Goal: Task Accomplishment & Management: Use online tool/utility

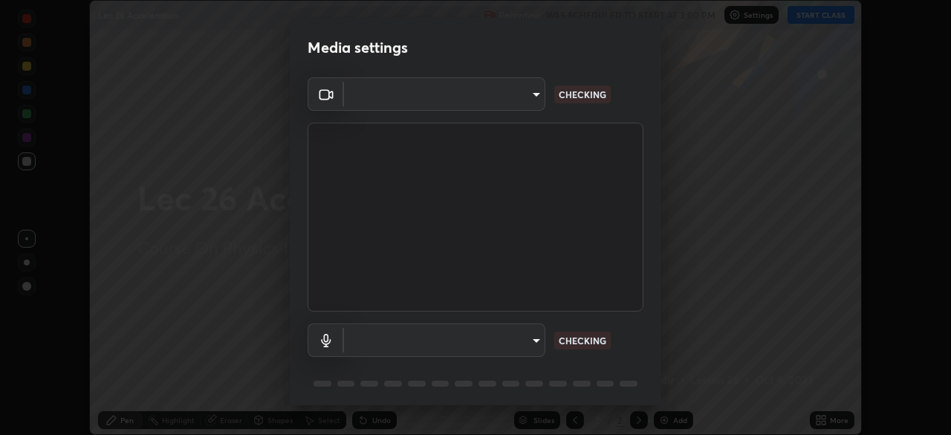
scroll to position [53, 0]
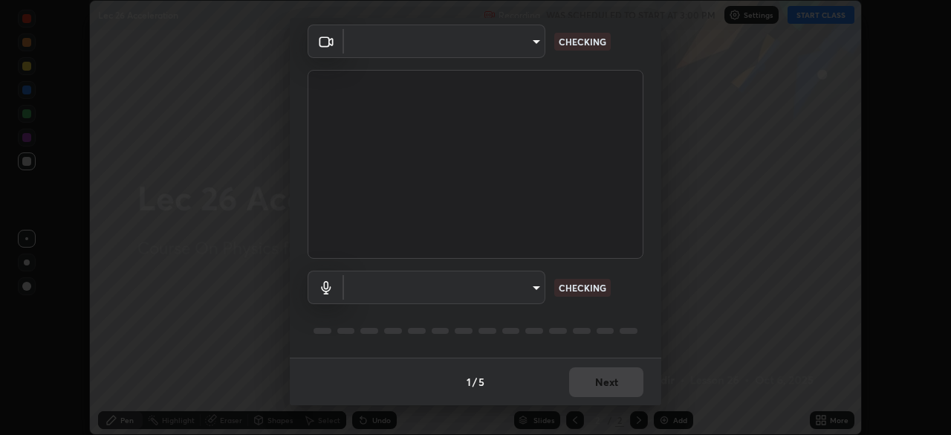
type input "14fc16158e7265cb13efa7b34d983302f0a3922f37d8e9c2a8cdc9c522b20fb8"
type input "communications"
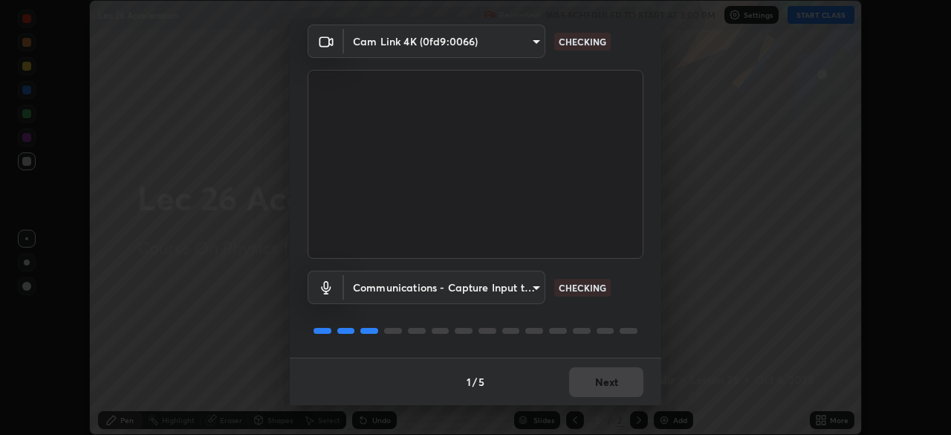
click at [601, 383] on div "1 / 5 Next" at bounding box center [475, 381] width 371 height 48
click at [596, 383] on div "1 / 5 Next" at bounding box center [475, 381] width 371 height 48
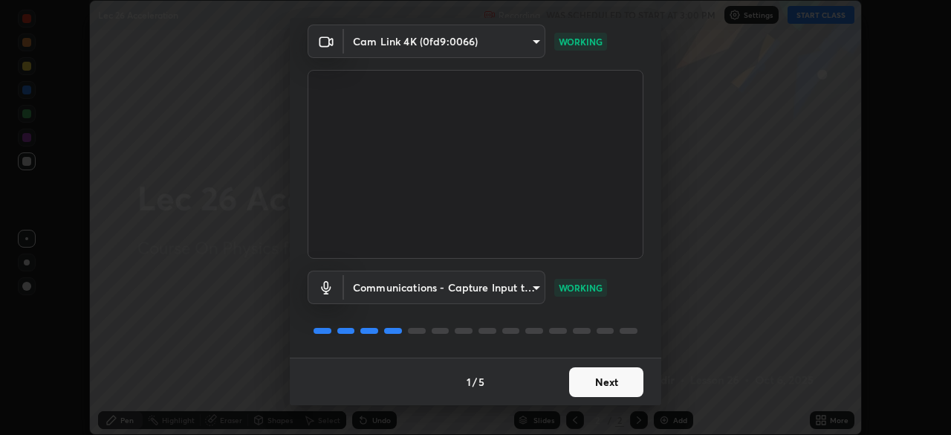
click at [601, 377] on button "Next" at bounding box center [606, 382] width 74 height 30
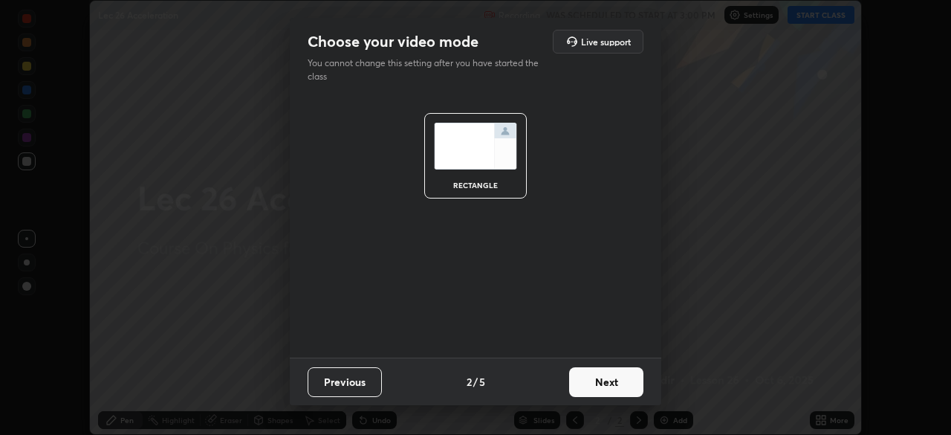
click at [605, 380] on button "Next" at bounding box center [606, 382] width 74 height 30
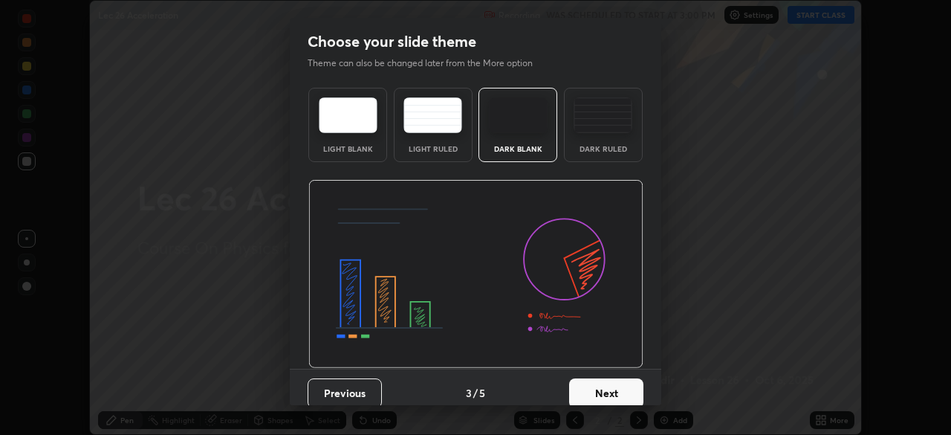
click at [599, 381] on button "Next" at bounding box center [606, 393] width 74 height 30
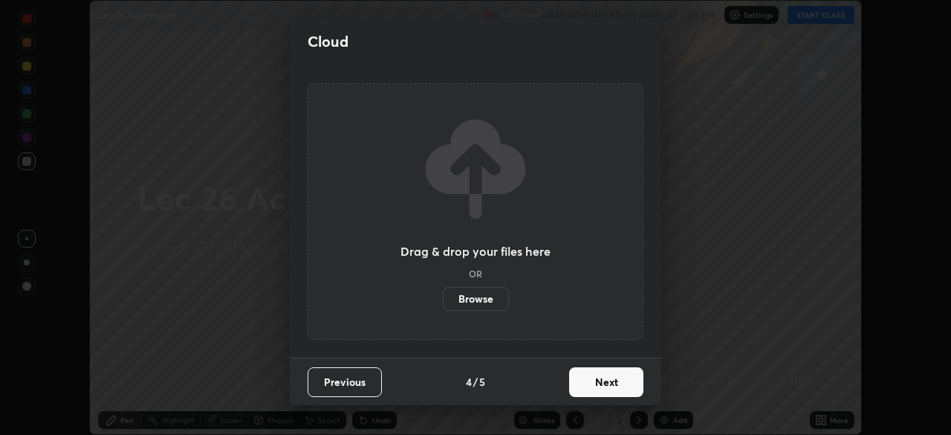
click at [622, 380] on button "Next" at bounding box center [606, 382] width 74 height 30
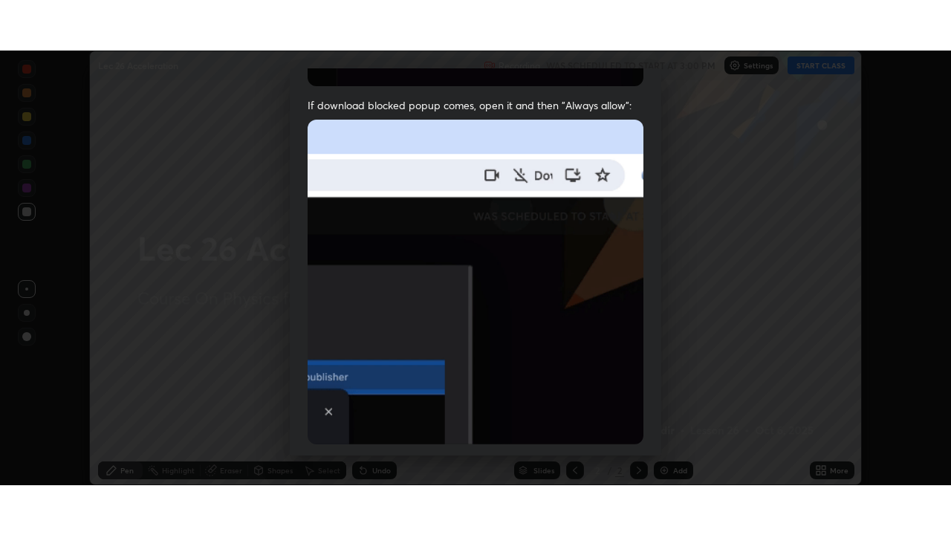
scroll to position [356, 0]
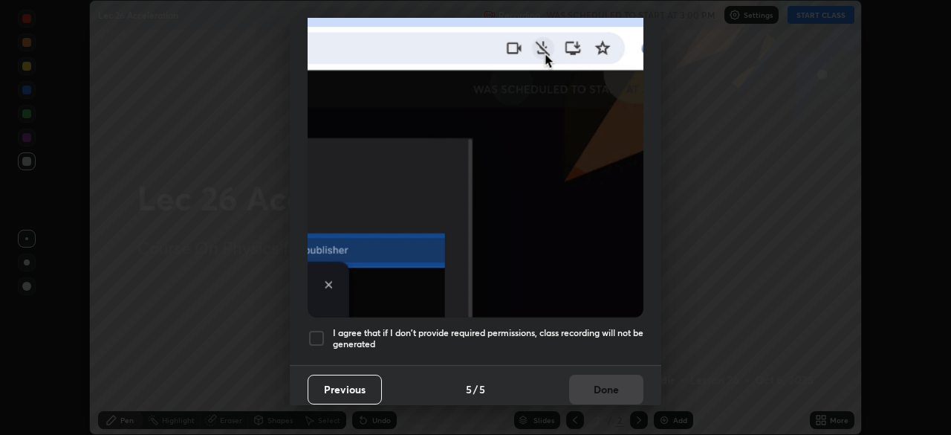
click at [316, 329] on div at bounding box center [317, 338] width 18 height 18
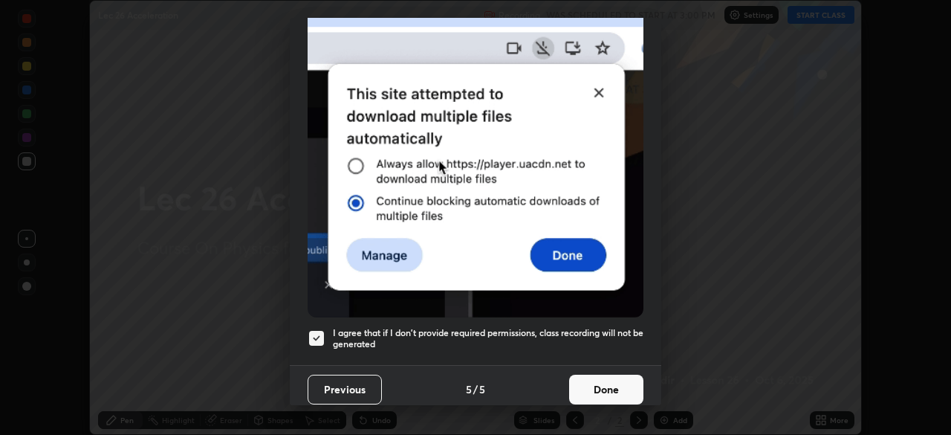
click at [596, 389] on button "Done" at bounding box center [606, 389] width 74 height 30
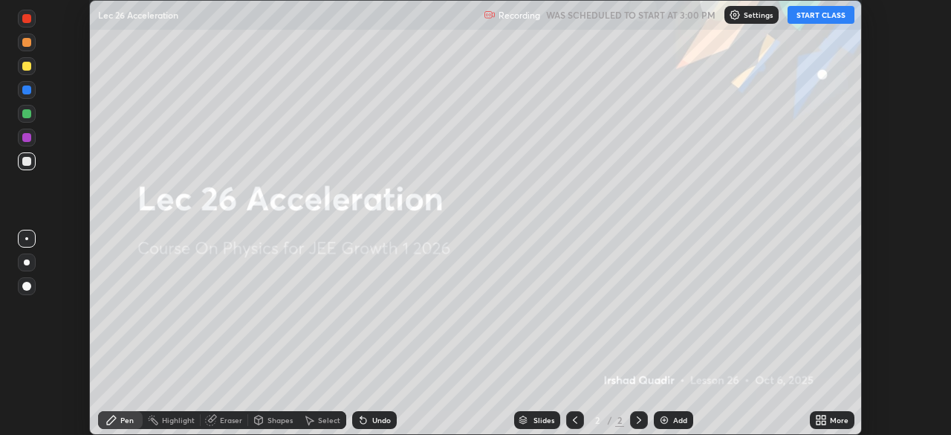
click at [833, 414] on div "More" at bounding box center [832, 420] width 45 height 18
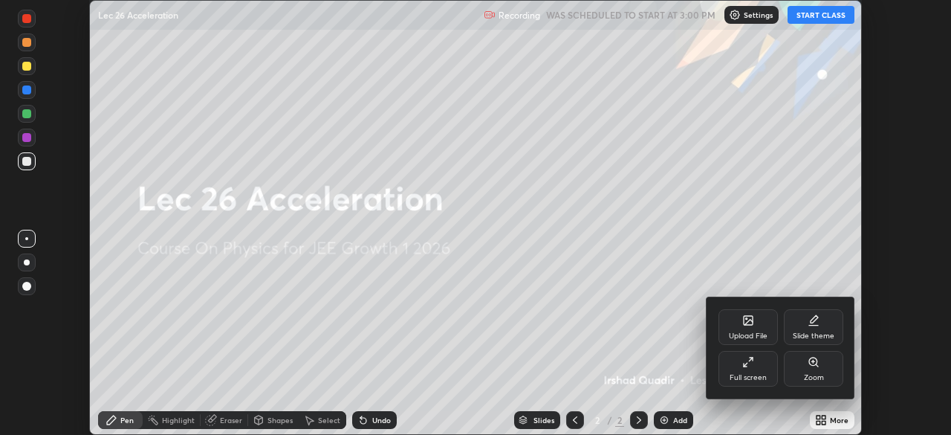
click at [801, 108] on div at bounding box center [475, 217] width 951 height 435
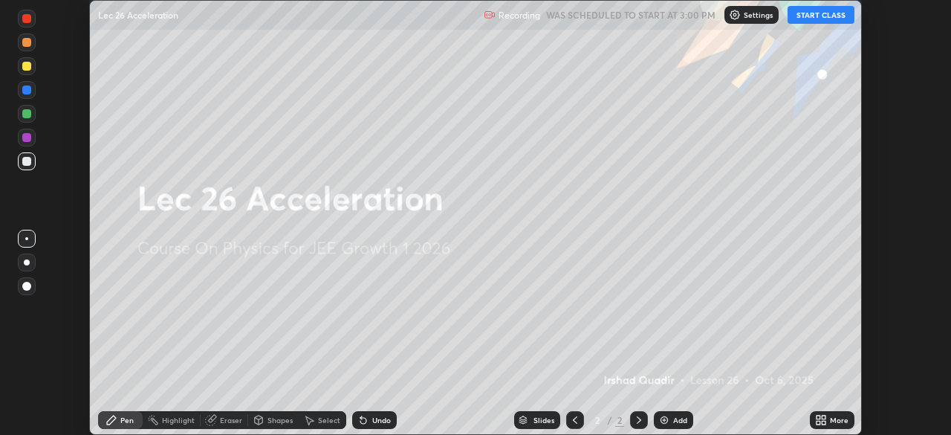
click at [827, 20] on button "START CLASS" at bounding box center [820, 15] width 67 height 18
click at [822, 417] on icon at bounding box center [824, 417] width 4 height 4
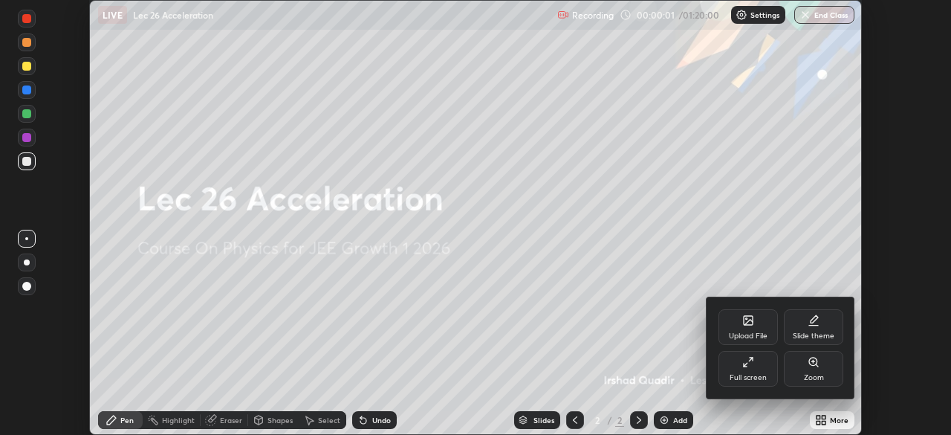
click at [813, 332] on div "Slide theme" at bounding box center [814, 335] width 42 height 7
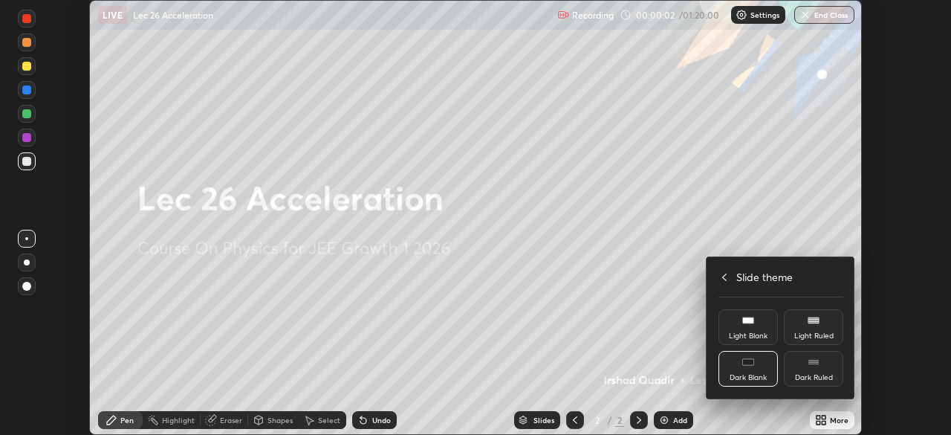
click at [815, 372] on div "Dark Ruled" at bounding box center [813, 369] width 59 height 36
click at [777, 206] on div at bounding box center [475, 217] width 951 height 435
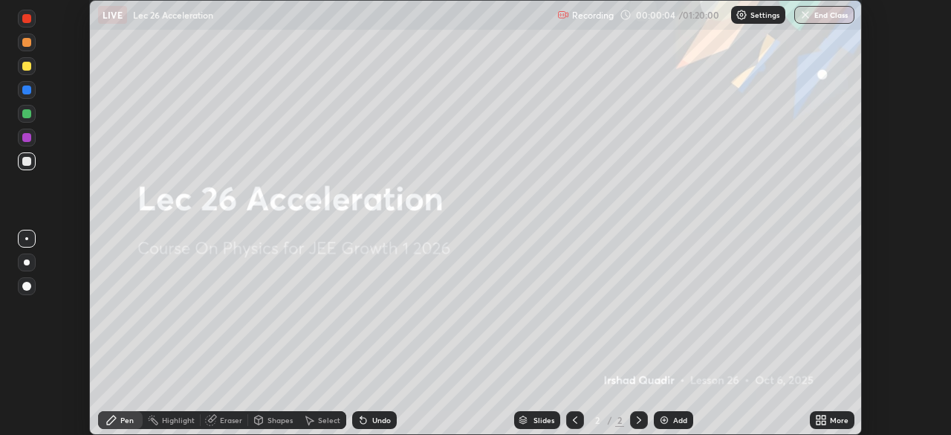
click at [637, 420] on icon at bounding box center [639, 420] width 12 height 12
click at [676, 417] on div "Add" at bounding box center [680, 419] width 14 height 7
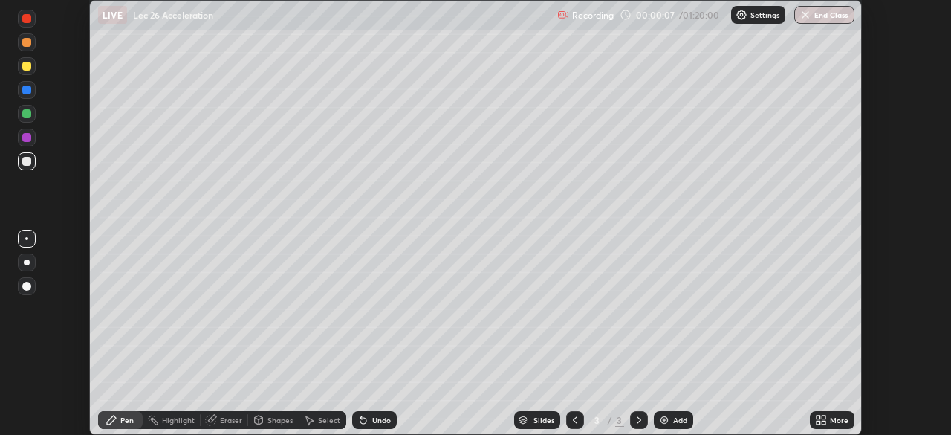
click at [833, 419] on div "More" at bounding box center [839, 419] width 19 height 7
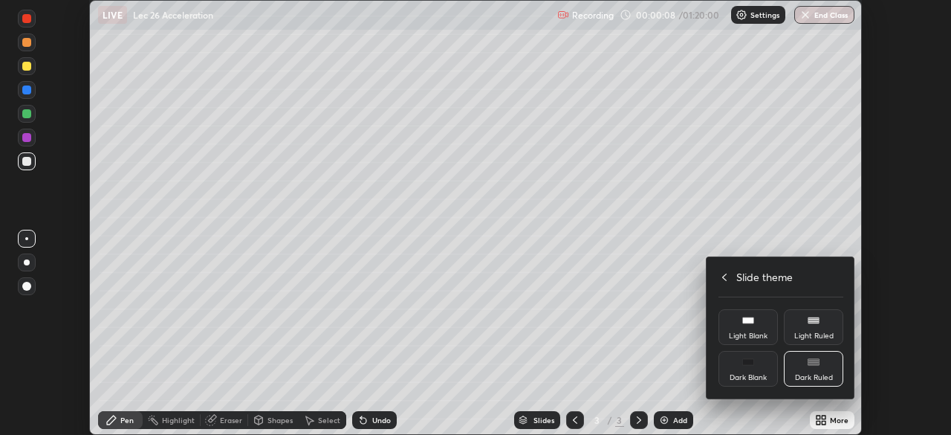
click at [791, 185] on div at bounding box center [475, 217] width 951 height 435
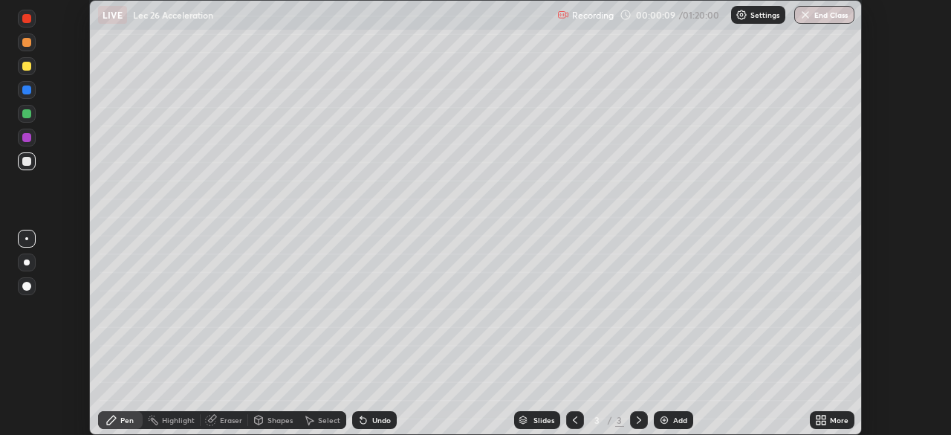
click at [819, 416] on icon at bounding box center [818, 417] width 4 height 4
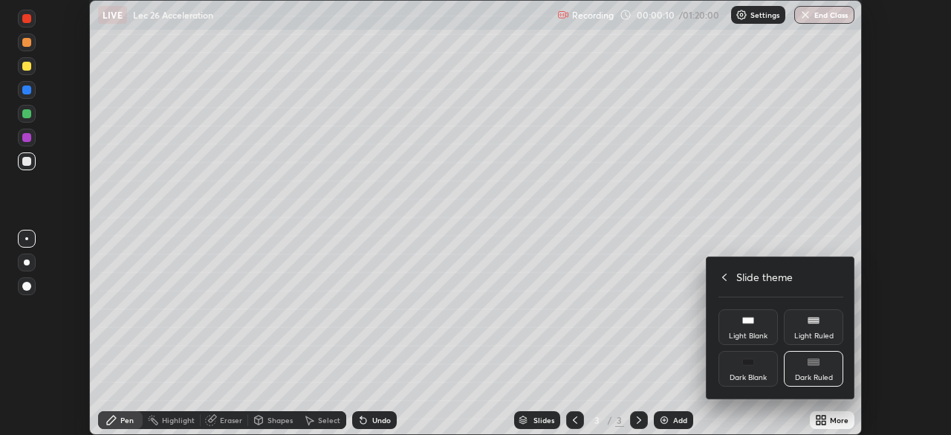
click at [722, 276] on icon at bounding box center [724, 277] width 12 height 12
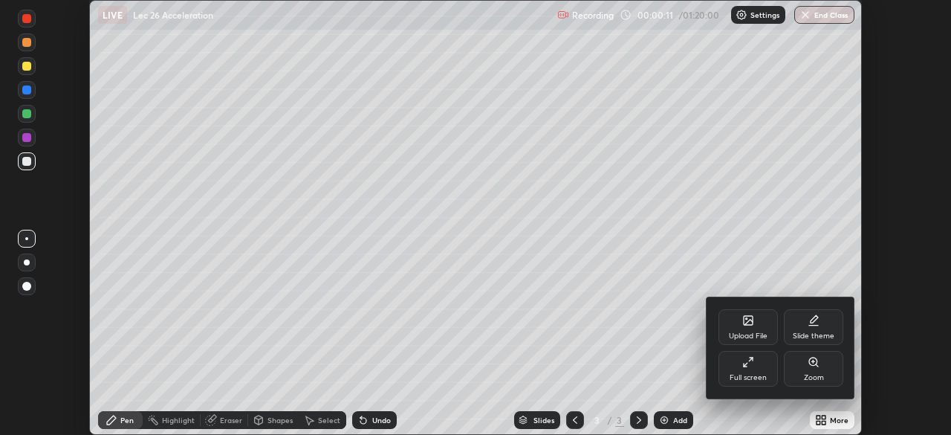
click at [752, 357] on icon at bounding box center [751, 359] width 4 height 4
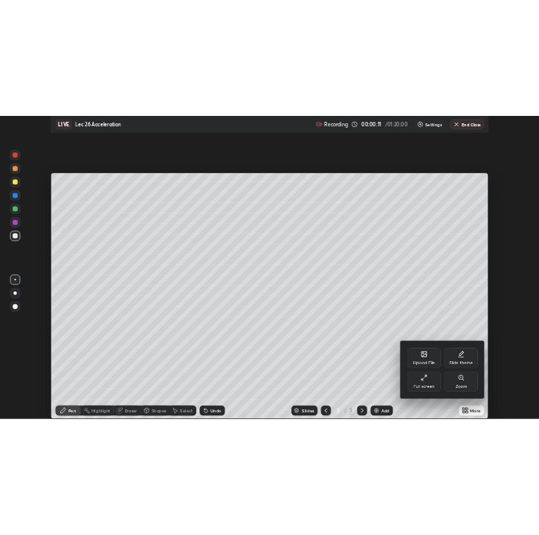
scroll to position [535, 951]
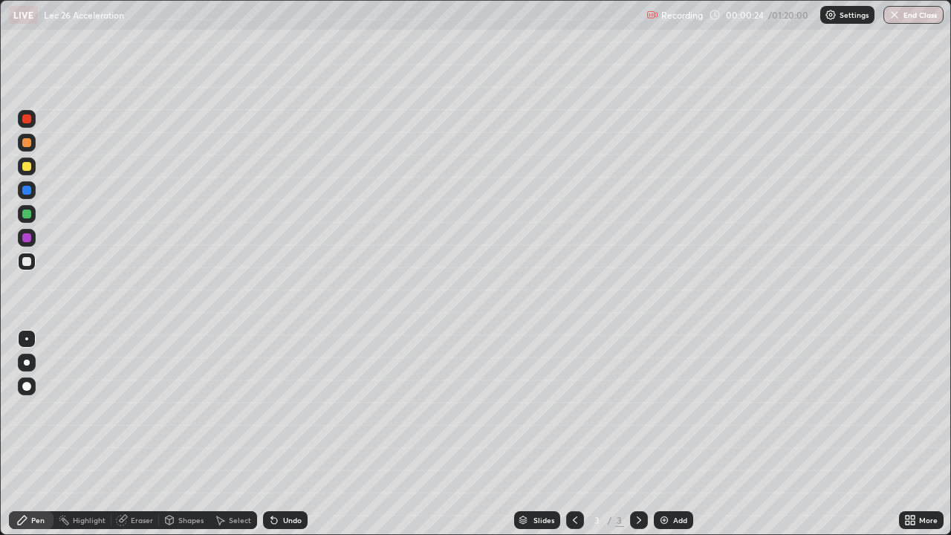
click at [28, 123] on div at bounding box center [26, 118] width 9 height 9
click at [32, 166] on div at bounding box center [27, 166] width 18 height 18
click at [185, 434] on div "Shapes" at bounding box center [190, 519] width 25 height 7
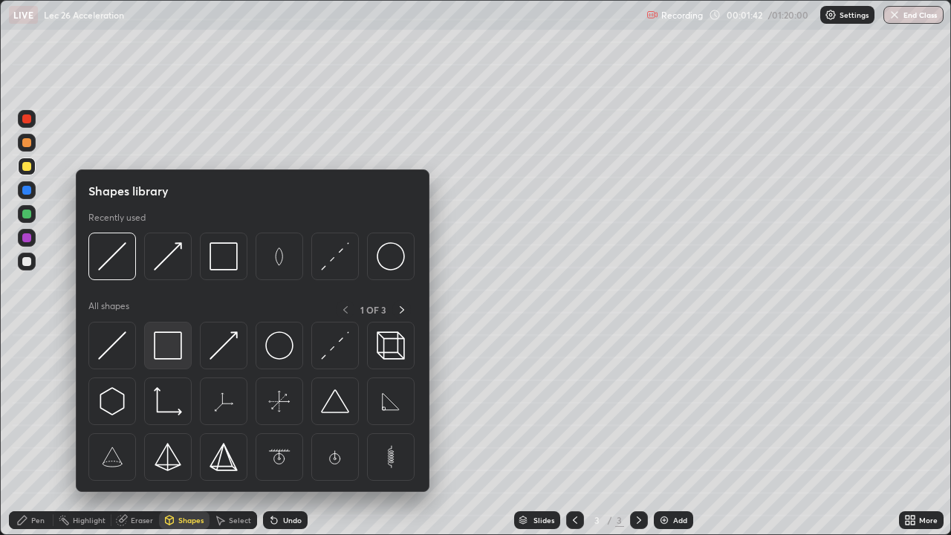
click at [172, 349] on img at bounding box center [168, 345] width 28 height 28
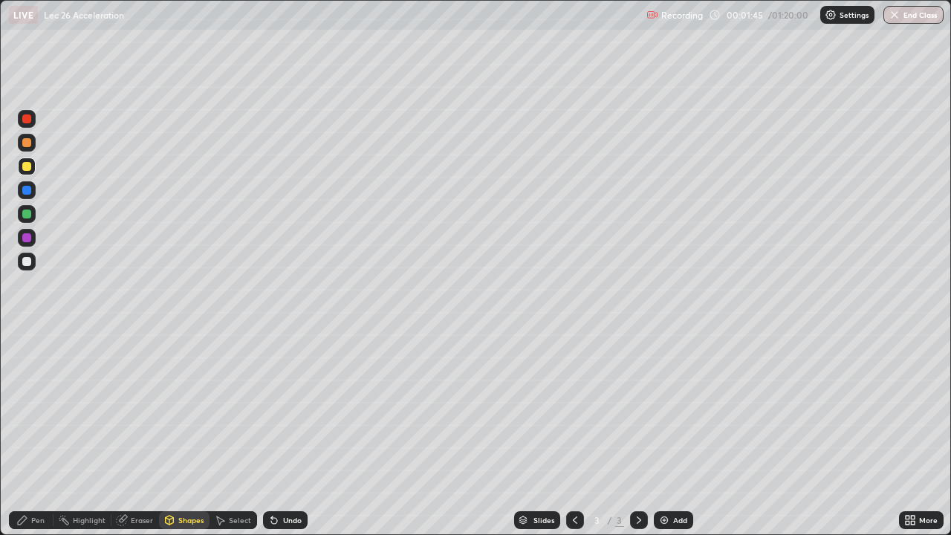
click at [27, 123] on div at bounding box center [27, 119] width 18 height 18
click at [283, 434] on div "Undo" at bounding box center [292, 519] width 19 height 7
click at [42, 434] on div "Pen" at bounding box center [37, 519] width 13 height 7
click at [229, 434] on div "Select" at bounding box center [240, 519] width 22 height 7
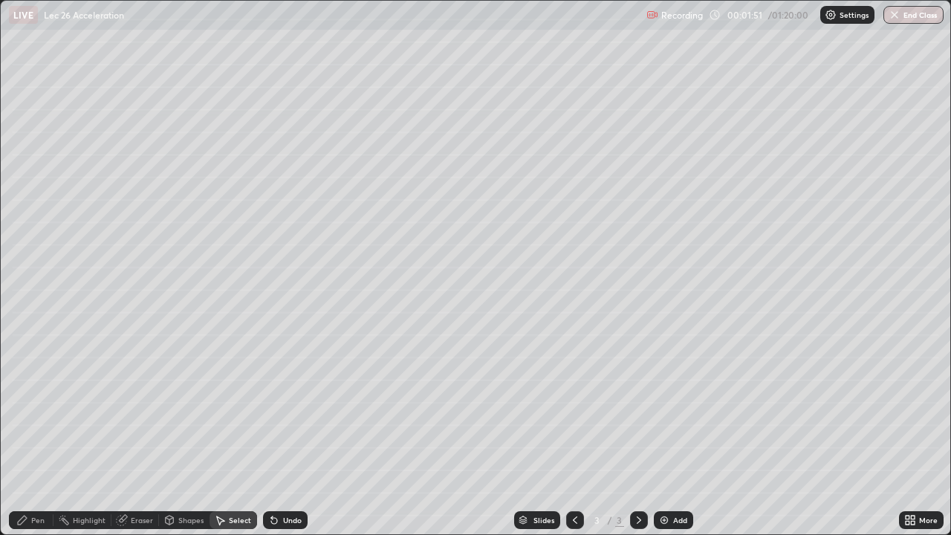
click at [184, 434] on div "Shapes" at bounding box center [190, 519] width 25 height 7
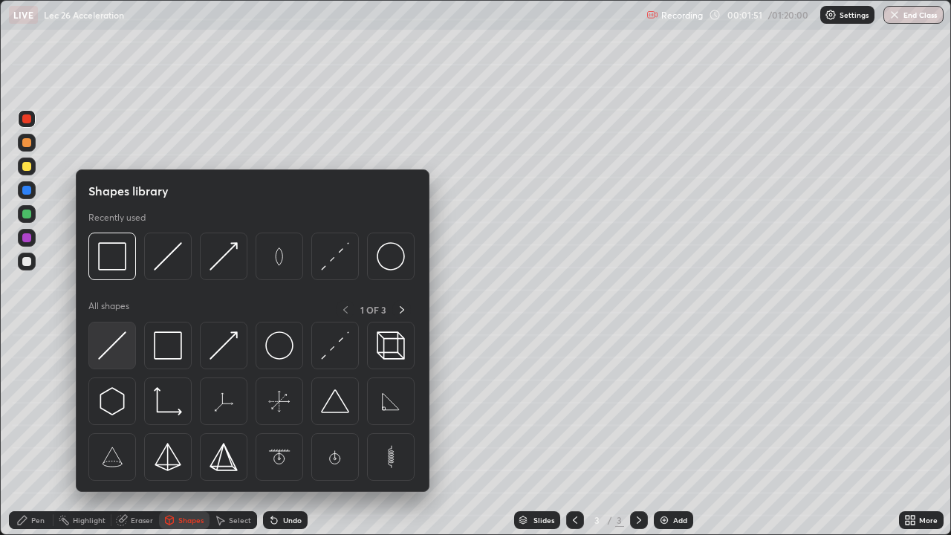
click at [117, 347] on img at bounding box center [112, 345] width 28 height 28
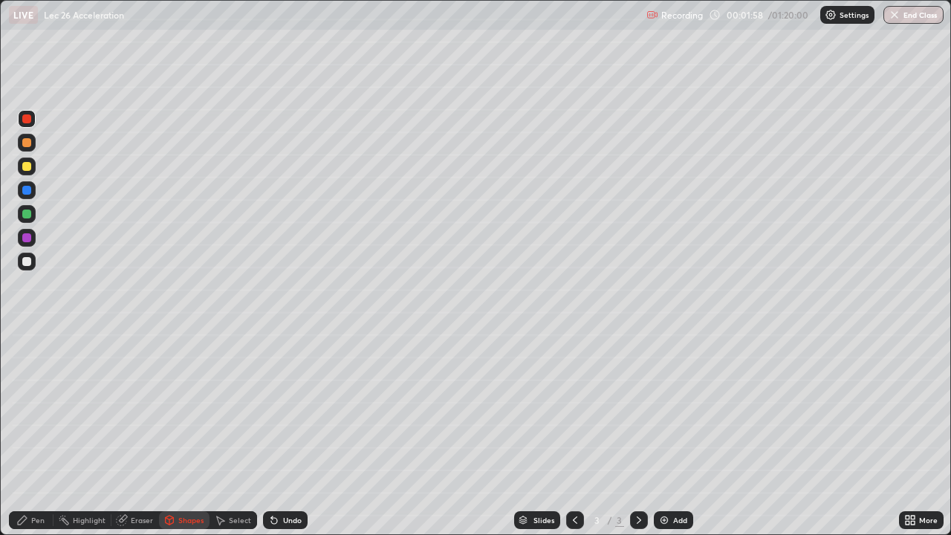
click at [42, 434] on div "Pen" at bounding box center [37, 519] width 13 height 7
click at [30, 264] on div at bounding box center [26, 261] width 9 height 9
click at [178, 434] on div "Shapes" at bounding box center [190, 519] width 25 height 7
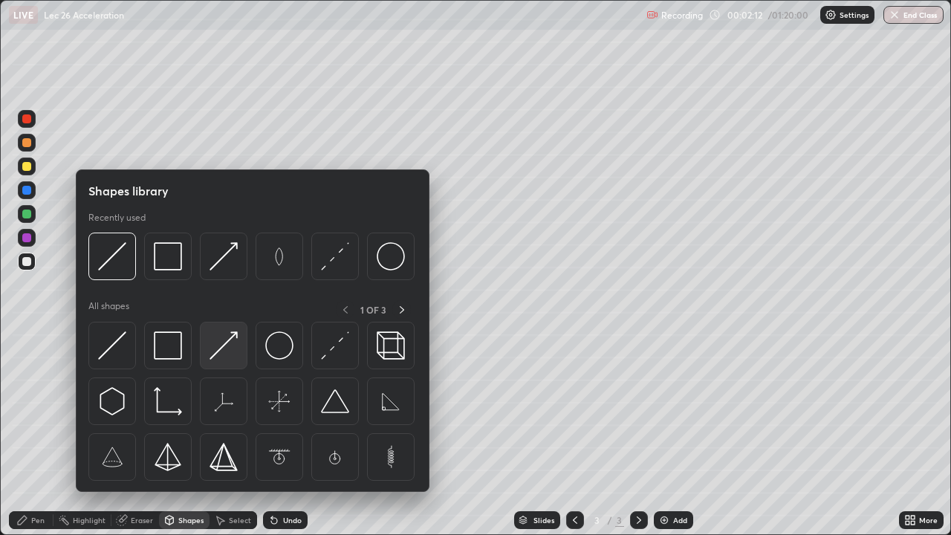
click at [208, 349] on div at bounding box center [224, 346] width 48 height 48
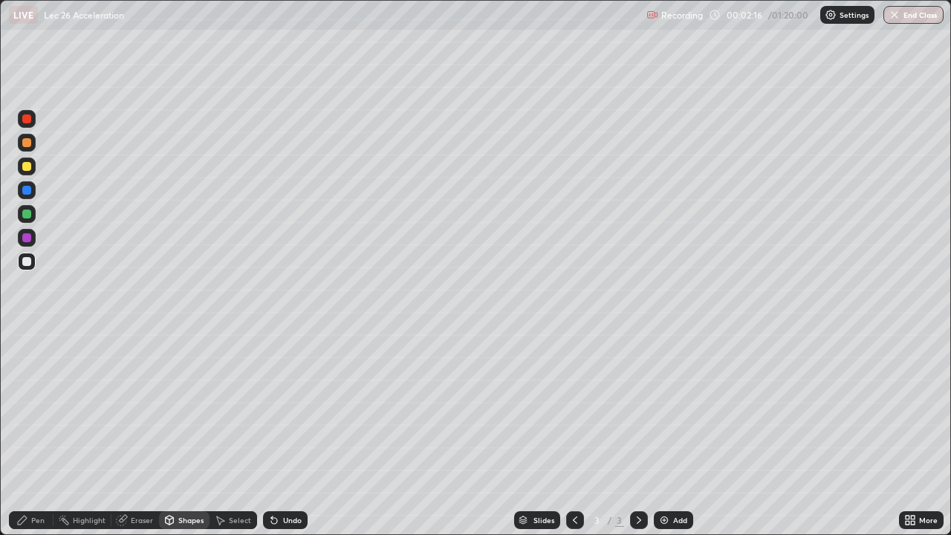
click at [45, 434] on div "Pen" at bounding box center [31, 520] width 45 height 18
click at [195, 434] on div "Shapes" at bounding box center [190, 519] width 25 height 7
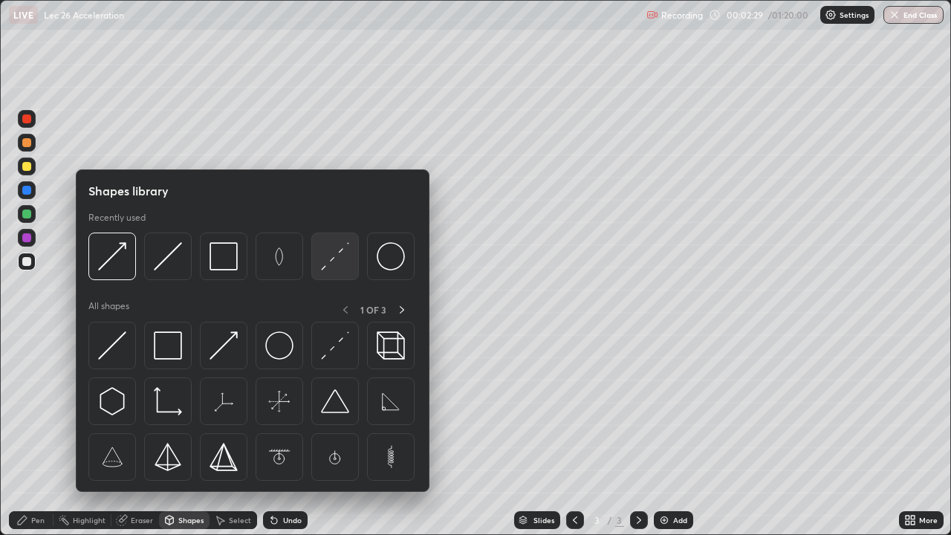
click at [334, 263] on img at bounding box center [335, 256] width 28 height 28
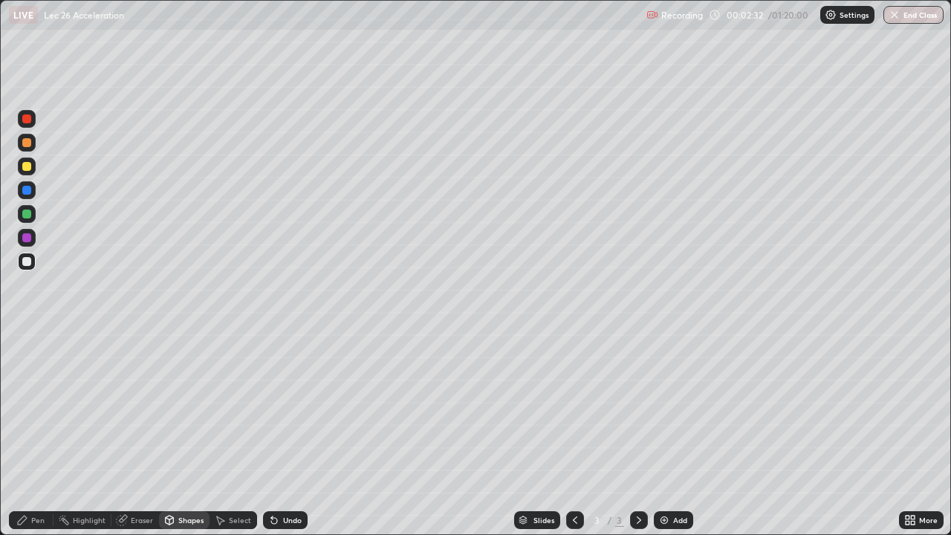
click at [42, 434] on div "Pen" at bounding box center [37, 519] width 13 height 7
click at [181, 434] on div "Shapes" at bounding box center [190, 519] width 25 height 7
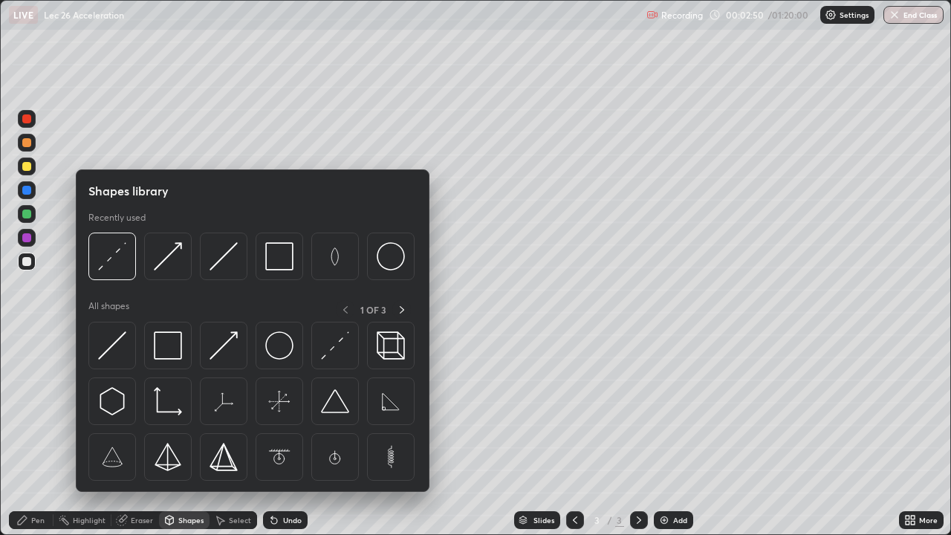
click at [165, 350] on img at bounding box center [168, 345] width 28 height 28
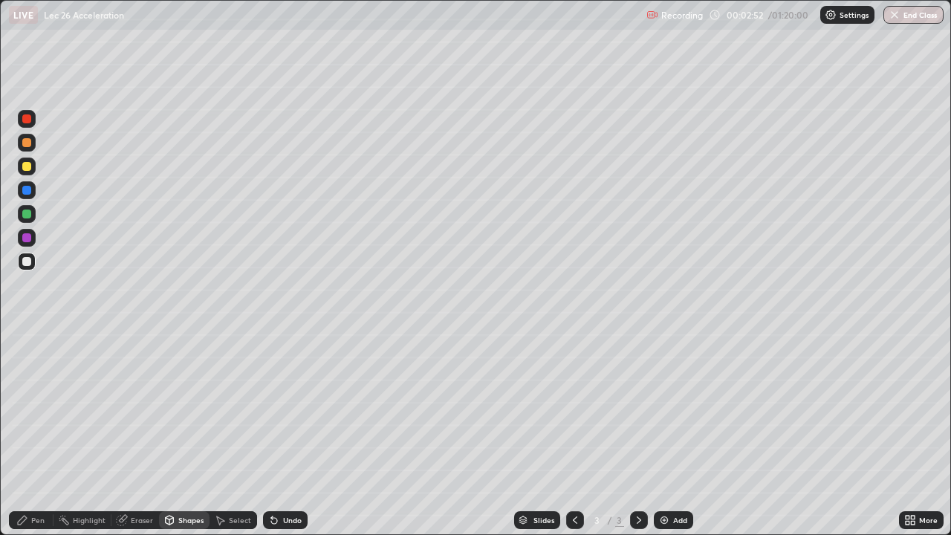
click at [31, 168] on div at bounding box center [27, 166] width 18 height 18
click at [42, 434] on div "Pen" at bounding box center [31, 520] width 45 height 18
click at [190, 434] on div "Shapes" at bounding box center [190, 519] width 25 height 7
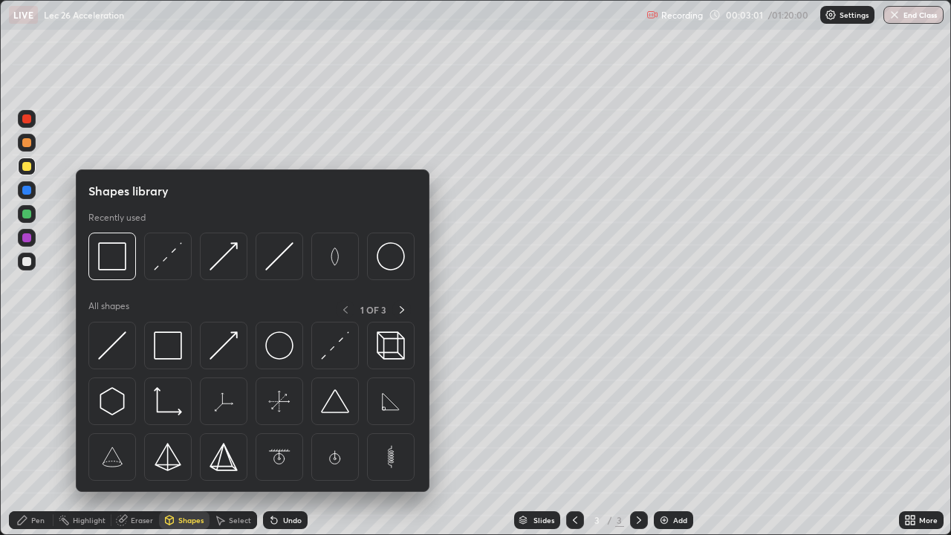
click at [30, 216] on div at bounding box center [26, 213] width 9 height 9
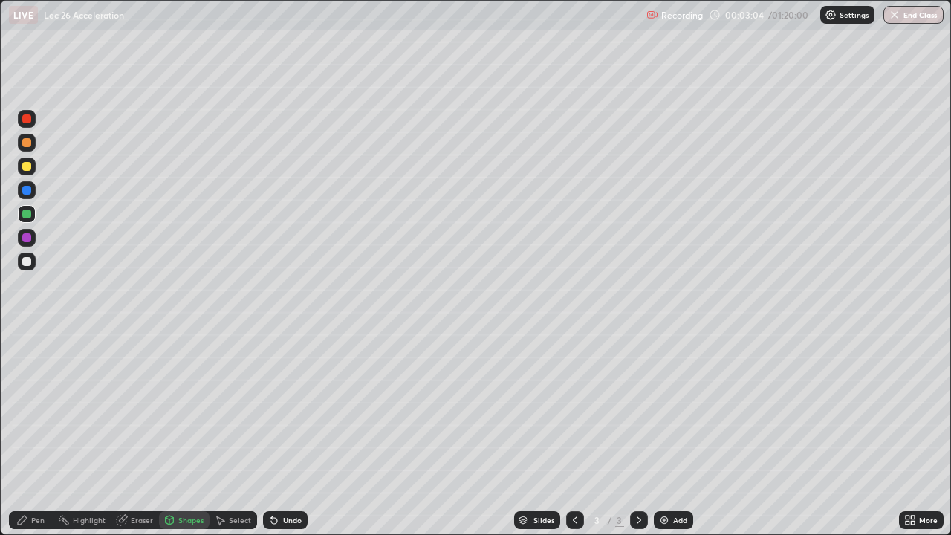
click at [41, 434] on div "Pen" at bounding box center [31, 520] width 45 height 18
click at [179, 434] on div "Shapes" at bounding box center [190, 519] width 25 height 7
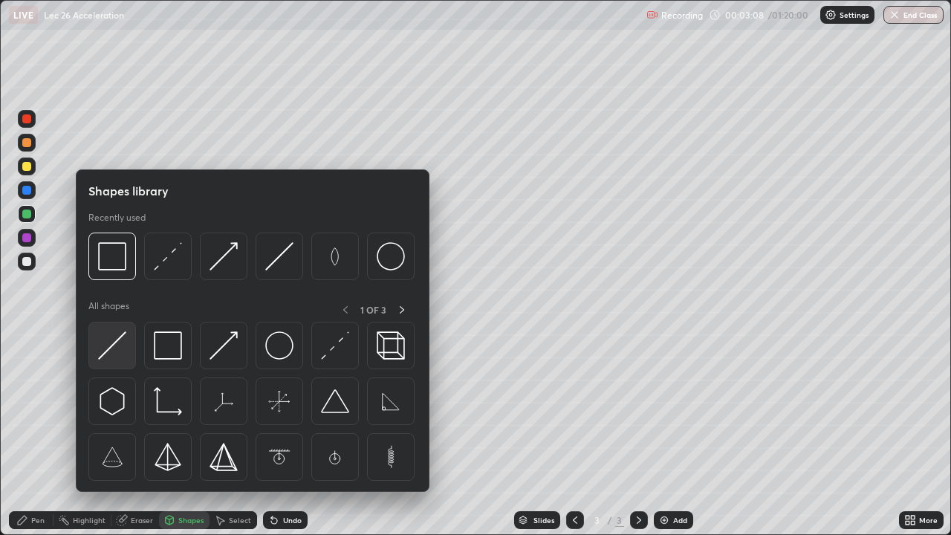
click at [114, 346] on img at bounding box center [112, 345] width 28 height 28
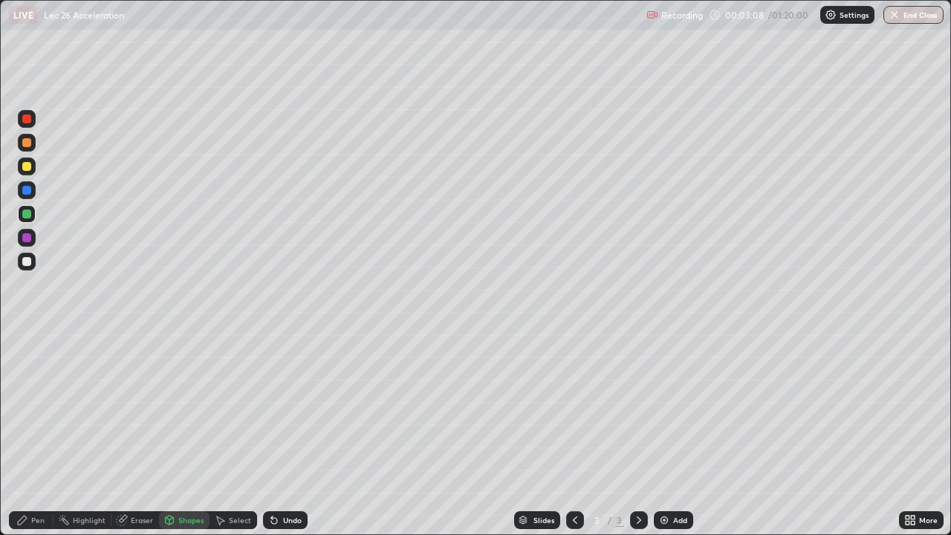
click at [190, 434] on div "Shapes" at bounding box center [190, 519] width 25 height 7
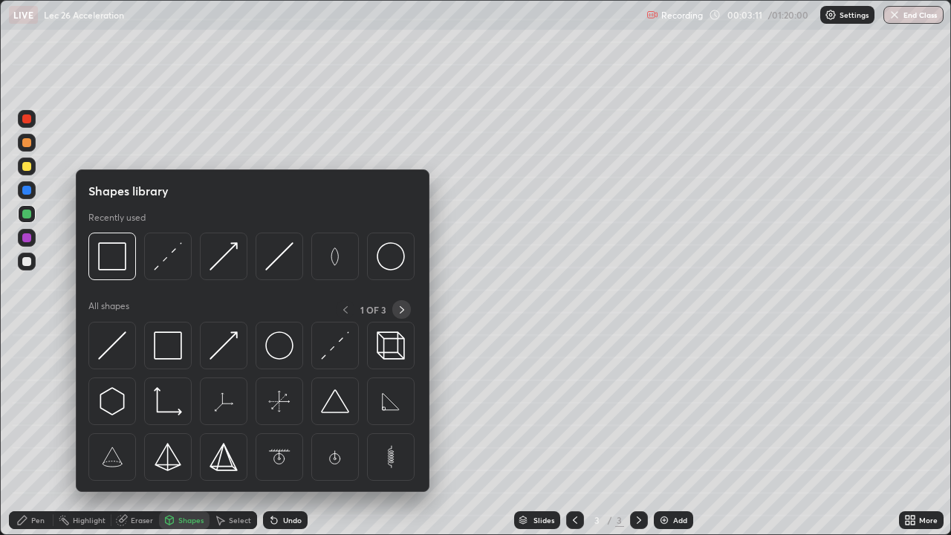
click at [395, 311] on div at bounding box center [401, 309] width 19 height 19
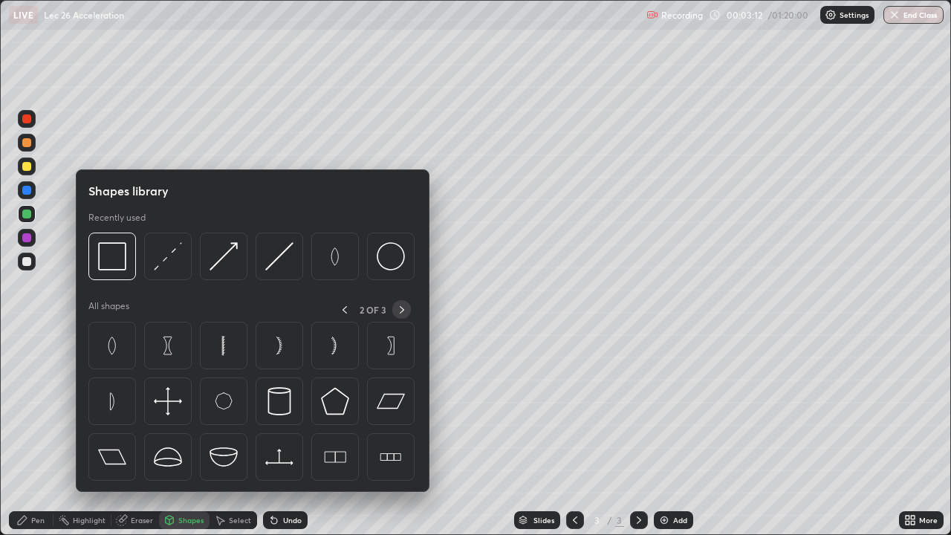
click at [401, 313] on icon at bounding box center [402, 310] width 12 height 12
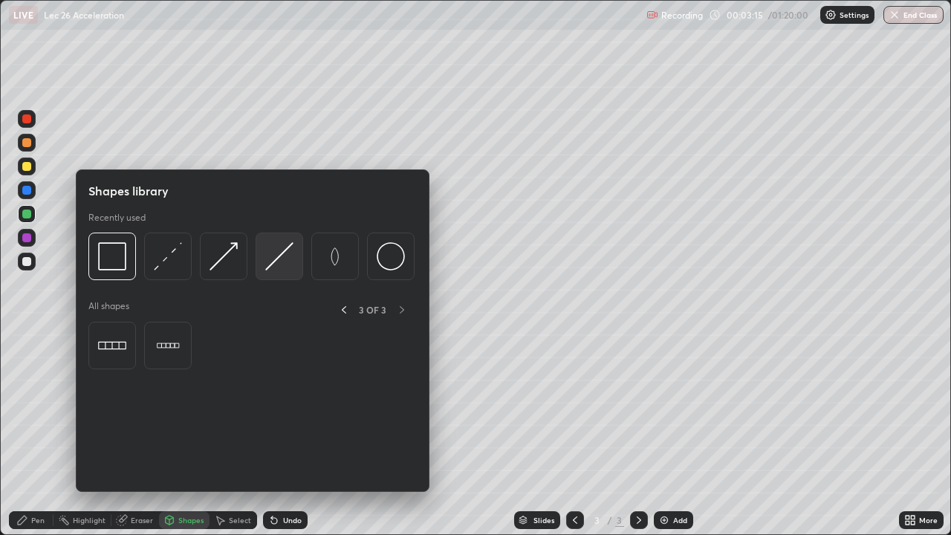
click at [273, 266] on img at bounding box center [279, 256] width 28 height 28
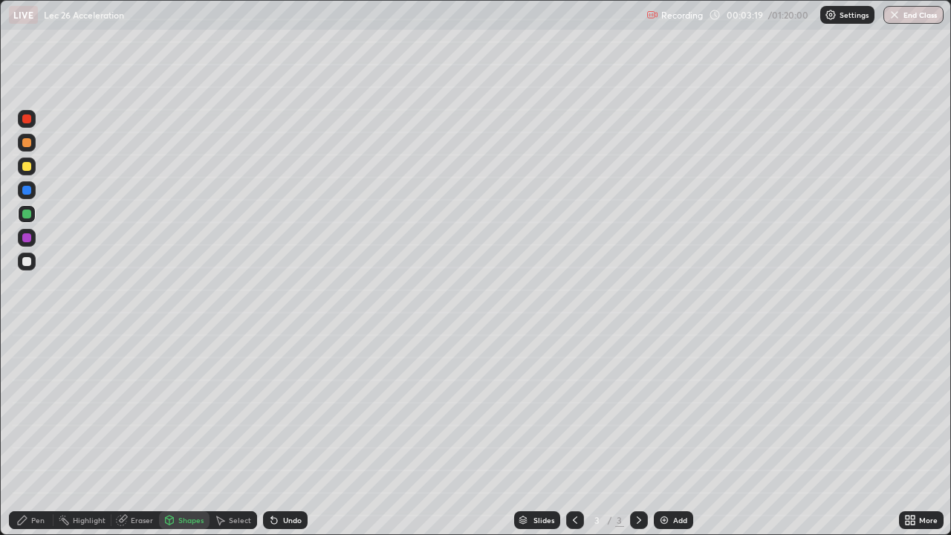
click at [35, 434] on div "Pen" at bounding box center [37, 519] width 13 height 7
click at [23, 261] on div at bounding box center [26, 261] width 9 height 9
click at [173, 434] on div "Shapes" at bounding box center [184, 520] width 51 height 18
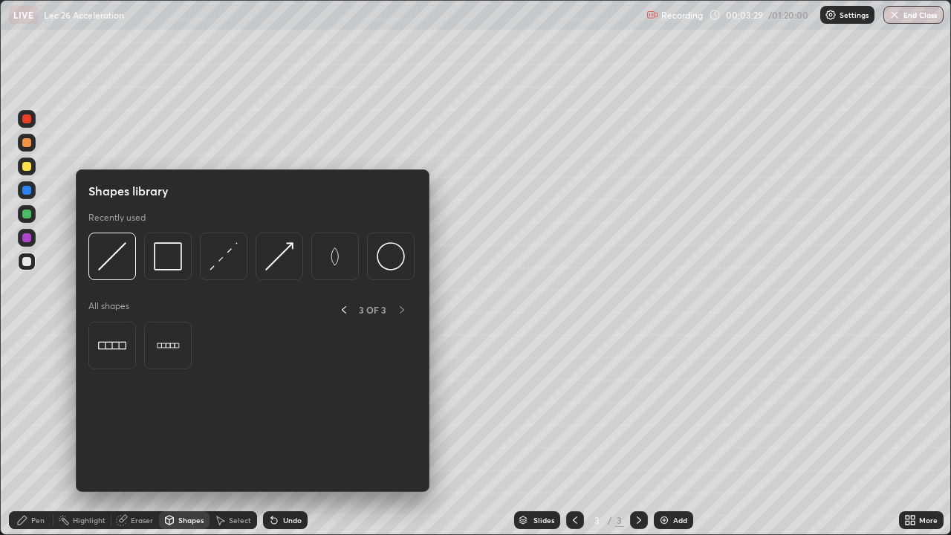
click at [109, 267] on img at bounding box center [112, 256] width 28 height 28
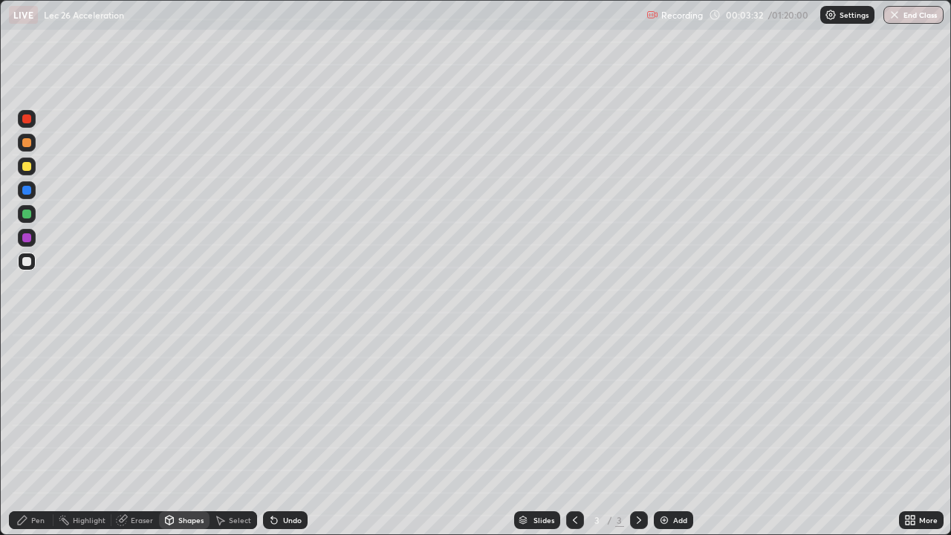
click at [44, 434] on div "Pen" at bounding box center [37, 519] width 13 height 7
click at [25, 169] on div at bounding box center [26, 166] width 9 height 9
click at [134, 434] on div "Eraser" at bounding box center [142, 519] width 22 height 7
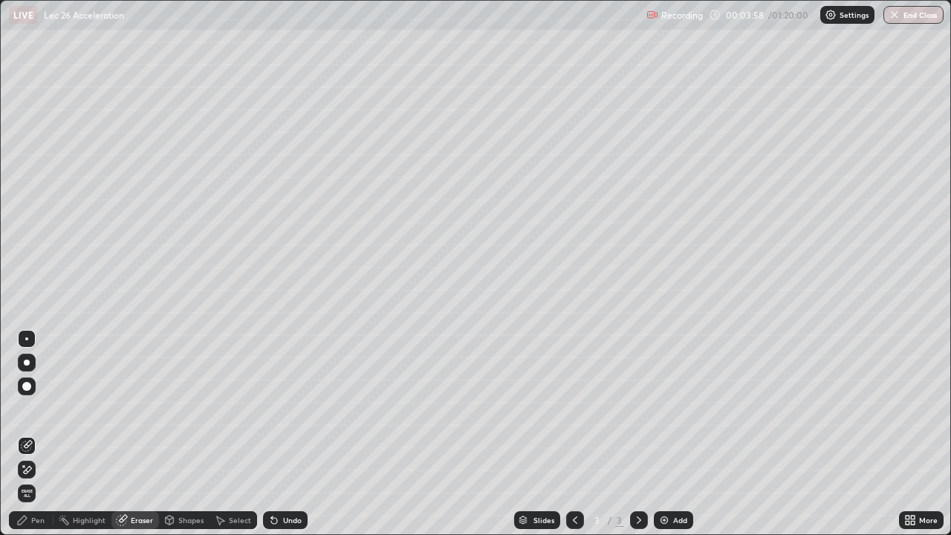
click at [33, 434] on div "Pen" at bounding box center [37, 519] width 13 height 7
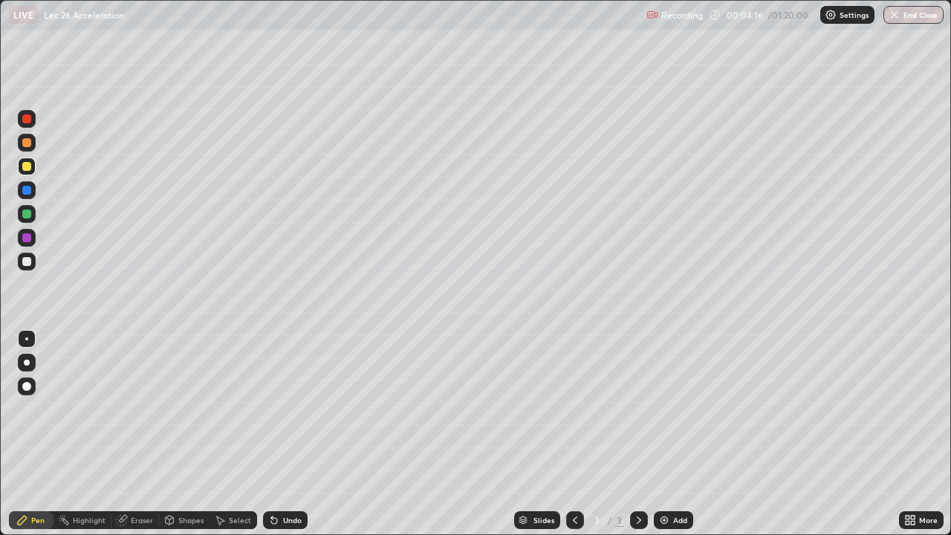
click at [149, 434] on div "Eraser" at bounding box center [142, 519] width 22 height 7
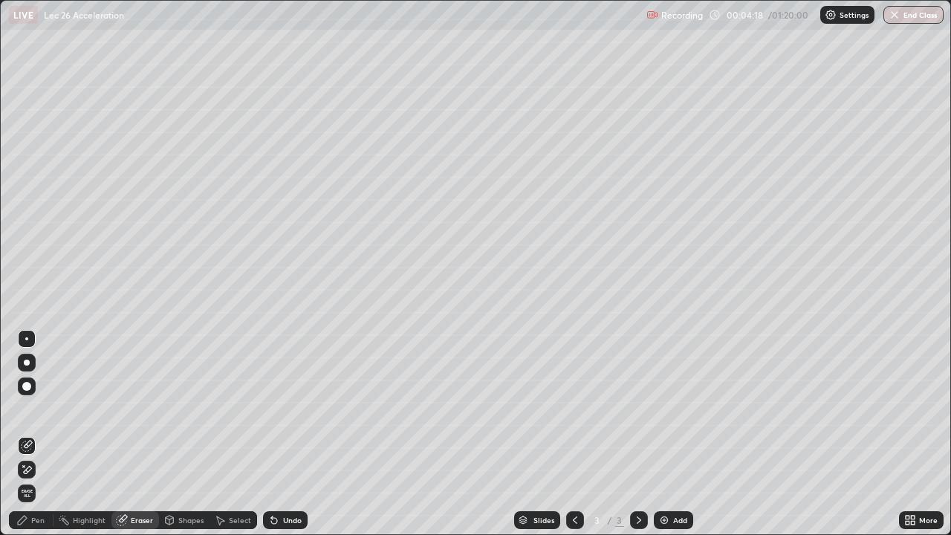
click at [31, 434] on div "Pen" at bounding box center [37, 519] width 13 height 7
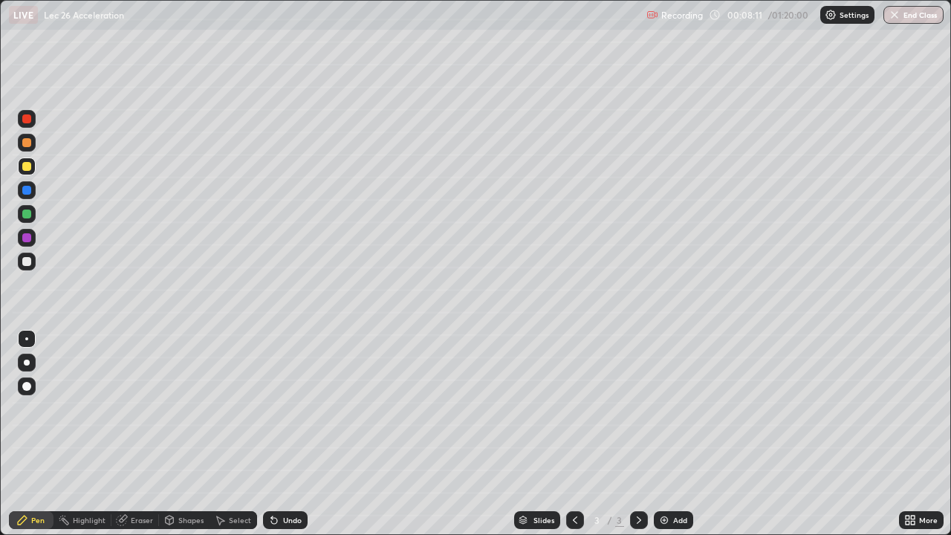
click at [30, 214] on div at bounding box center [26, 213] width 9 height 9
click at [143, 434] on div "Eraser" at bounding box center [142, 519] width 22 height 7
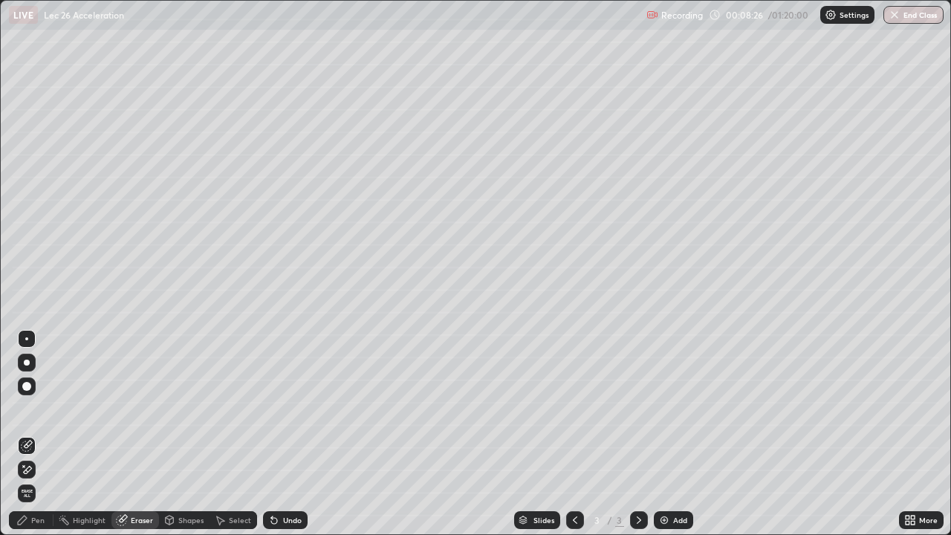
click at [25, 434] on icon at bounding box center [22, 520] width 9 height 9
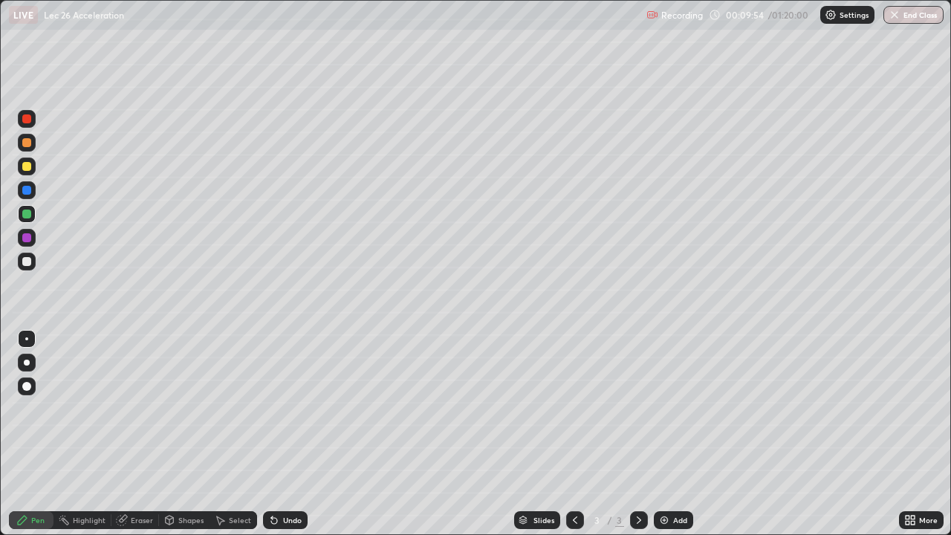
click at [674, 434] on div "Add" at bounding box center [680, 519] width 14 height 7
click at [566, 434] on div at bounding box center [575, 520] width 18 height 18
click at [673, 434] on div "Add" at bounding box center [673, 520] width 39 height 18
click at [30, 171] on div at bounding box center [27, 166] width 18 height 18
click at [576, 434] on icon at bounding box center [575, 520] width 12 height 12
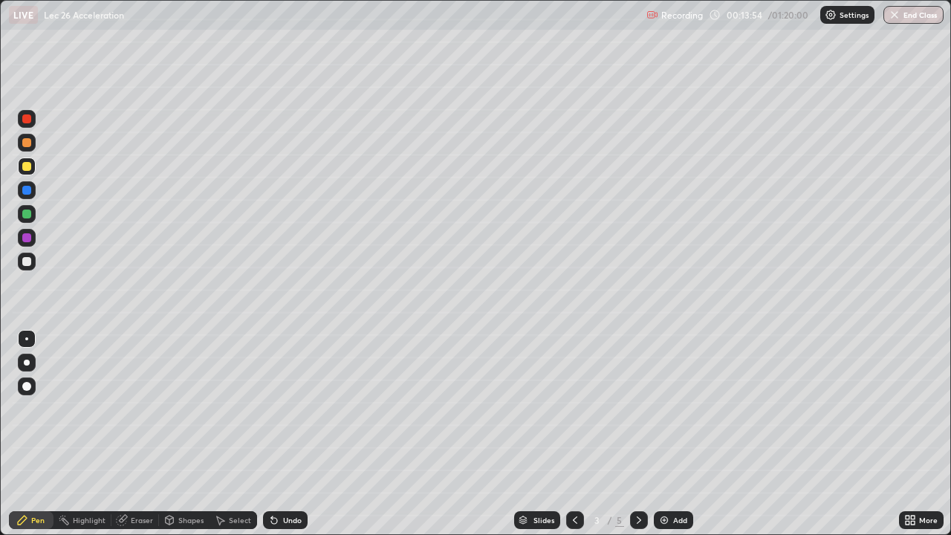
click at [666, 434] on img at bounding box center [664, 520] width 12 height 12
click at [27, 168] on div at bounding box center [26, 166] width 9 height 9
click at [29, 218] on div at bounding box center [26, 213] width 9 height 9
click at [184, 434] on div "Shapes" at bounding box center [184, 520] width 51 height 18
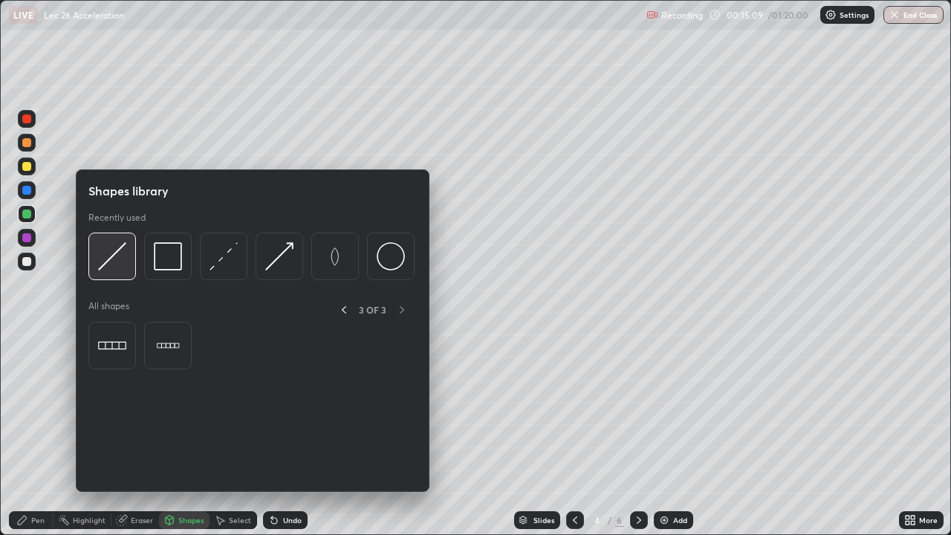
click at [117, 255] on img at bounding box center [112, 256] width 28 height 28
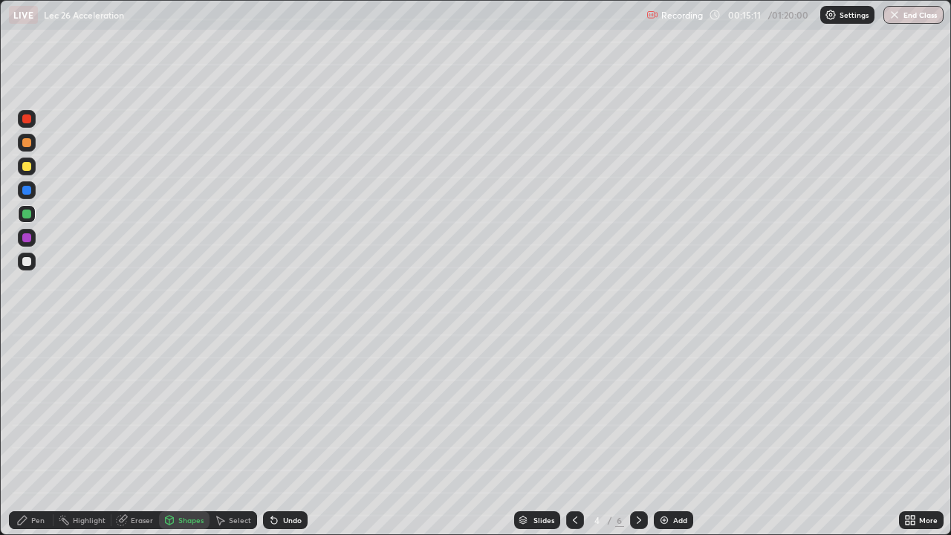
click at [50, 434] on div "Pen" at bounding box center [31, 520] width 45 height 18
click at [137, 434] on div "Eraser" at bounding box center [142, 519] width 22 height 7
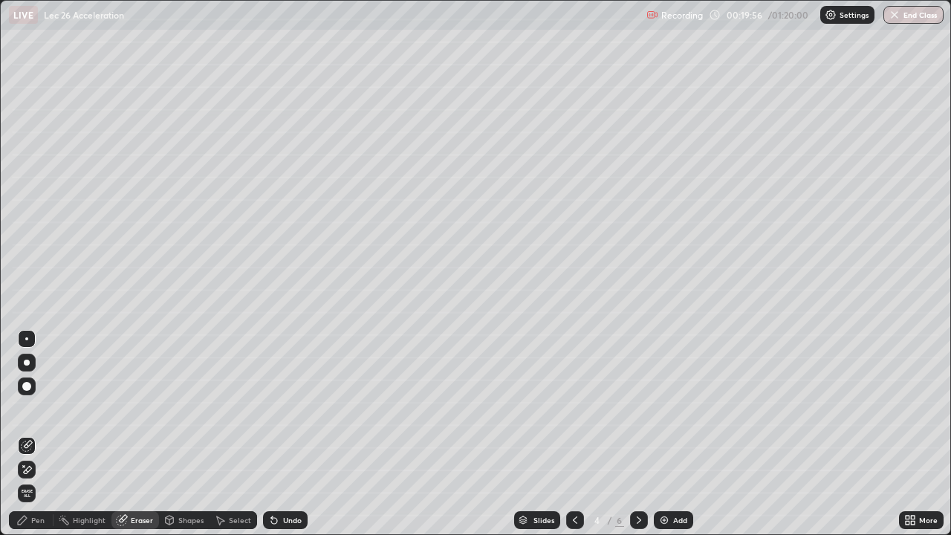
click at [48, 434] on div "Pen" at bounding box center [31, 520] width 45 height 18
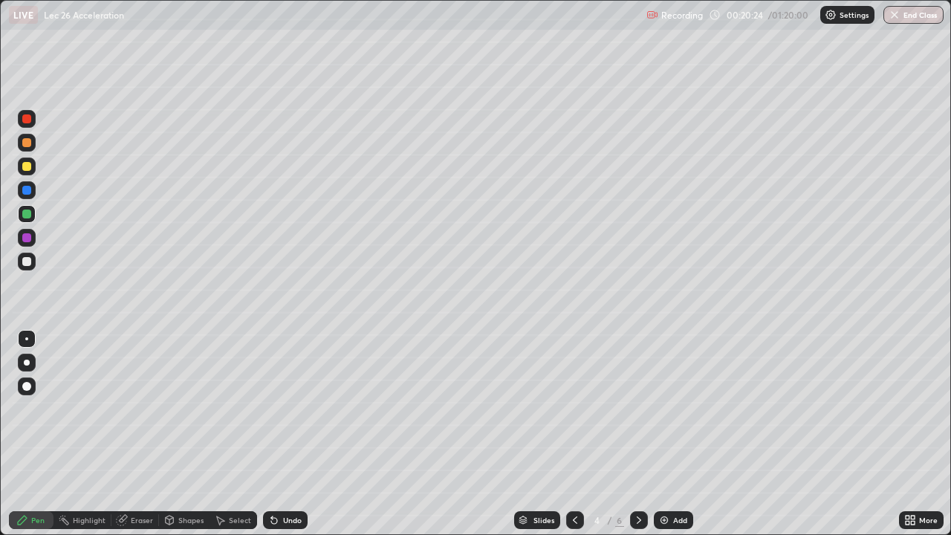
click at [142, 434] on div "Eraser" at bounding box center [142, 519] width 22 height 7
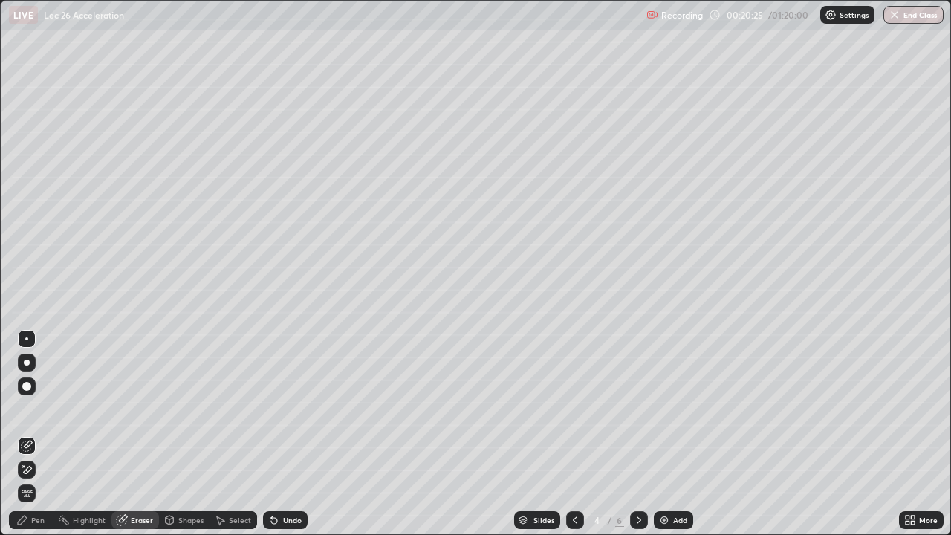
click at [140, 434] on div "Eraser" at bounding box center [135, 520] width 48 height 18
click at [43, 434] on div "Pen" at bounding box center [37, 519] width 13 height 7
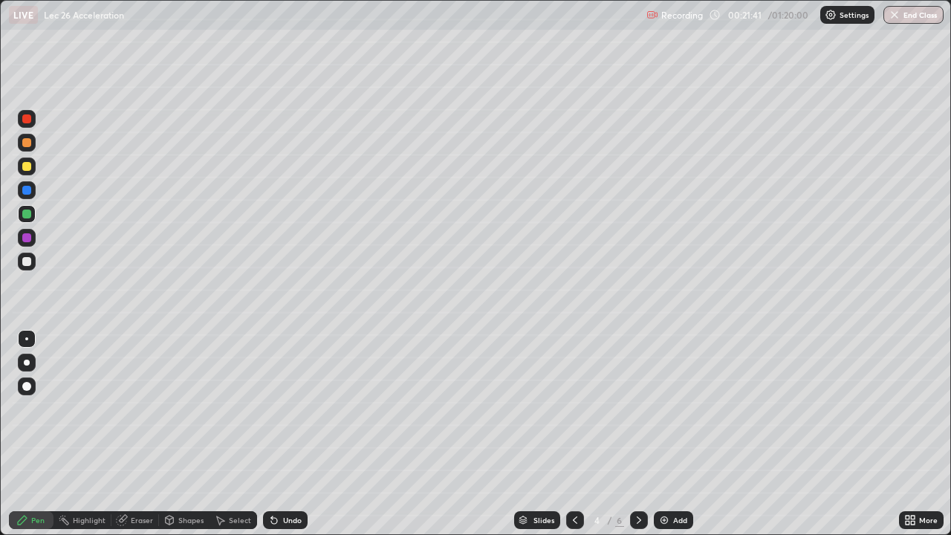
click at [681, 434] on div "Add" at bounding box center [680, 519] width 14 height 7
click at [29, 263] on div at bounding box center [26, 261] width 9 height 9
click at [192, 434] on div "Shapes" at bounding box center [184, 520] width 51 height 18
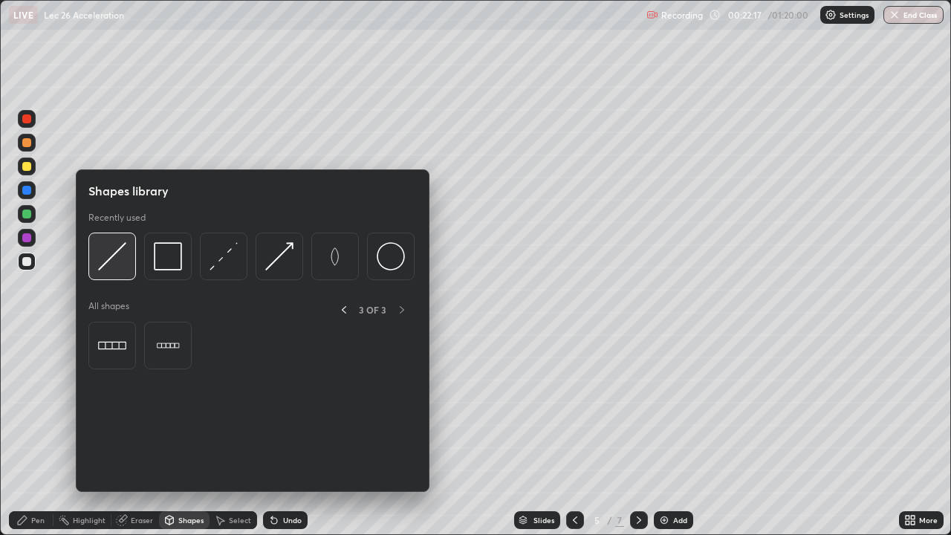
click at [116, 260] on img at bounding box center [112, 256] width 28 height 28
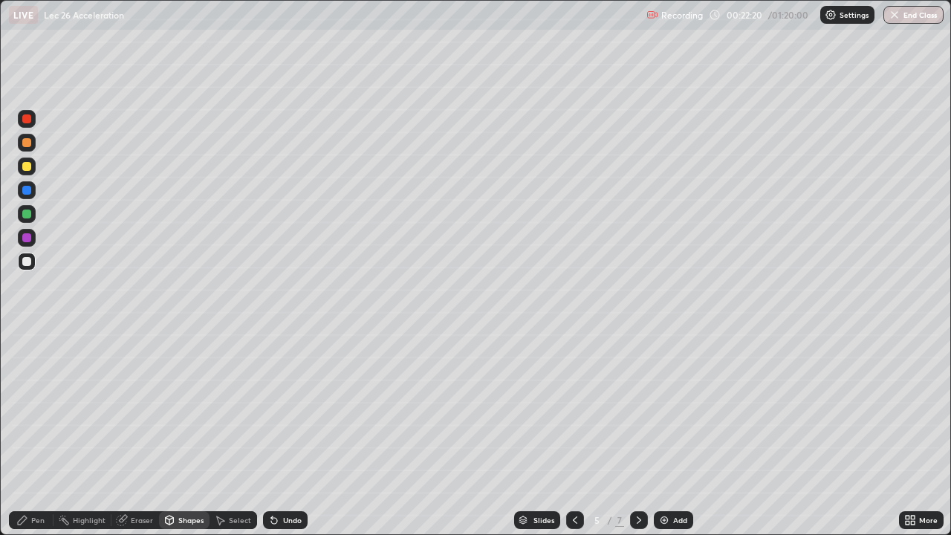
click at [45, 434] on div "Pen" at bounding box center [31, 520] width 45 height 18
click at [30, 217] on div at bounding box center [27, 214] width 18 height 18
click at [85, 434] on div "Highlight" at bounding box center [89, 519] width 33 height 7
click at [140, 434] on div "Eraser" at bounding box center [142, 519] width 22 height 7
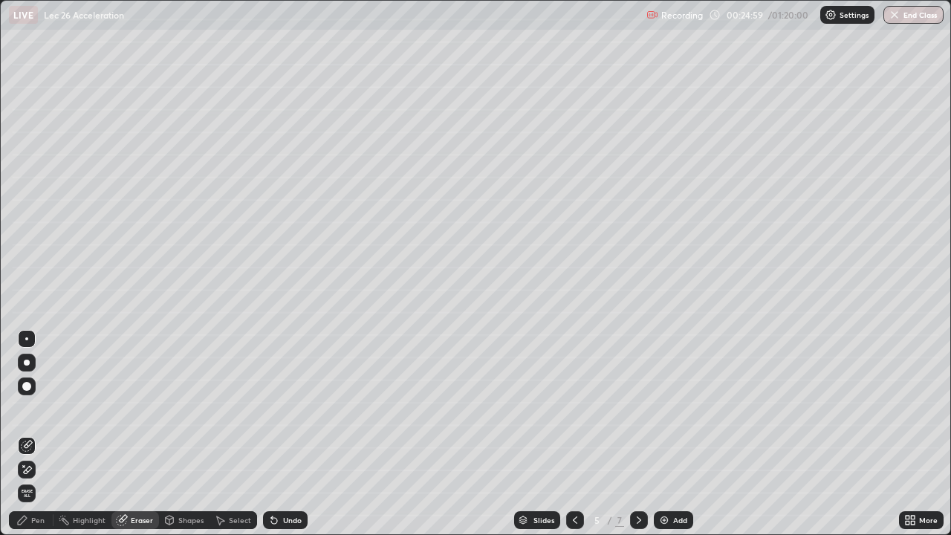
click at [39, 434] on div "Pen" at bounding box center [37, 519] width 13 height 7
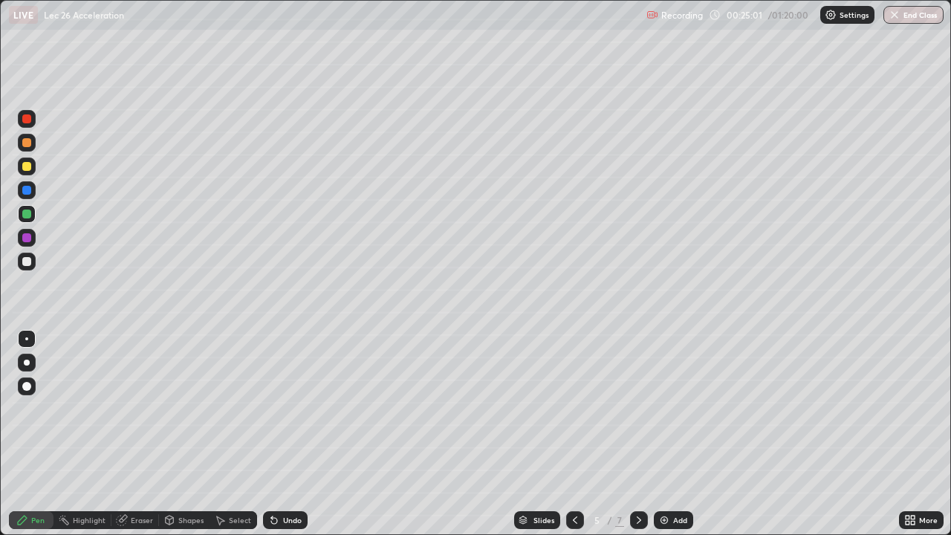
click at [136, 434] on div "Eraser" at bounding box center [142, 519] width 22 height 7
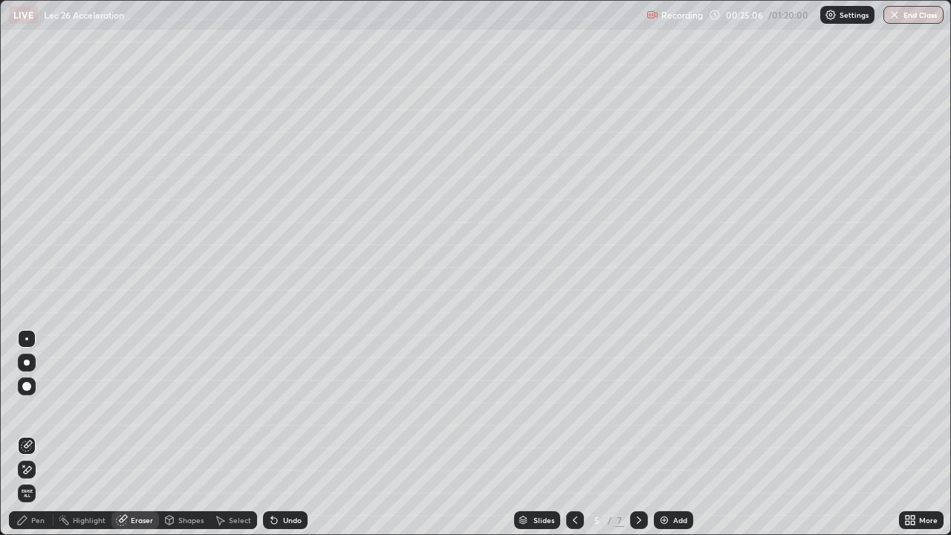
click at [38, 434] on div "Pen" at bounding box center [31, 520] width 45 height 18
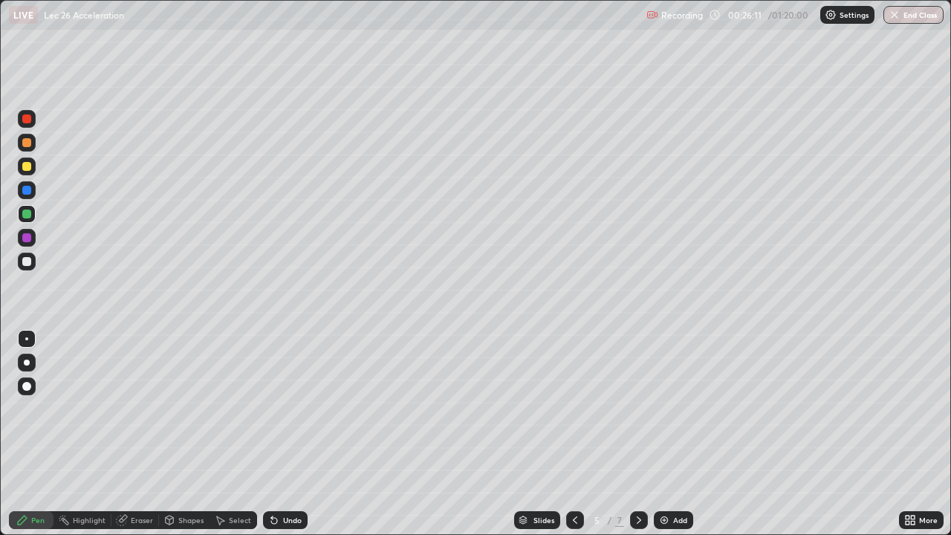
click at [175, 434] on div "Shapes" at bounding box center [184, 520] width 51 height 18
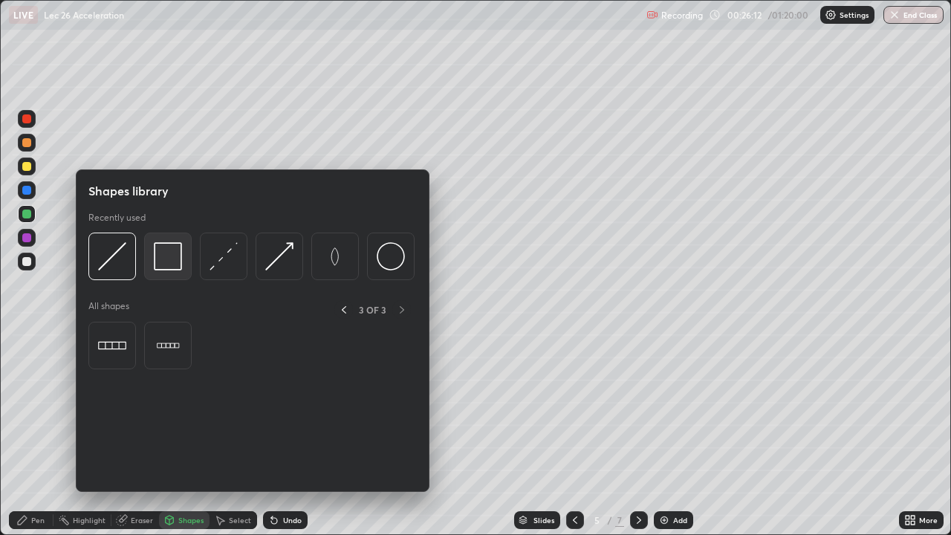
click at [174, 260] on img at bounding box center [168, 256] width 28 height 28
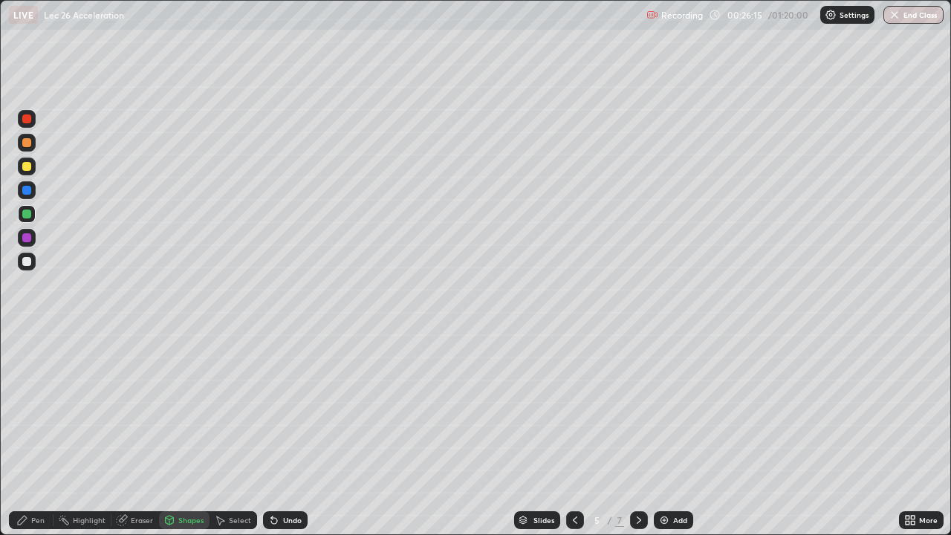
click at [31, 434] on div "Pen" at bounding box center [37, 519] width 13 height 7
click at [232, 434] on div "Select" at bounding box center [240, 519] width 22 height 7
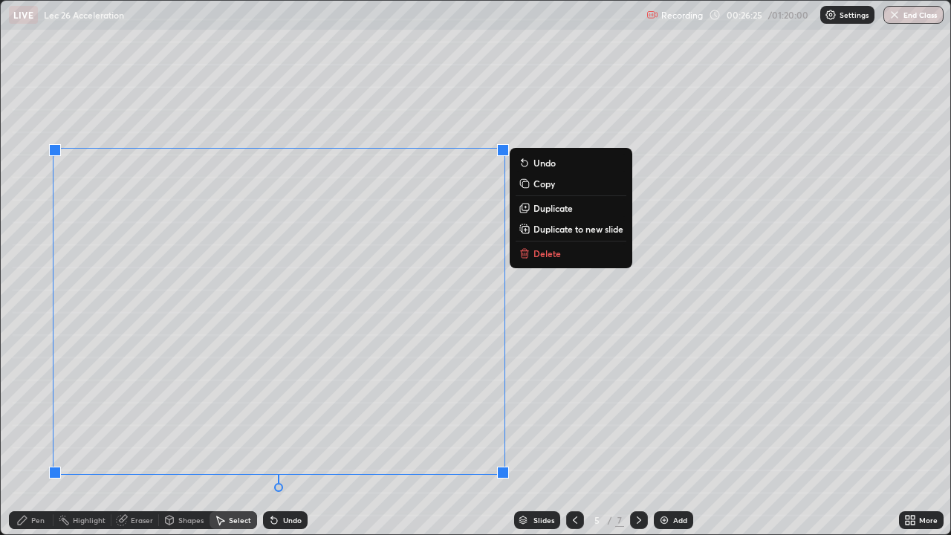
click at [42, 434] on div "Pen" at bounding box center [37, 519] width 13 height 7
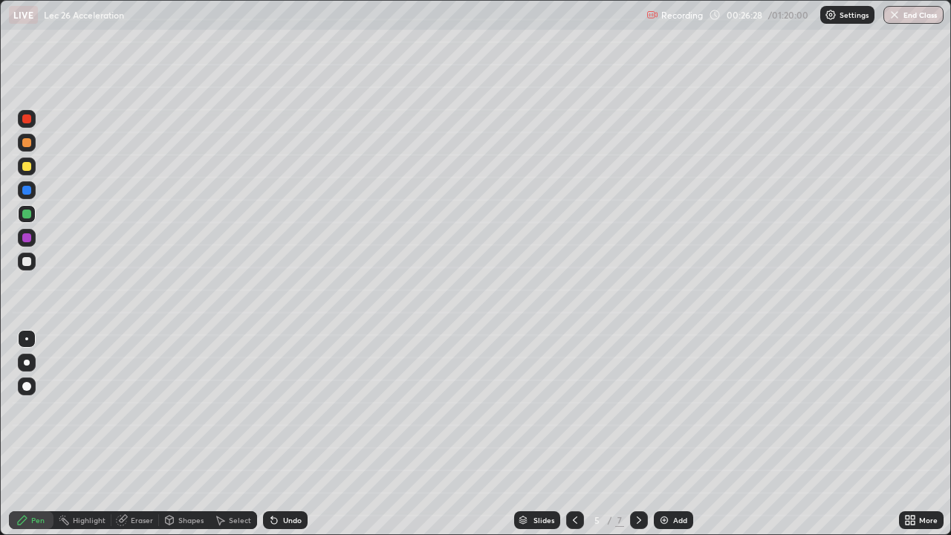
click at [201, 434] on div "Shapes" at bounding box center [190, 519] width 25 height 7
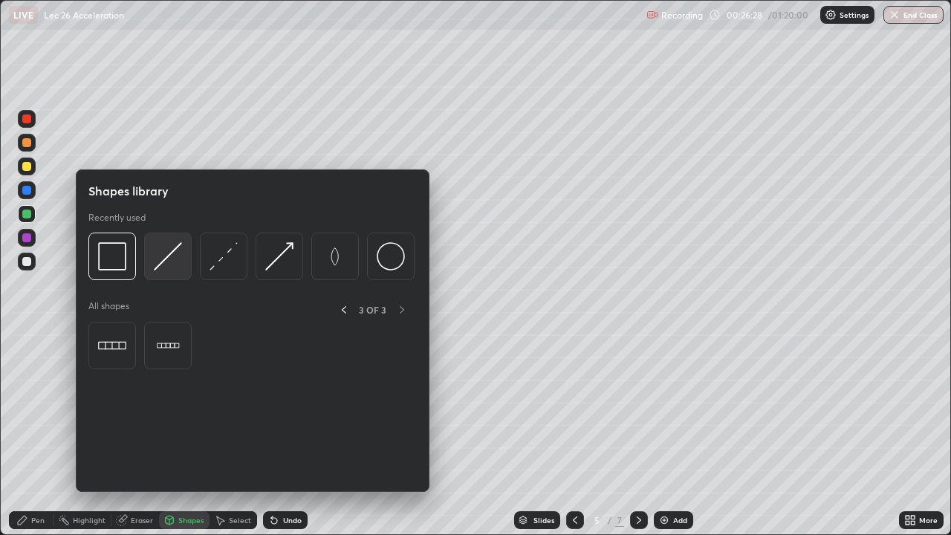
click at [164, 256] on img at bounding box center [168, 256] width 28 height 28
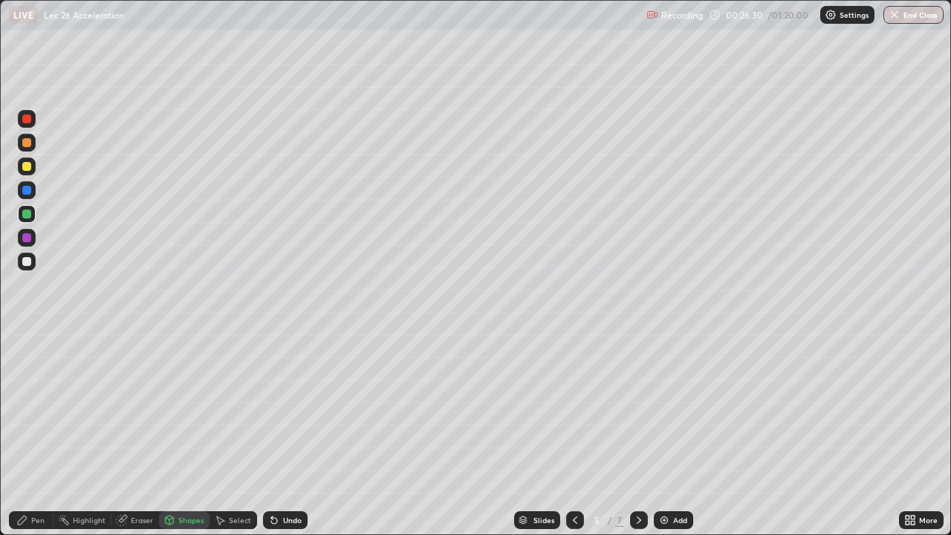
click at [37, 434] on div "Pen" at bounding box center [37, 519] width 13 height 7
click at [186, 434] on div "Shapes" at bounding box center [190, 519] width 25 height 7
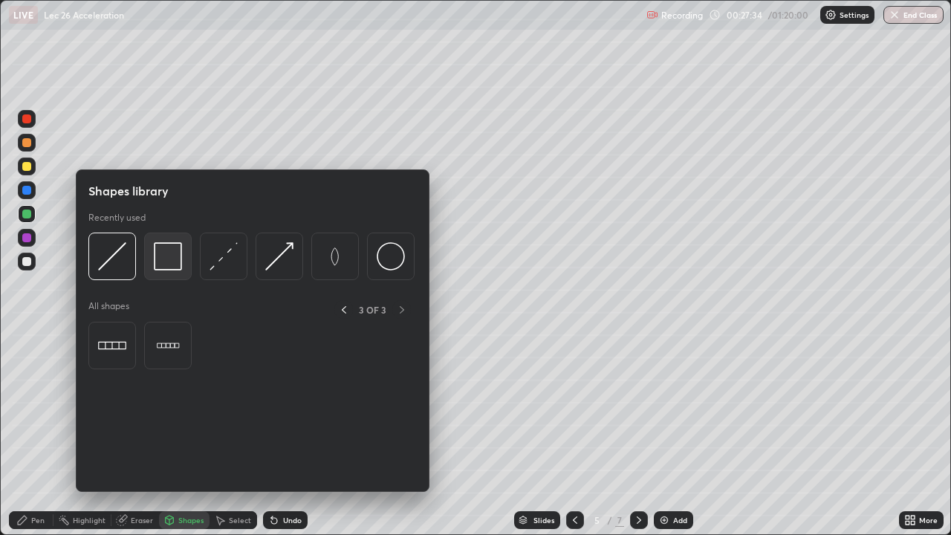
click at [161, 260] on img at bounding box center [168, 256] width 28 height 28
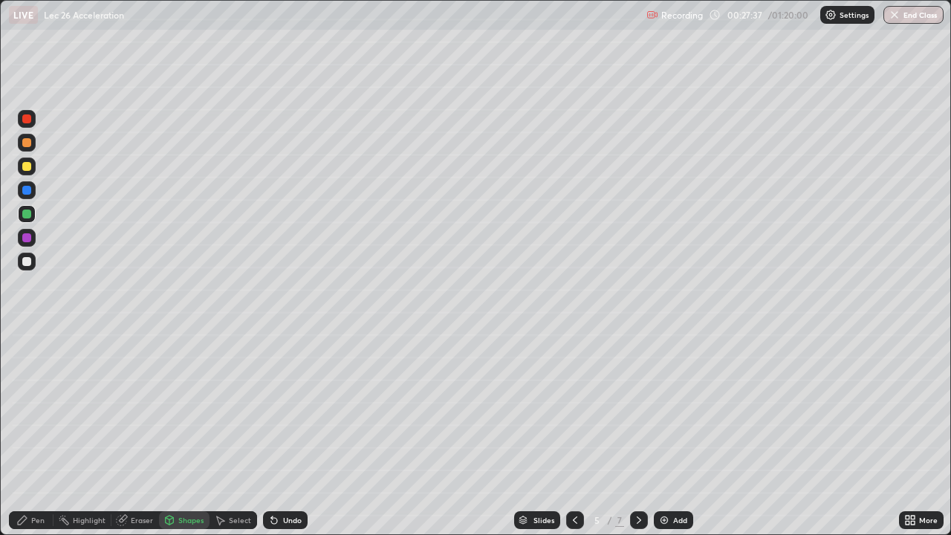
click at [41, 434] on div "Pen" at bounding box center [37, 519] width 13 height 7
click at [19, 174] on div at bounding box center [27, 167] width 18 height 24
click at [204, 434] on div "Shapes" at bounding box center [184, 520] width 51 height 18
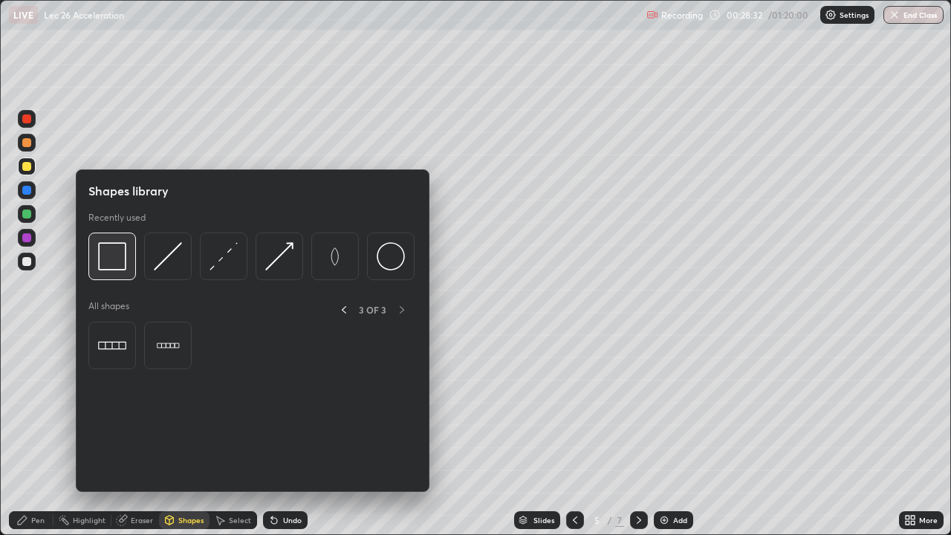
click at [128, 258] on div at bounding box center [112, 257] width 48 height 48
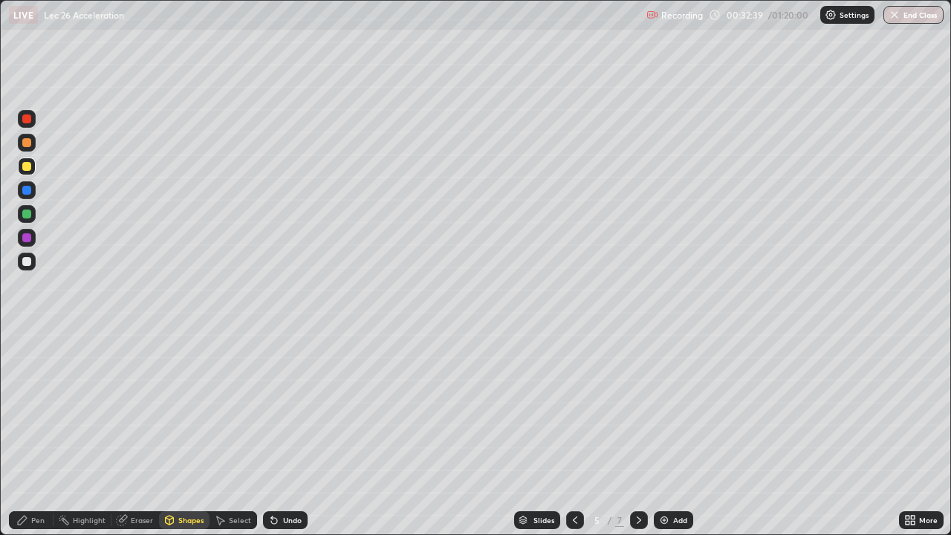
click at [668, 434] on img at bounding box center [664, 520] width 12 height 12
click at [25, 120] on div at bounding box center [26, 118] width 9 height 9
click at [284, 434] on div "Undo" at bounding box center [292, 519] width 19 height 7
click at [286, 434] on div "Undo" at bounding box center [292, 519] width 19 height 7
click at [30, 214] on div at bounding box center [26, 213] width 9 height 9
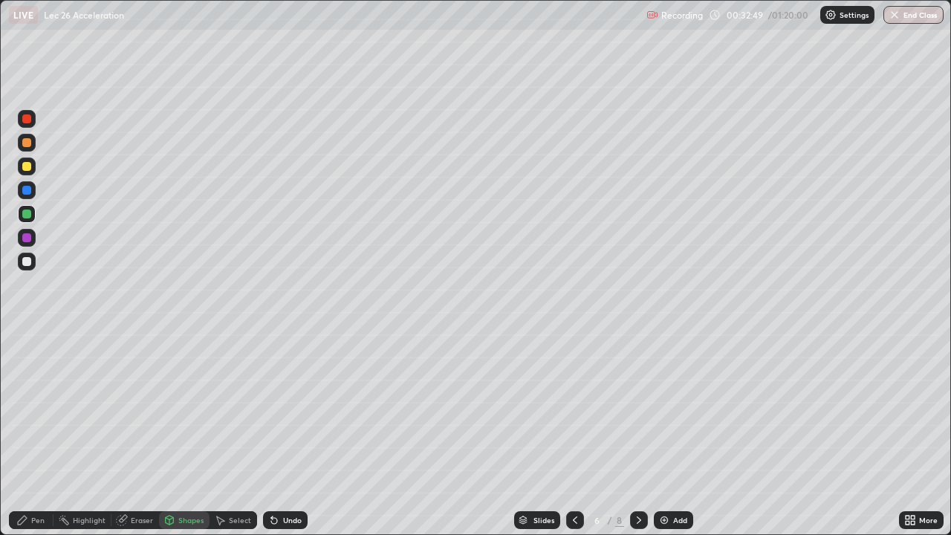
click at [36, 434] on div "Pen" at bounding box center [37, 519] width 13 height 7
click at [141, 434] on div "Eraser" at bounding box center [142, 519] width 22 height 7
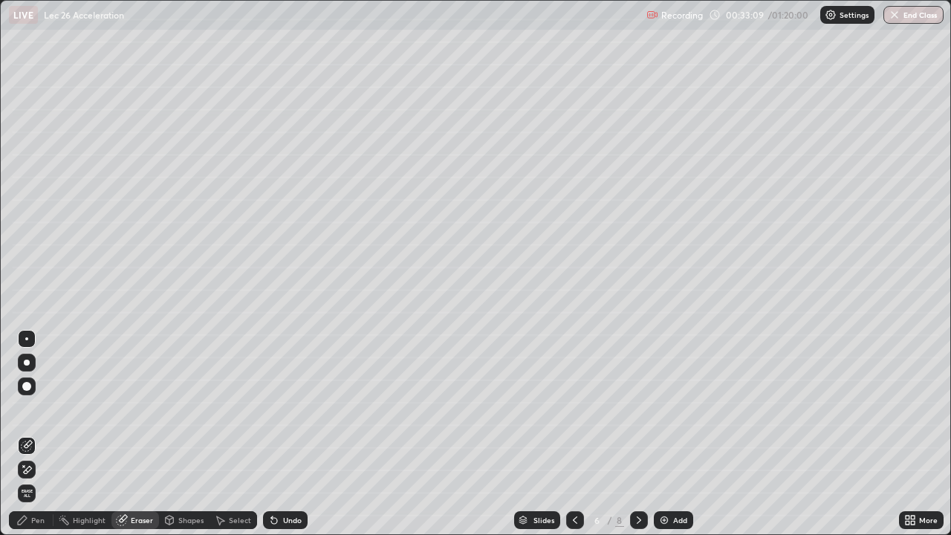
click at [35, 434] on div "Pen" at bounding box center [37, 519] width 13 height 7
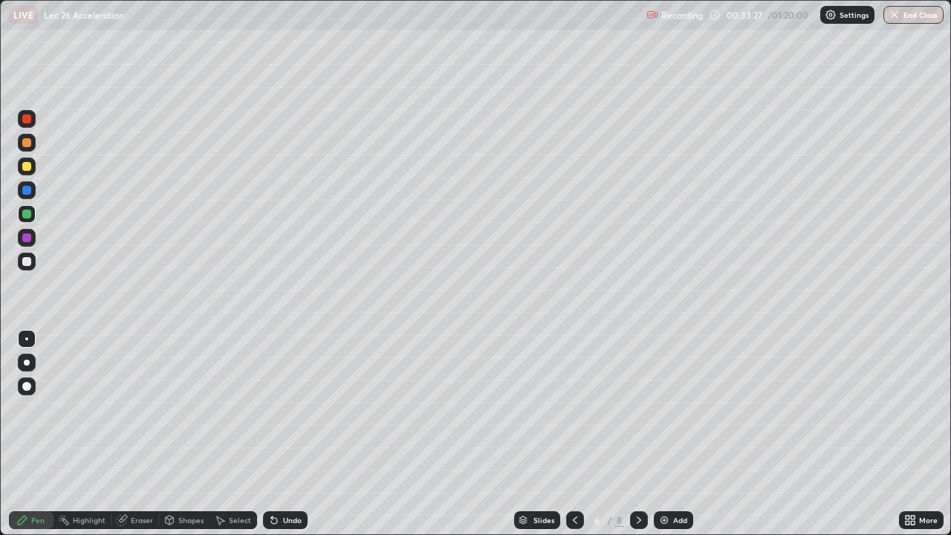
click at [142, 434] on div "Eraser" at bounding box center [142, 519] width 22 height 7
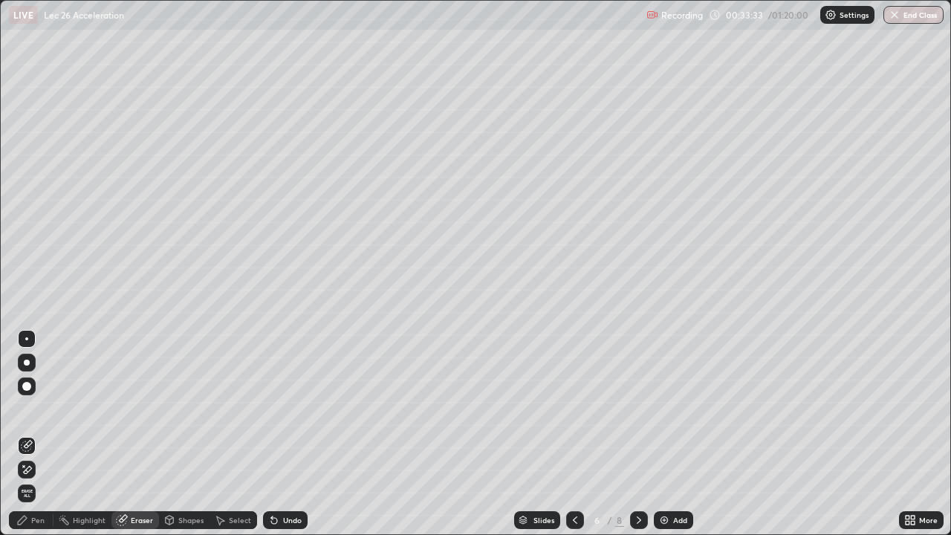
click at [39, 434] on div "Pen" at bounding box center [37, 519] width 13 height 7
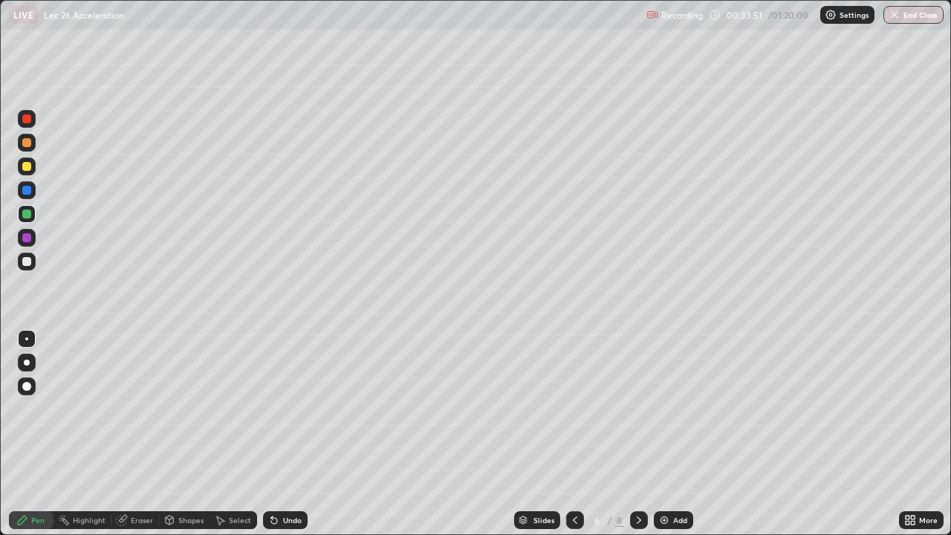
click at [140, 434] on div "Eraser" at bounding box center [142, 519] width 22 height 7
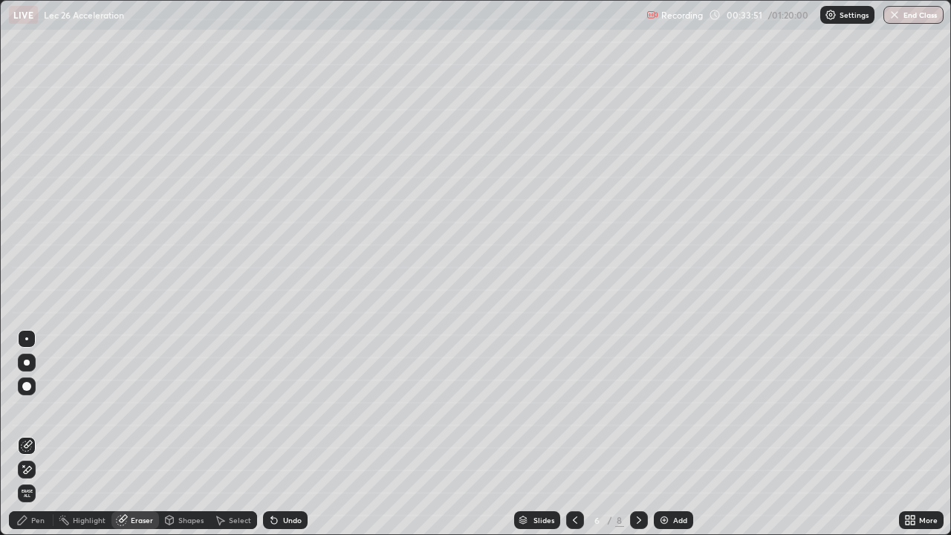
click at [177, 434] on div "Shapes" at bounding box center [184, 520] width 51 height 18
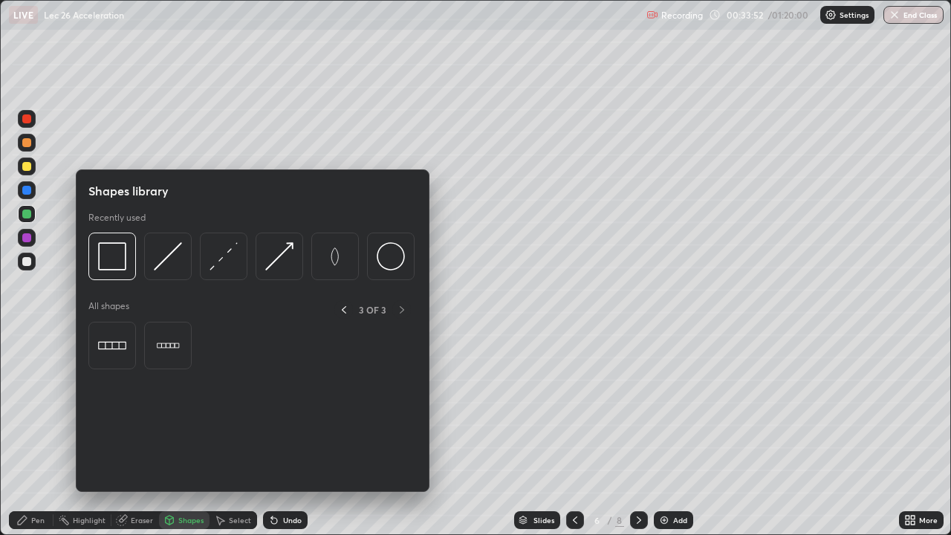
click at [111, 272] on div at bounding box center [112, 257] width 48 height 48
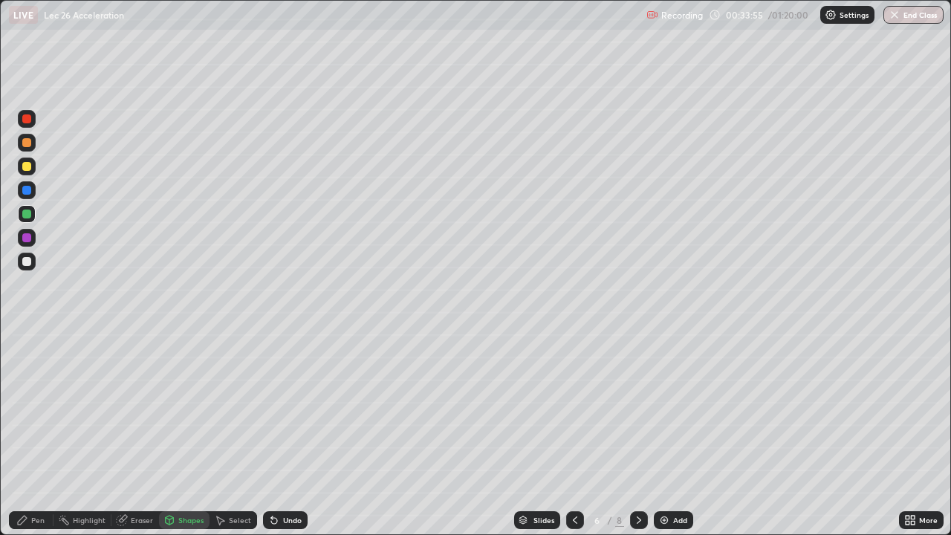
click at [33, 434] on div "Pen" at bounding box center [37, 519] width 13 height 7
click at [22, 141] on div at bounding box center [26, 142] width 9 height 9
click at [195, 434] on div "Shapes" at bounding box center [184, 520] width 51 height 18
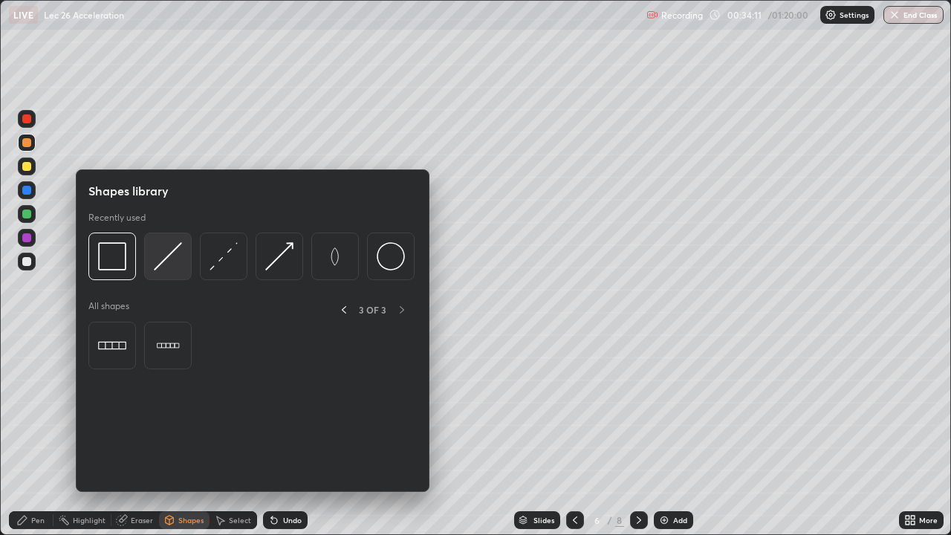
click at [149, 277] on div at bounding box center [168, 257] width 48 height 48
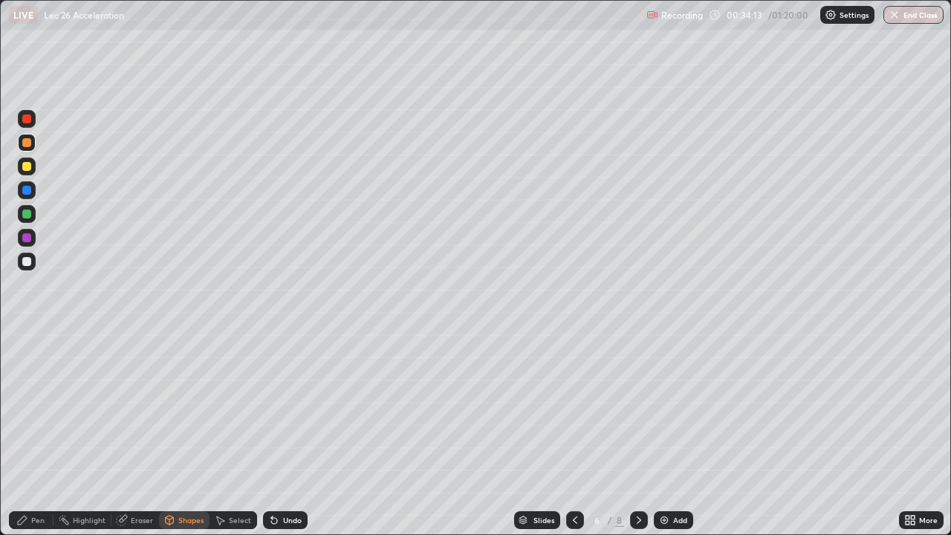
click at [295, 434] on div "Undo" at bounding box center [292, 519] width 19 height 7
click at [189, 434] on div "Shapes" at bounding box center [190, 519] width 25 height 7
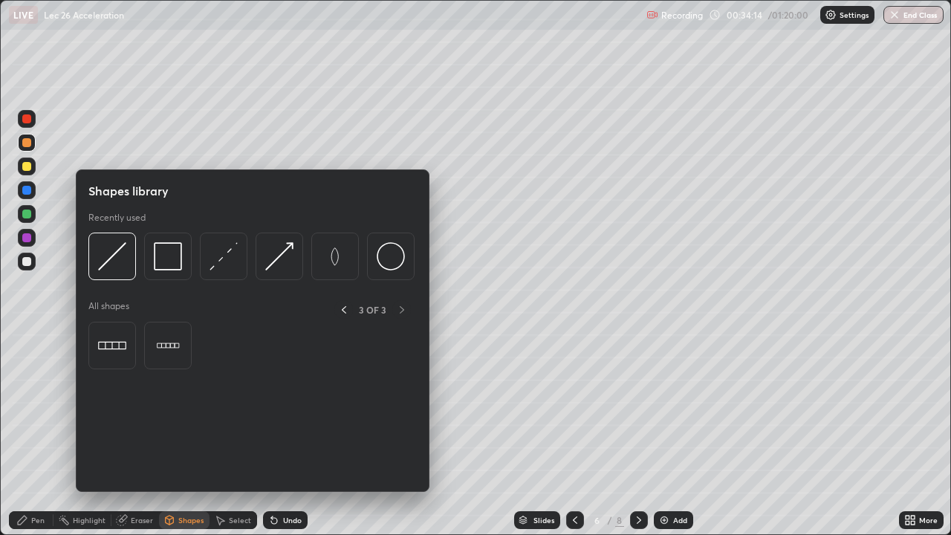
click at [124, 256] on img at bounding box center [112, 256] width 28 height 28
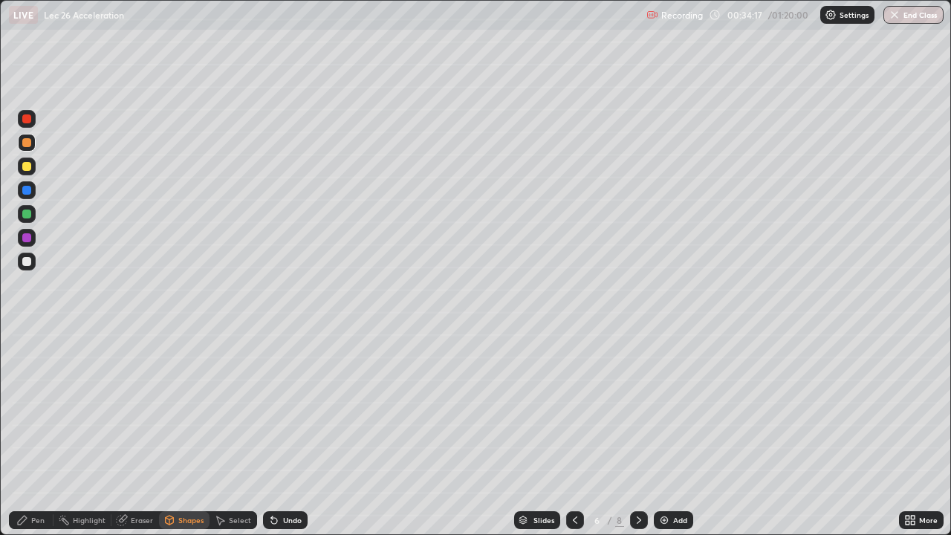
click at [42, 434] on div "Pen" at bounding box center [31, 520] width 45 height 18
click at [33, 265] on div at bounding box center [27, 262] width 18 height 18
click at [195, 434] on div "Shapes" at bounding box center [184, 520] width 51 height 18
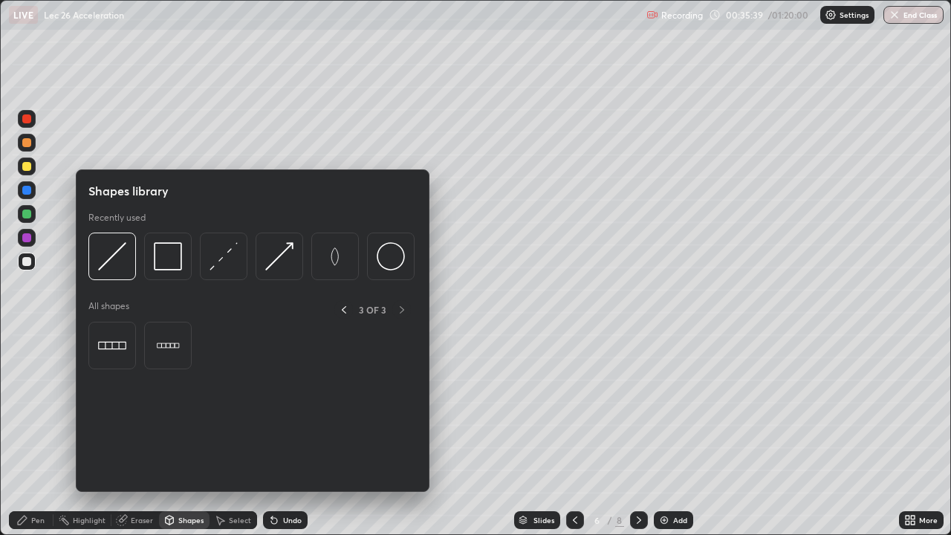
click at [123, 266] on img at bounding box center [112, 256] width 28 height 28
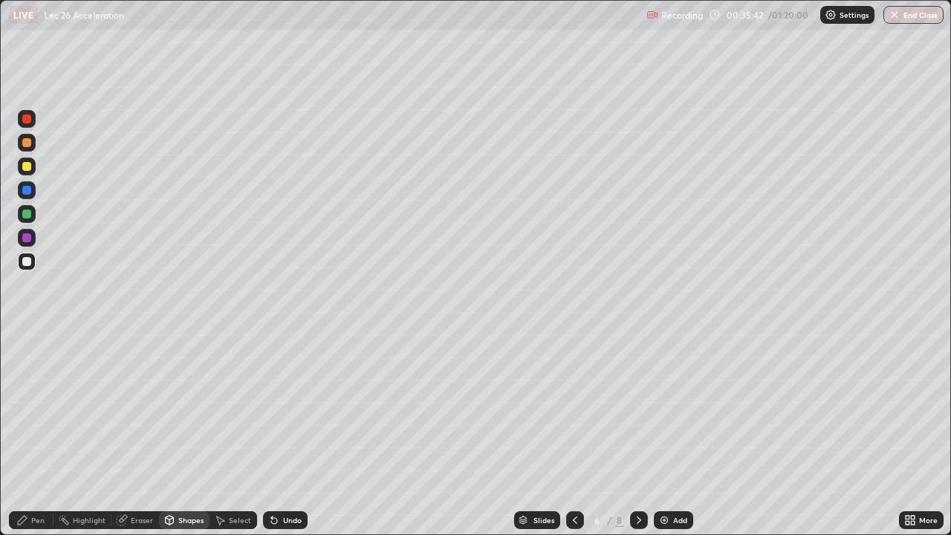
click at [58, 434] on div "Highlight" at bounding box center [82, 520] width 58 height 18
click at [30, 434] on div "Pen" at bounding box center [31, 520] width 45 height 18
click at [33, 169] on div at bounding box center [27, 166] width 18 height 18
click at [142, 434] on div "Eraser" at bounding box center [142, 519] width 22 height 7
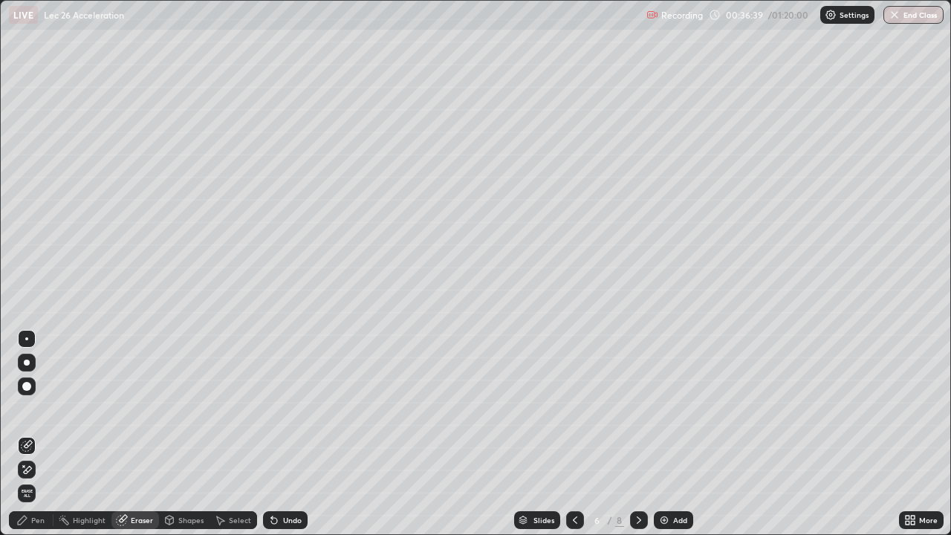
click at [30, 434] on div "Pen" at bounding box center [31, 520] width 45 height 18
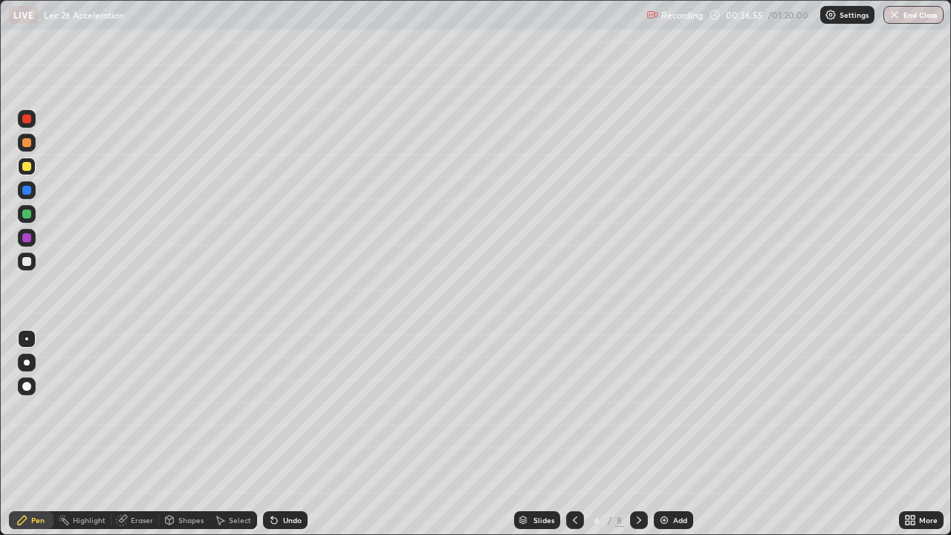
click at [30, 264] on div at bounding box center [26, 261] width 9 height 9
click at [33, 434] on div "Pen" at bounding box center [31, 520] width 45 height 18
click at [27, 362] on div at bounding box center [27, 363] width 6 height 6
click at [183, 434] on div "Shapes" at bounding box center [190, 519] width 25 height 7
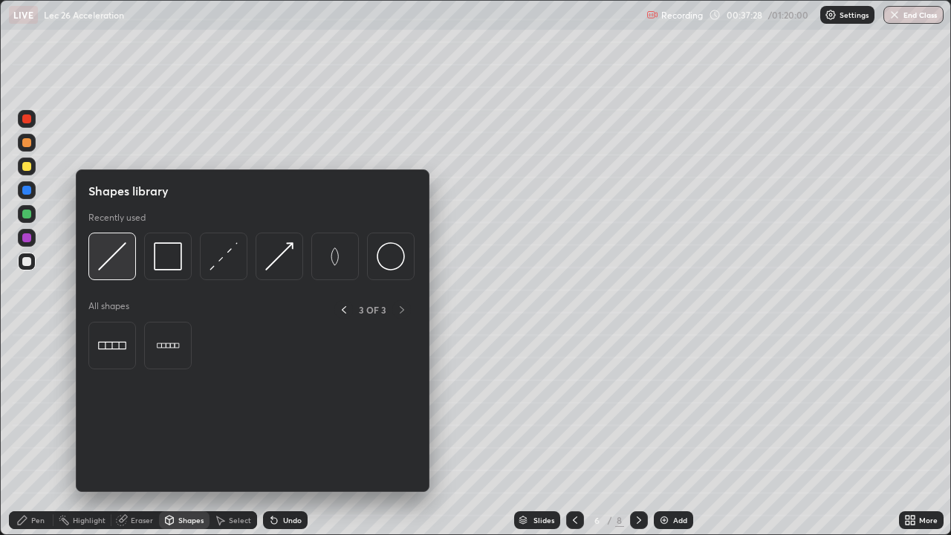
click at [109, 262] on img at bounding box center [112, 256] width 28 height 28
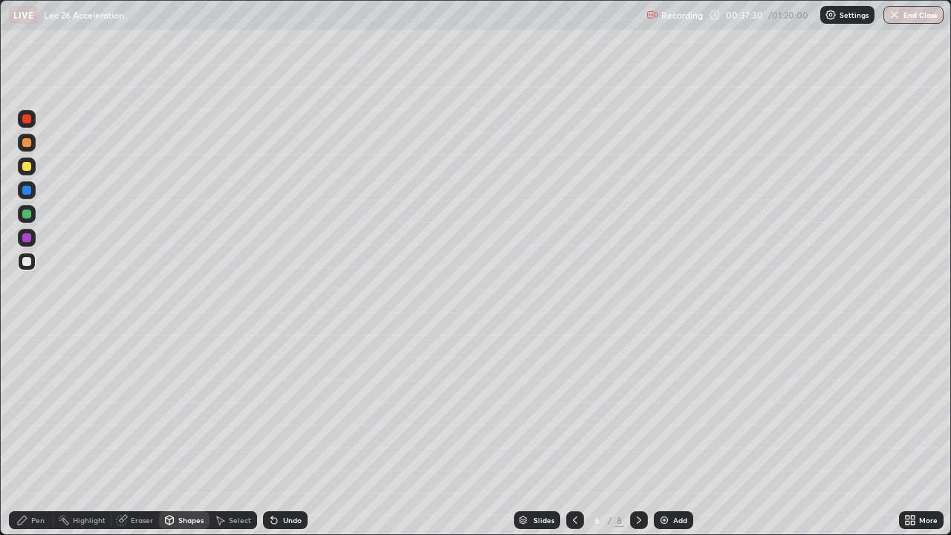
click at [39, 434] on div "Pen" at bounding box center [31, 520] width 45 height 18
click at [30, 388] on div at bounding box center [27, 386] width 18 height 18
click at [196, 434] on div "Shapes" at bounding box center [184, 520] width 51 height 18
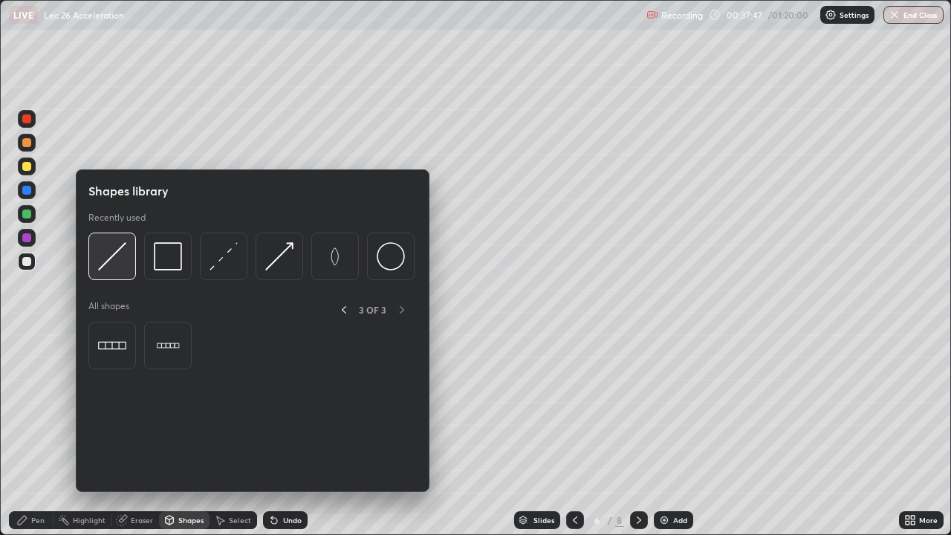
click at [120, 262] on img at bounding box center [112, 256] width 28 height 28
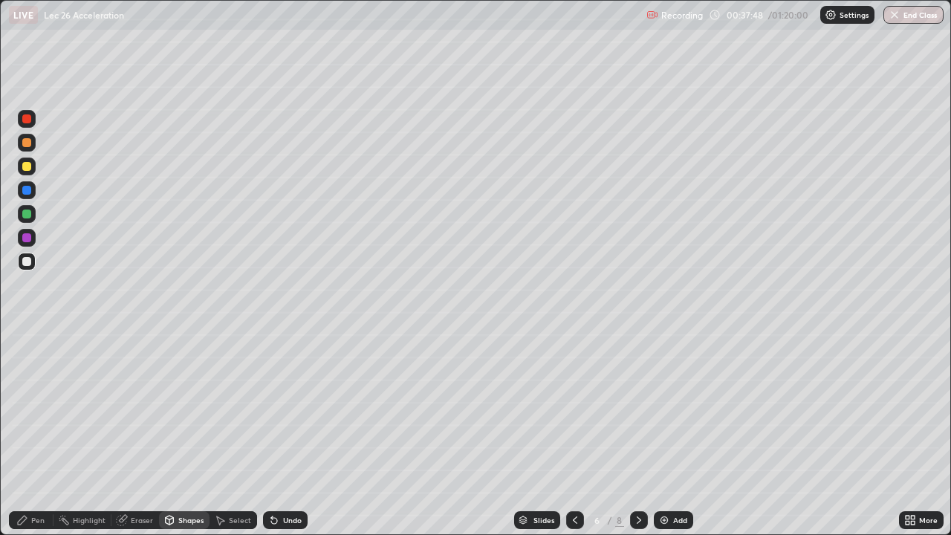
click at [39, 434] on div "Pen" at bounding box center [31, 520] width 45 height 18
click at [181, 434] on div "Shapes" at bounding box center [190, 519] width 25 height 7
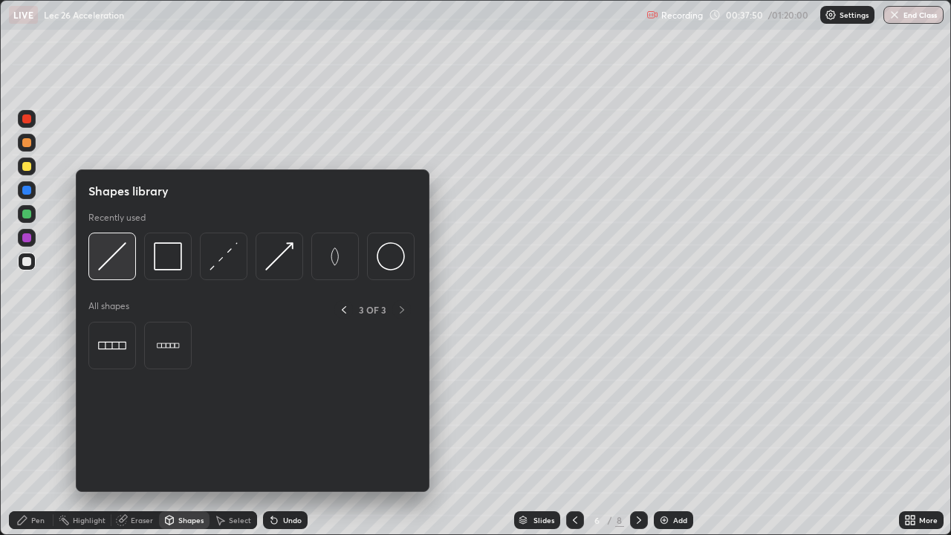
click at [115, 263] on img at bounding box center [112, 256] width 28 height 28
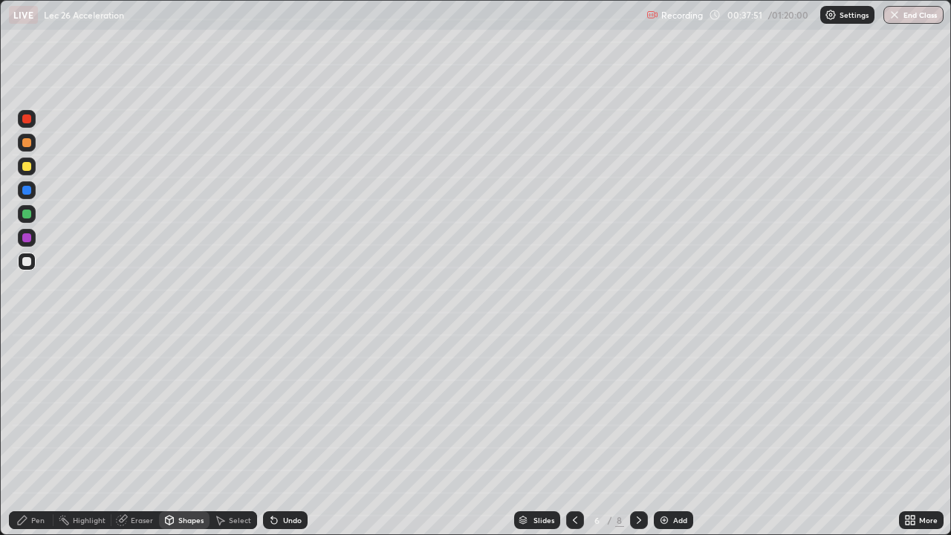
click at [29, 260] on div at bounding box center [26, 261] width 9 height 9
click at [27, 434] on icon at bounding box center [22, 520] width 12 height 12
click at [27, 339] on div at bounding box center [26, 338] width 3 height 3
click at [149, 434] on div "Eraser" at bounding box center [135, 520] width 48 height 18
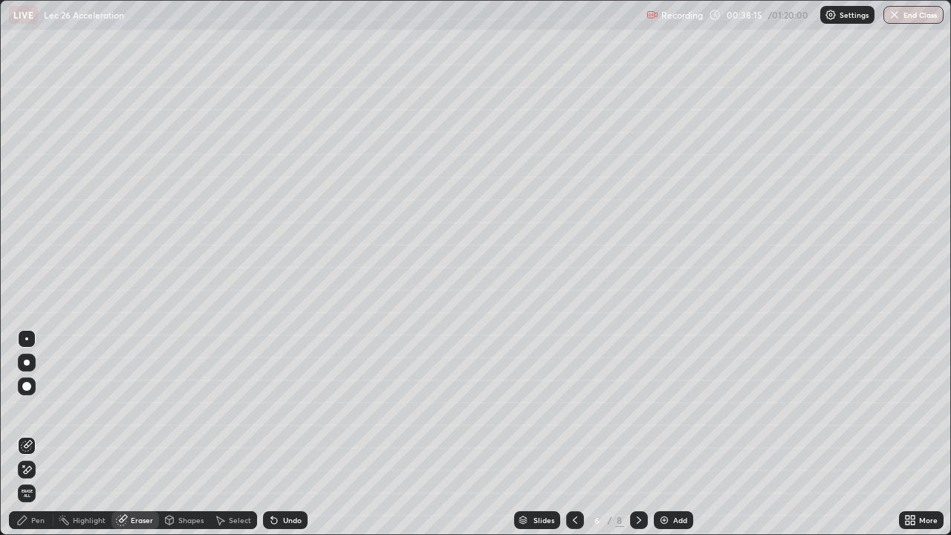
click at [42, 434] on div "Pen" at bounding box center [37, 519] width 13 height 7
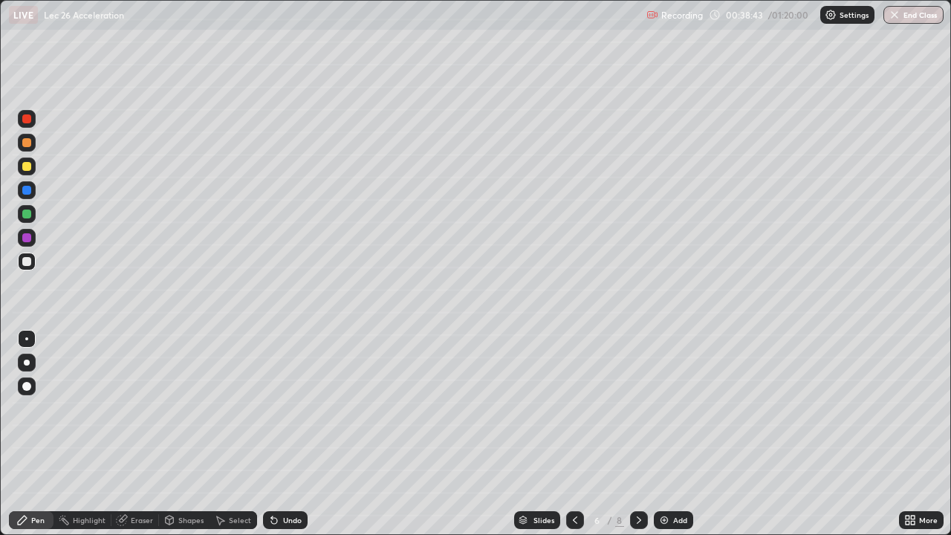
click at [178, 434] on div "Shapes" at bounding box center [190, 519] width 25 height 7
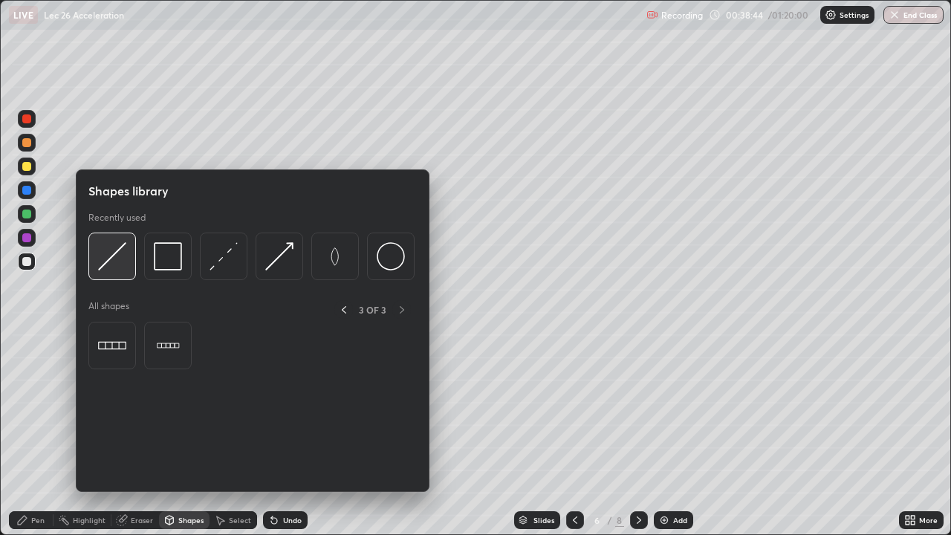
click at [112, 267] on img at bounding box center [112, 256] width 28 height 28
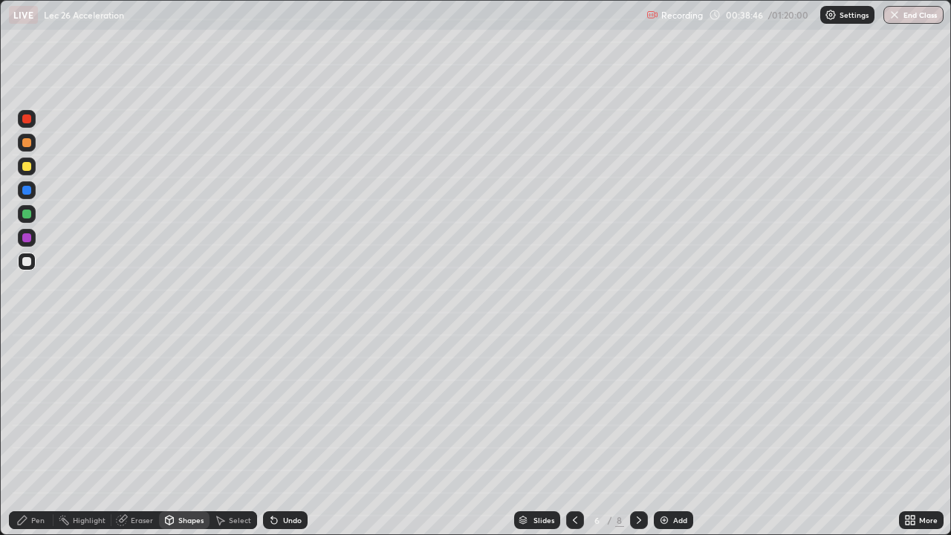
click at [32, 434] on div "Pen" at bounding box center [37, 519] width 13 height 7
click at [166, 434] on icon at bounding box center [170, 519] width 8 height 2
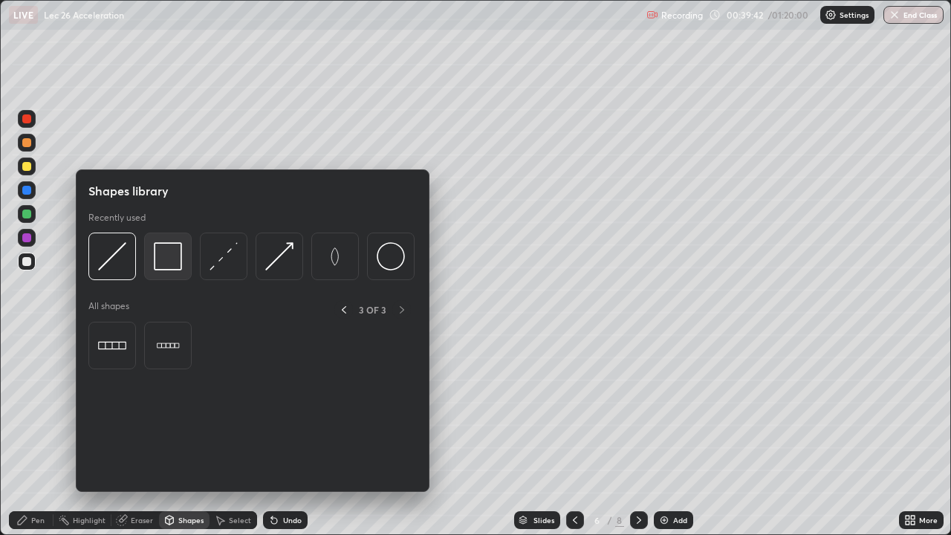
click at [166, 255] on img at bounding box center [168, 256] width 28 height 28
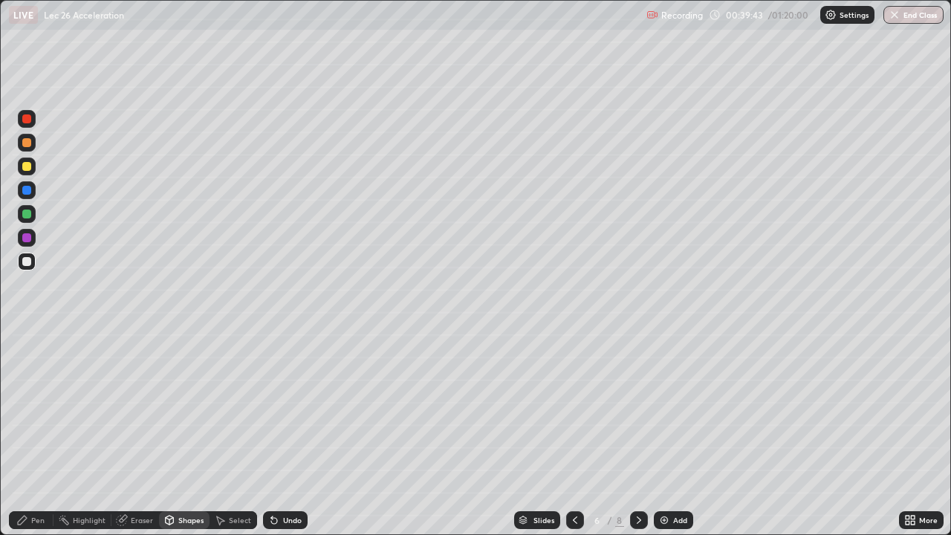
click at [29, 211] on div at bounding box center [26, 213] width 9 height 9
click at [31, 171] on div at bounding box center [27, 166] width 18 height 18
click at [675, 434] on div "Add" at bounding box center [680, 519] width 14 height 7
click at [27, 173] on div at bounding box center [27, 166] width 18 height 18
click at [289, 434] on div "Undo" at bounding box center [285, 520] width 45 height 18
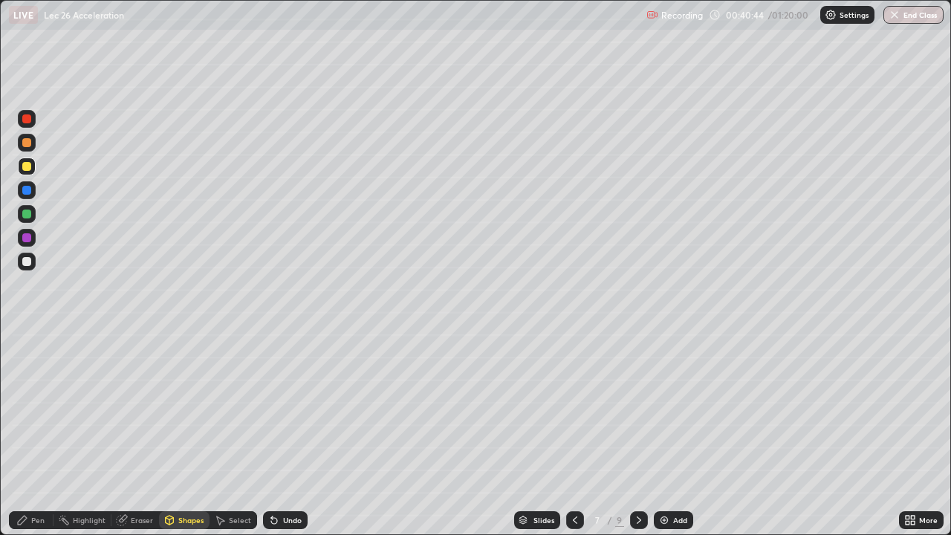
click at [570, 434] on icon at bounding box center [575, 520] width 12 height 12
click at [670, 434] on div "Add" at bounding box center [673, 520] width 39 height 18
click at [287, 434] on div "Undo" at bounding box center [292, 519] width 19 height 7
click at [28, 213] on div at bounding box center [26, 213] width 9 height 9
click at [284, 434] on div "Undo" at bounding box center [292, 519] width 19 height 7
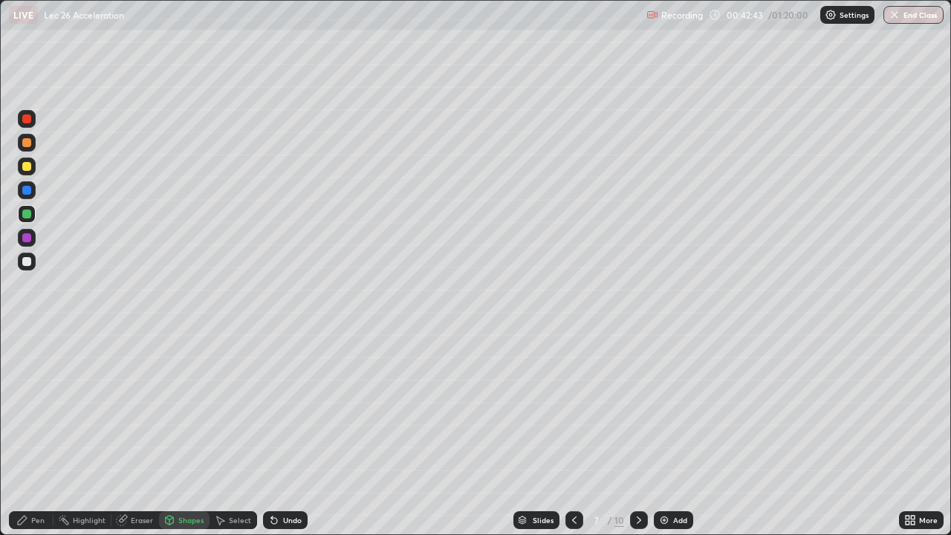
click at [37, 434] on div "Pen" at bounding box center [37, 519] width 13 height 7
click at [139, 434] on div "Eraser" at bounding box center [142, 519] width 22 height 7
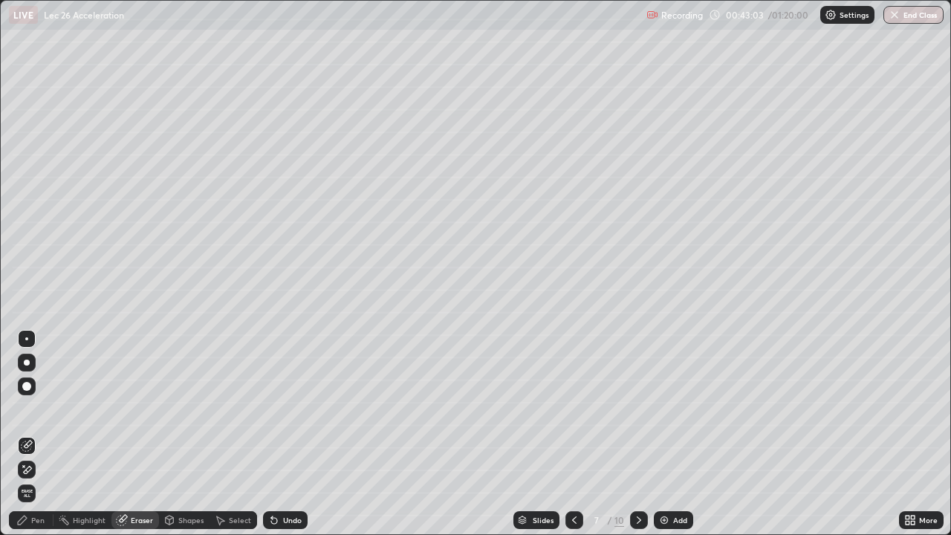
click at [42, 434] on div "Pen" at bounding box center [37, 519] width 13 height 7
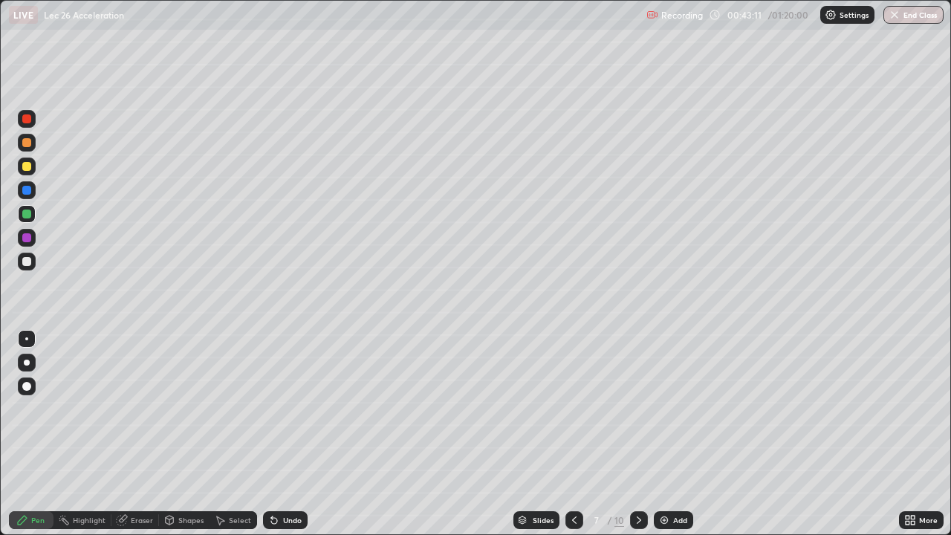
click at [175, 434] on div "Shapes" at bounding box center [184, 520] width 51 height 18
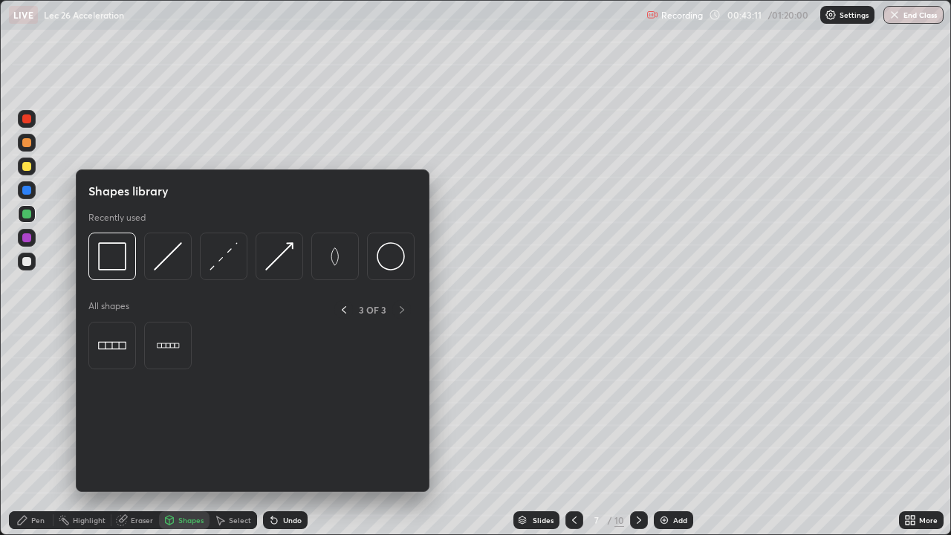
click at [112, 255] on img at bounding box center [112, 256] width 28 height 28
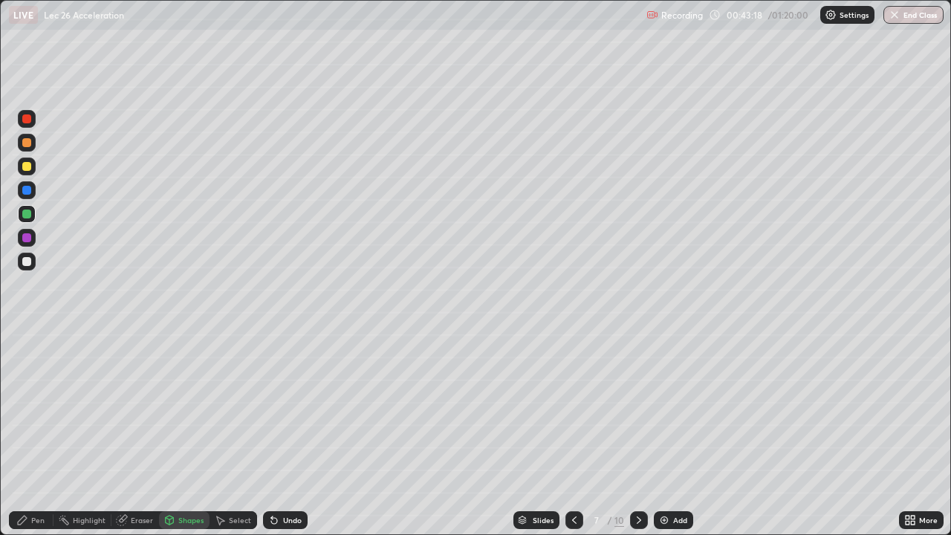
click at [294, 434] on div "Undo" at bounding box center [292, 519] width 19 height 7
click at [45, 434] on div "Pen" at bounding box center [31, 520] width 45 height 18
click at [183, 434] on div "Shapes" at bounding box center [190, 519] width 25 height 7
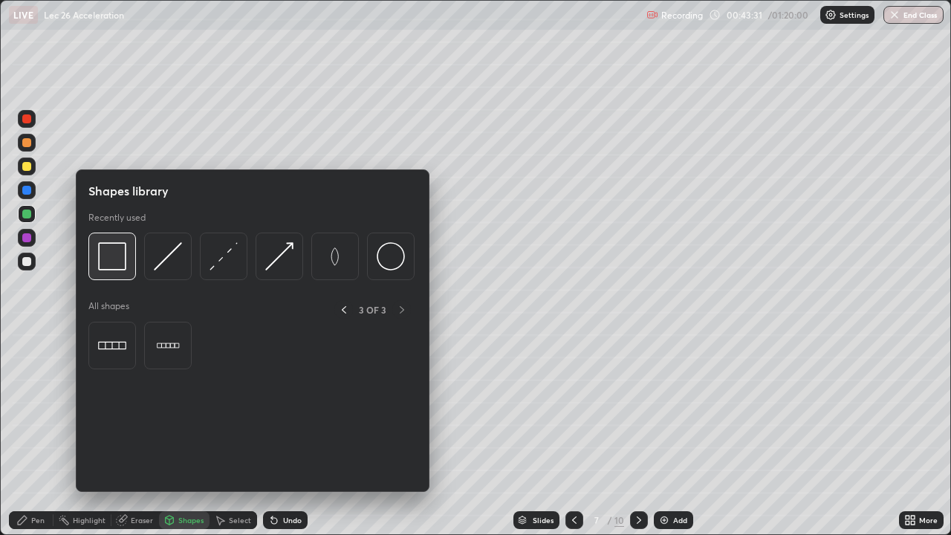
click at [114, 256] on img at bounding box center [112, 256] width 28 height 28
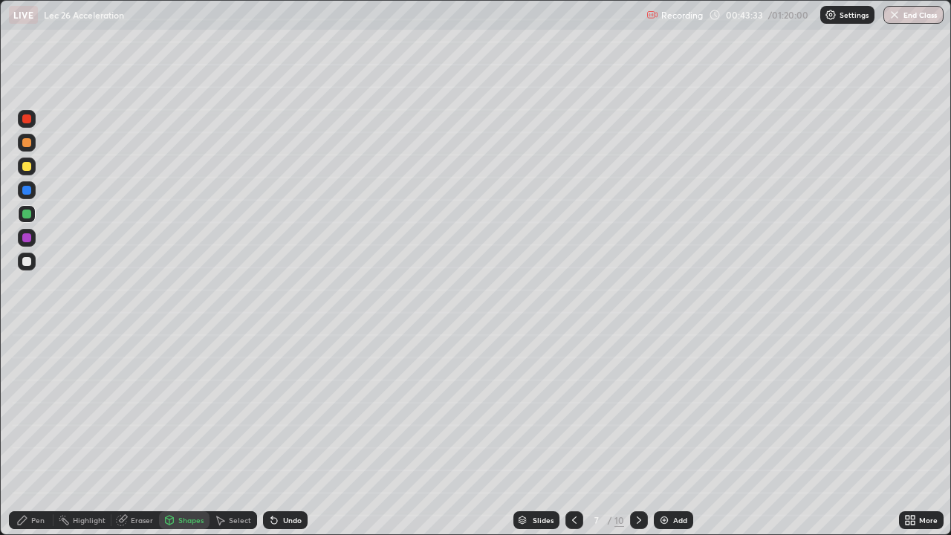
click at [42, 434] on div "Pen" at bounding box center [37, 519] width 13 height 7
click at [195, 434] on div "Shapes" at bounding box center [190, 519] width 25 height 7
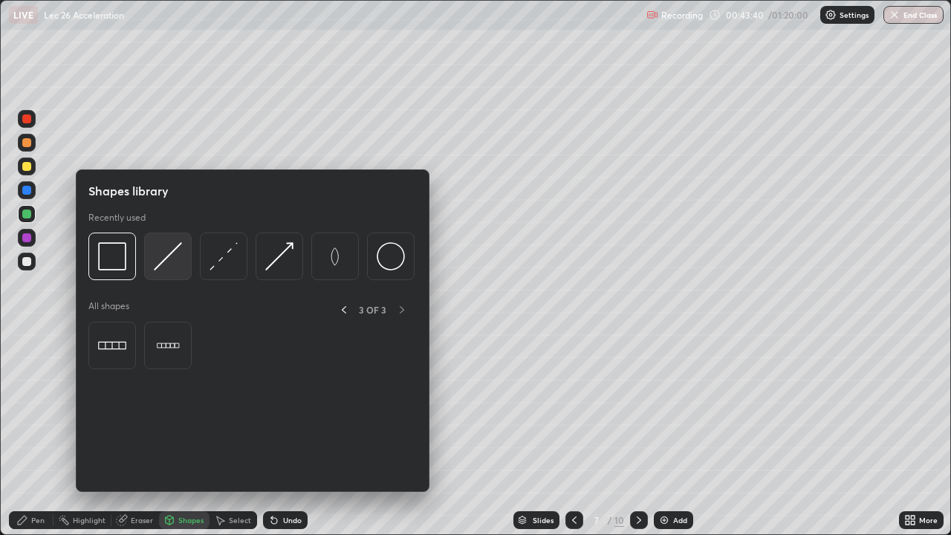
click at [147, 259] on div at bounding box center [168, 257] width 48 height 48
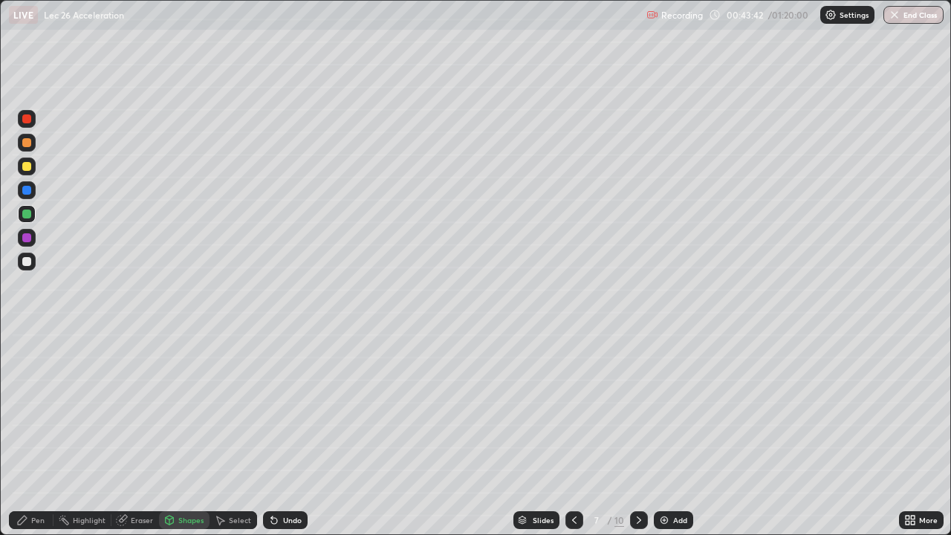
click at [42, 434] on div "Pen" at bounding box center [37, 519] width 13 height 7
click at [191, 434] on div "Shapes" at bounding box center [190, 519] width 25 height 7
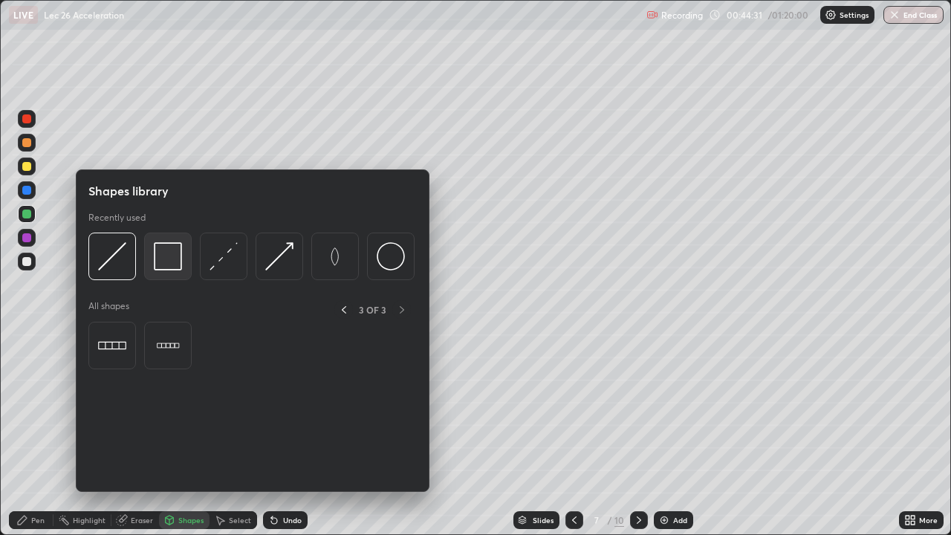
click at [161, 254] on img at bounding box center [168, 256] width 28 height 28
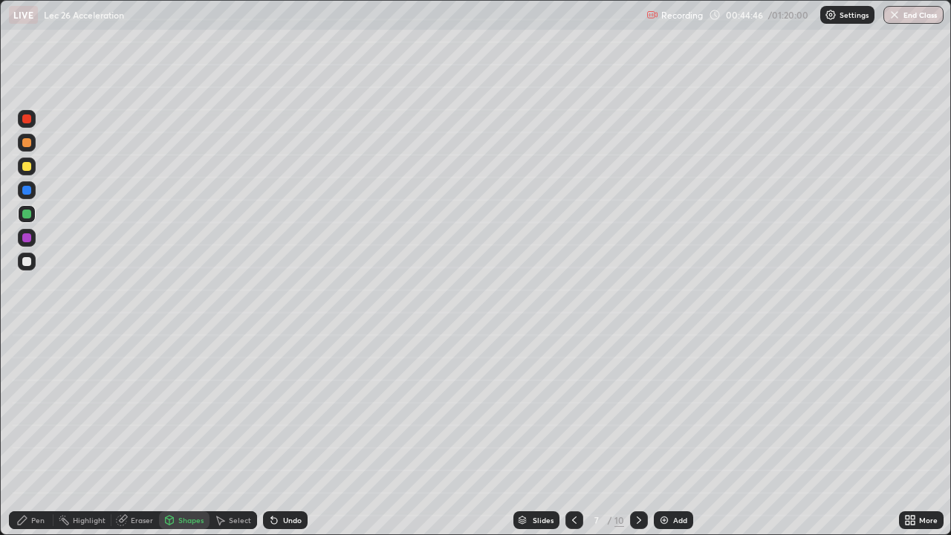
click at [27, 169] on div at bounding box center [26, 166] width 9 height 9
click at [287, 434] on div "Undo" at bounding box center [292, 519] width 19 height 7
click at [38, 434] on div "Pen" at bounding box center [37, 519] width 13 height 7
click at [143, 434] on div "Eraser" at bounding box center [142, 519] width 22 height 7
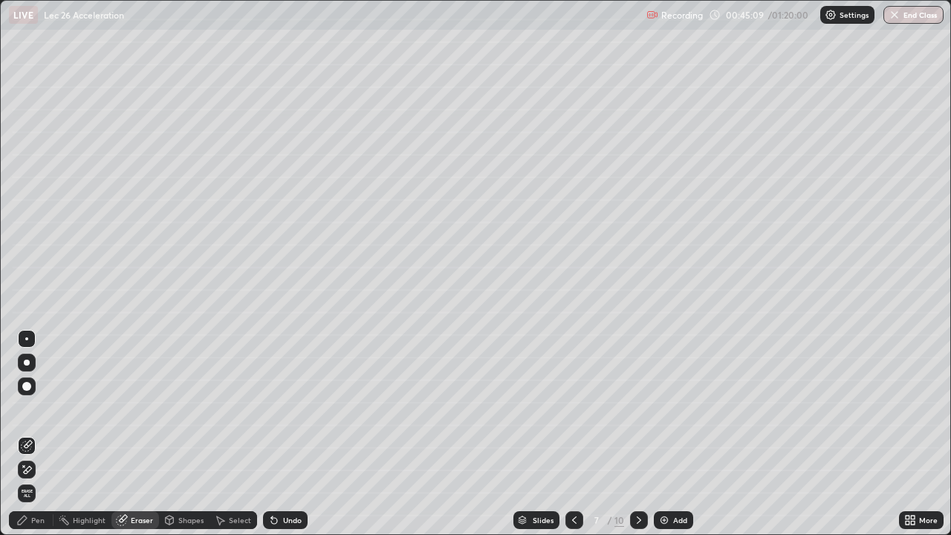
click at [37, 434] on div "Pen" at bounding box center [37, 519] width 13 height 7
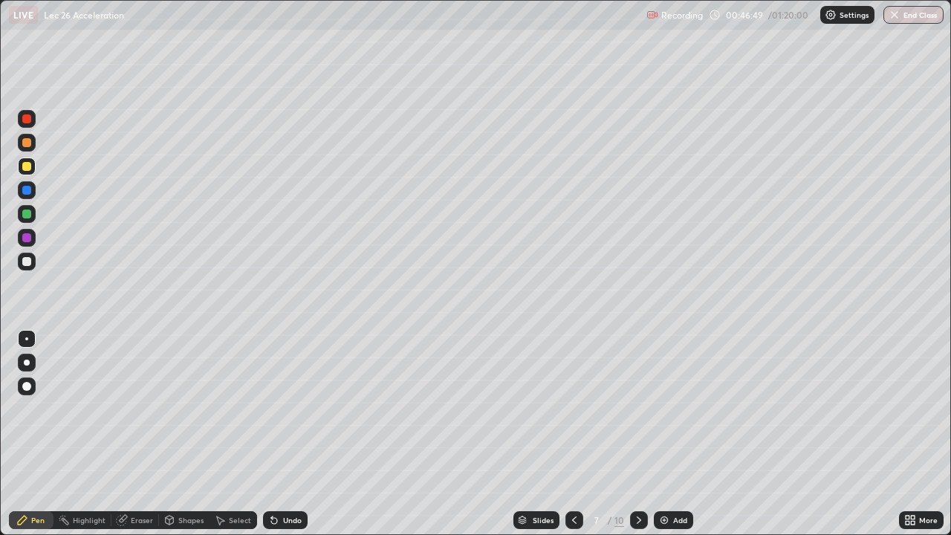
click at [192, 434] on div "Shapes" at bounding box center [190, 519] width 25 height 7
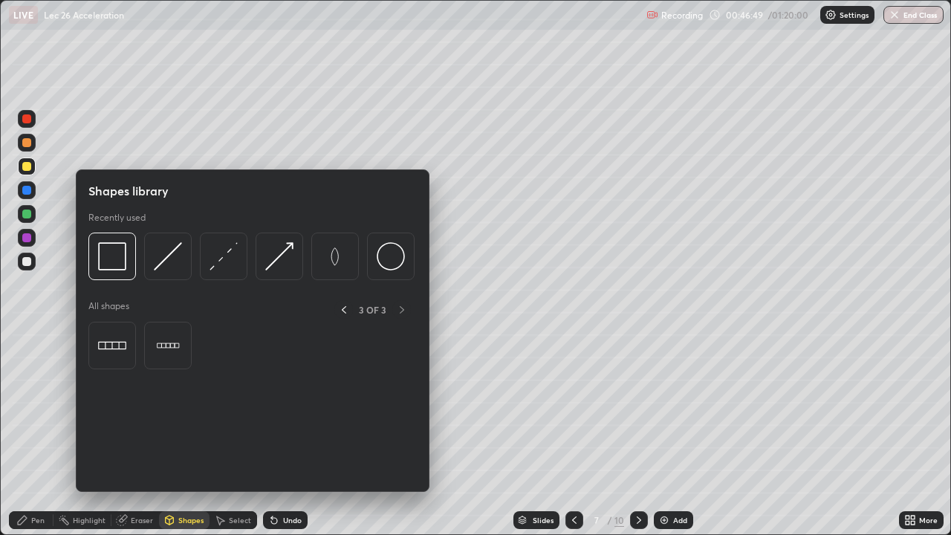
click at [115, 258] on img at bounding box center [112, 256] width 28 height 28
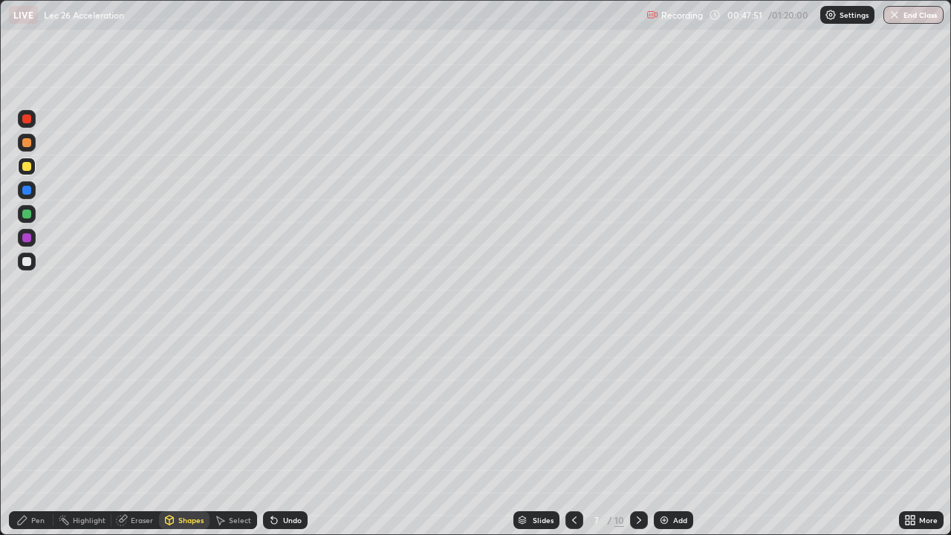
click at [27, 123] on div at bounding box center [26, 118] width 9 height 9
click at [288, 434] on div "Undo" at bounding box center [292, 519] width 19 height 7
click at [33, 434] on div "Pen" at bounding box center [31, 520] width 45 height 18
click at [664, 434] on img at bounding box center [664, 520] width 12 height 12
click at [31, 170] on div at bounding box center [27, 166] width 18 height 18
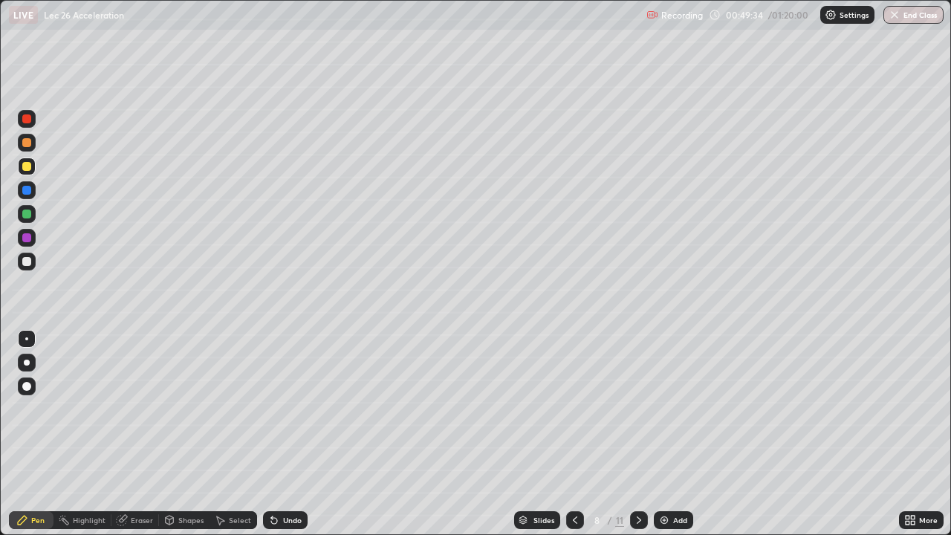
click at [142, 434] on div "Eraser" at bounding box center [142, 519] width 22 height 7
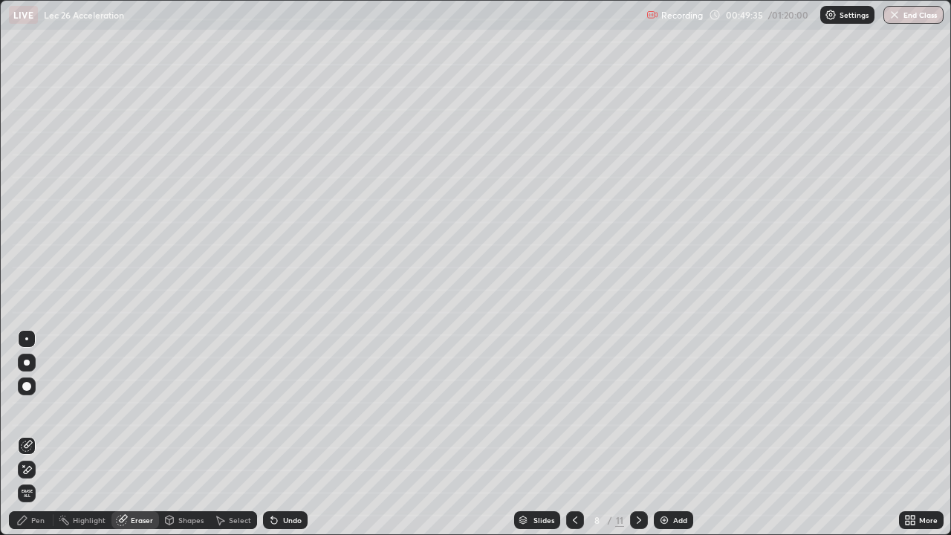
click at [42, 434] on div "Pen" at bounding box center [31, 520] width 45 height 18
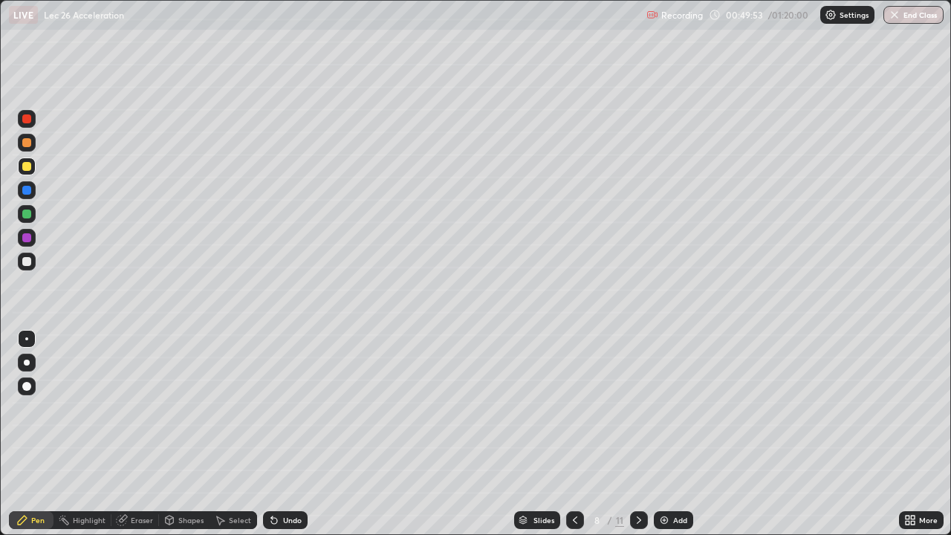
click at [183, 434] on div "Shapes" at bounding box center [190, 519] width 25 height 7
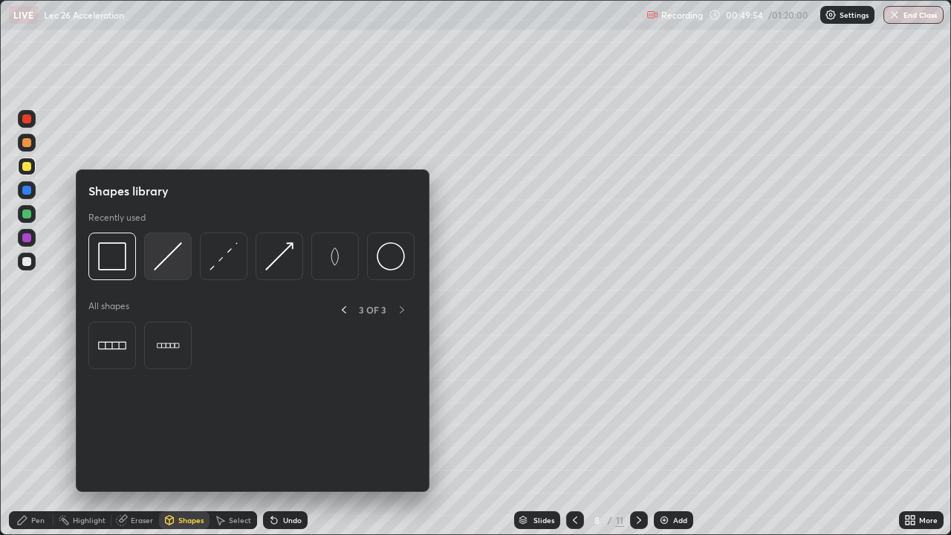
click at [159, 253] on img at bounding box center [168, 256] width 28 height 28
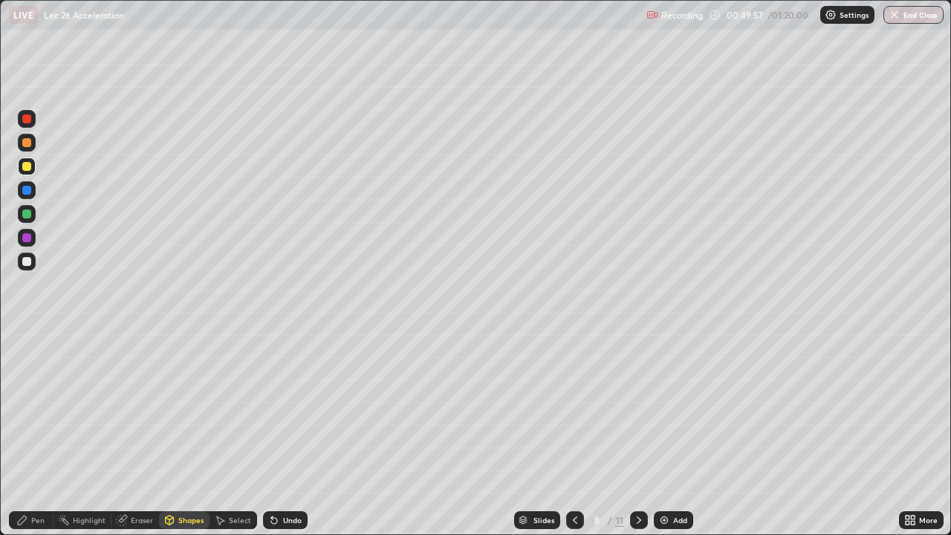
click at [48, 434] on div "Pen" at bounding box center [31, 520] width 45 height 18
click at [33, 235] on div at bounding box center [27, 238] width 18 height 18
click at [189, 434] on div "Shapes" at bounding box center [190, 519] width 25 height 7
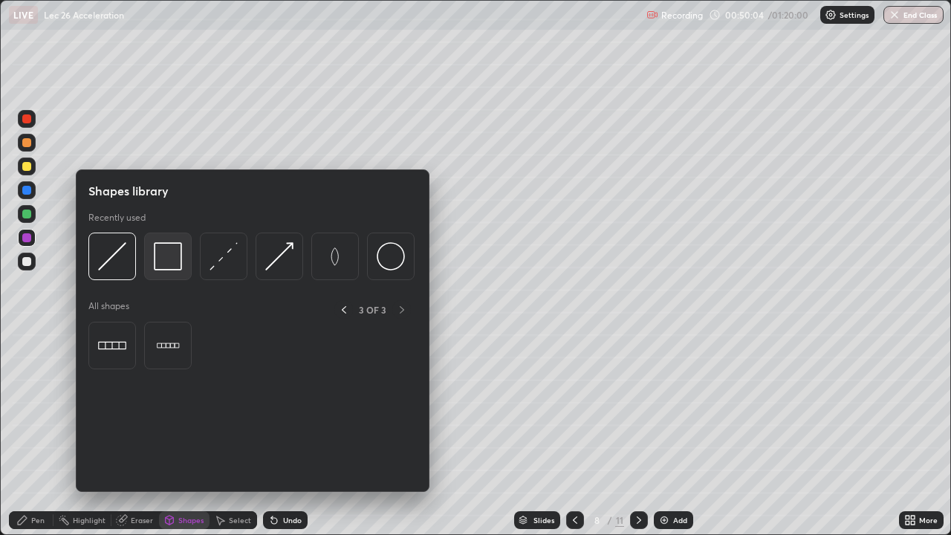
click at [170, 260] on img at bounding box center [168, 256] width 28 height 28
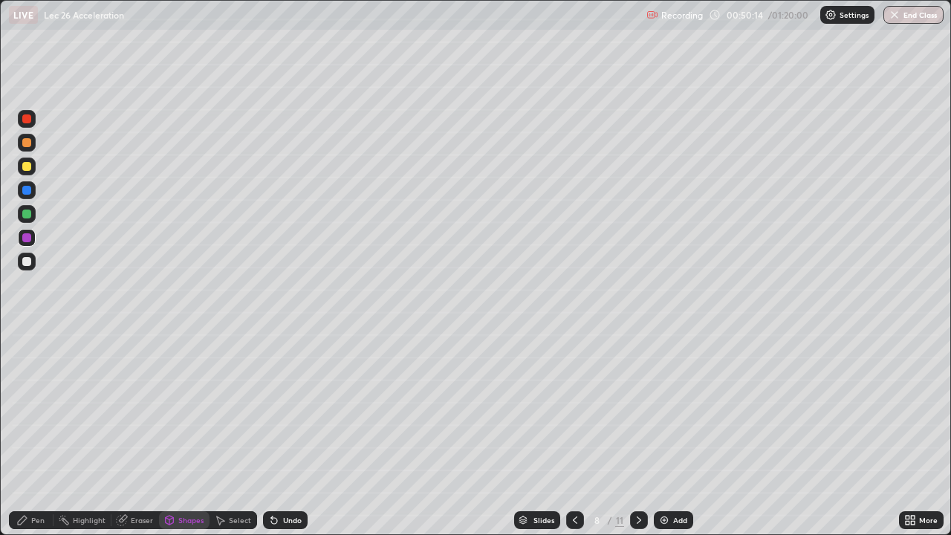
click at [30, 258] on div at bounding box center [26, 261] width 9 height 9
click at [181, 434] on div "Shapes" at bounding box center [184, 520] width 51 height 18
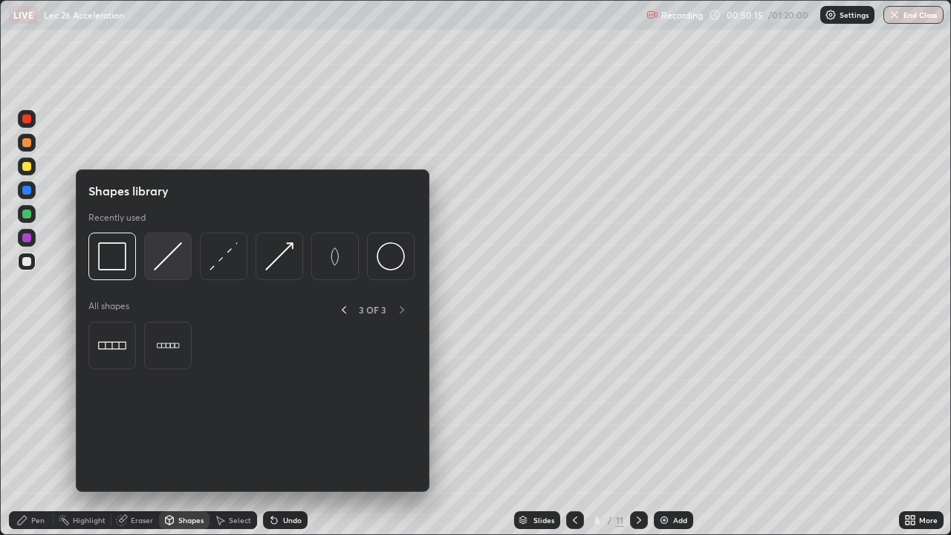
click at [166, 266] on img at bounding box center [168, 256] width 28 height 28
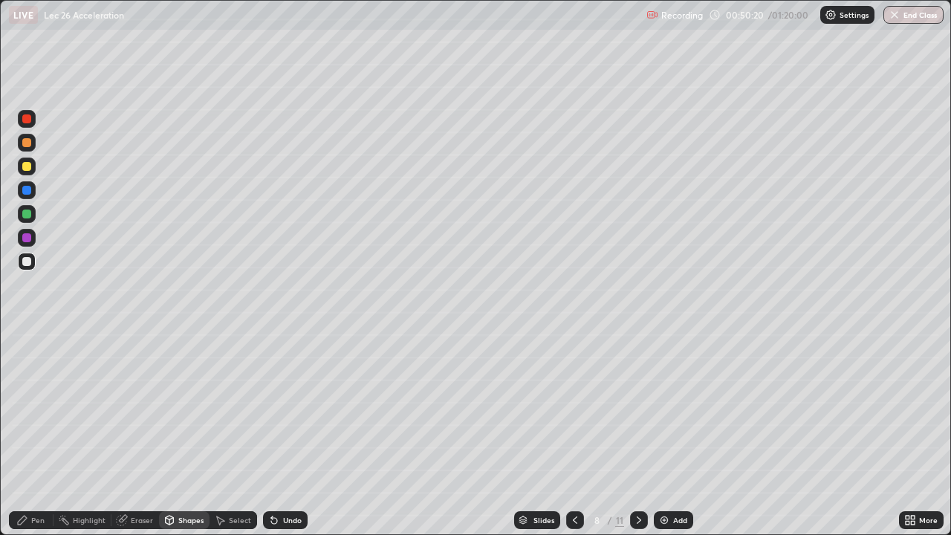
click at [40, 434] on div "Pen" at bounding box center [37, 519] width 13 height 7
click at [27, 166] on div at bounding box center [26, 166] width 9 height 9
click at [182, 434] on div "Shapes" at bounding box center [190, 519] width 25 height 7
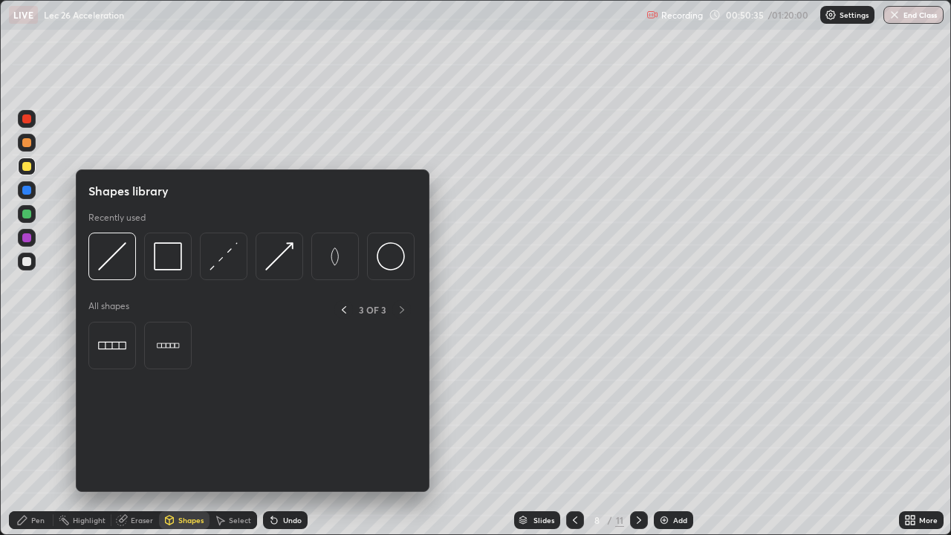
click at [271, 262] on img at bounding box center [279, 256] width 28 height 28
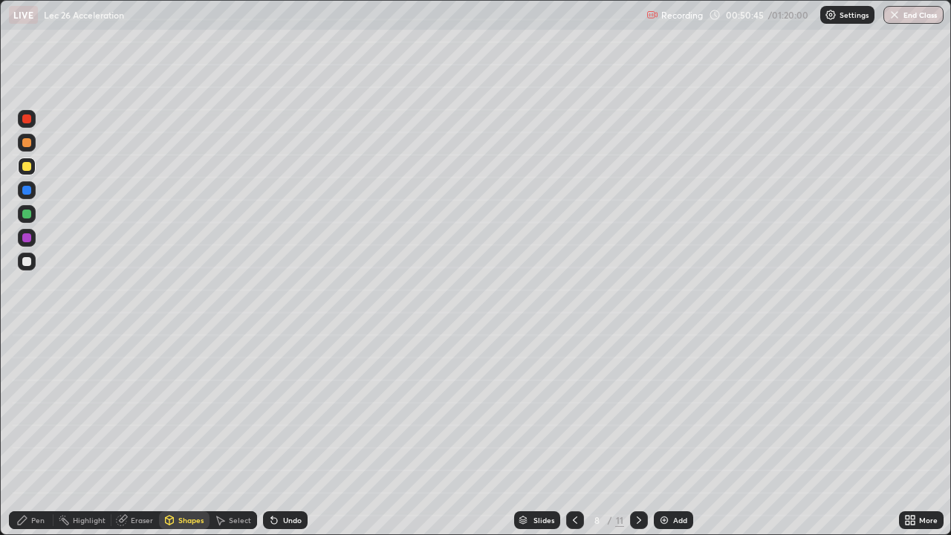
click at [285, 434] on div "Undo" at bounding box center [292, 519] width 19 height 7
click at [38, 434] on div "Pen" at bounding box center [37, 519] width 13 height 7
click at [189, 434] on div "Shapes" at bounding box center [184, 520] width 51 height 18
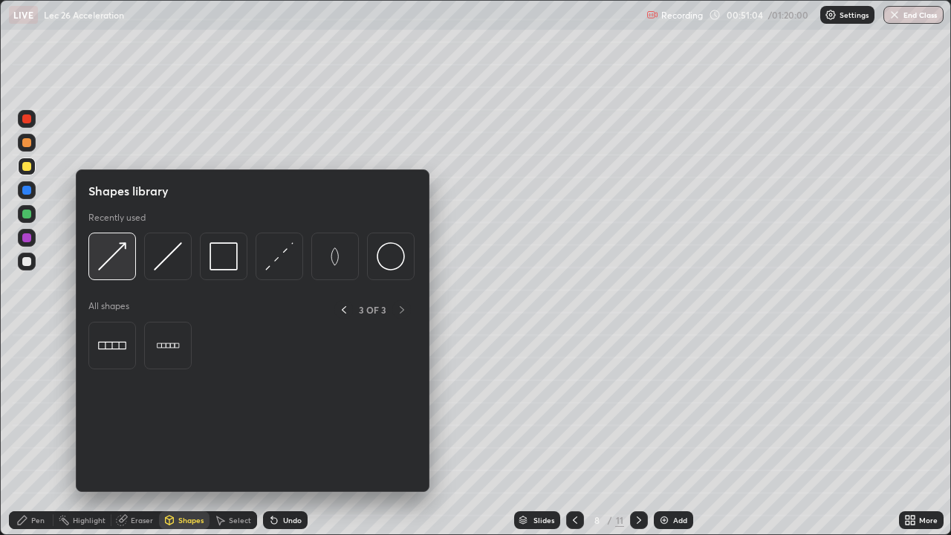
click at [116, 258] on img at bounding box center [112, 256] width 28 height 28
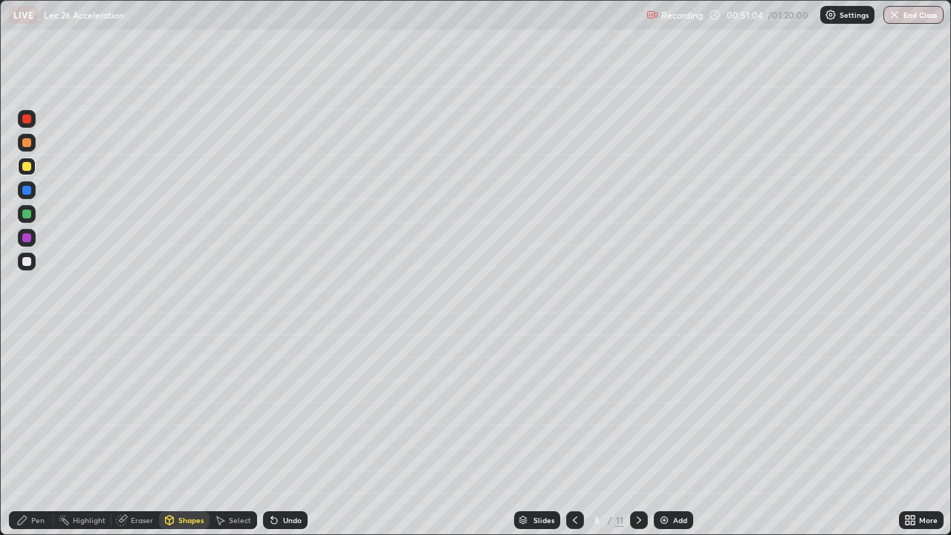
click at [193, 434] on div "Shapes" at bounding box center [184, 520] width 51 height 18
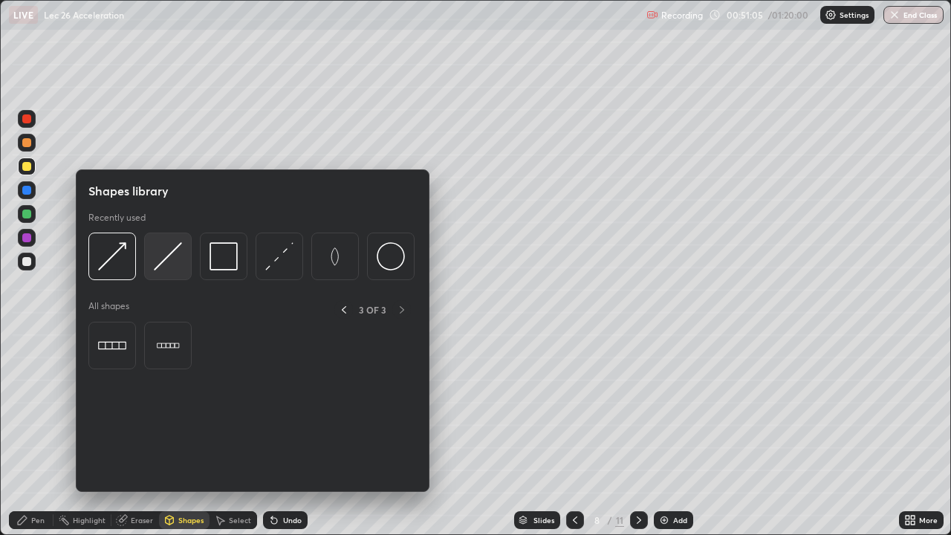
click at [166, 261] on img at bounding box center [168, 256] width 28 height 28
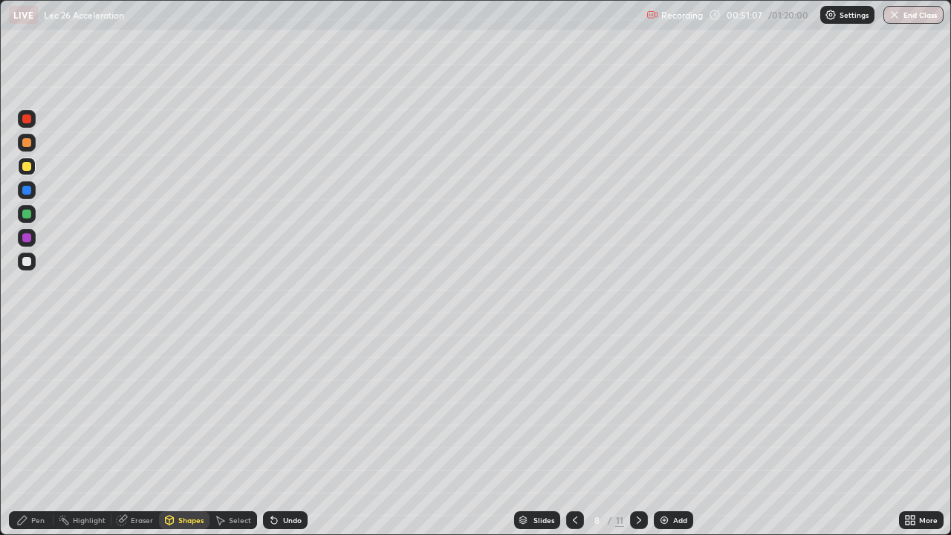
click at [51, 434] on div "Pen" at bounding box center [31, 520] width 45 height 18
click at [284, 434] on div "Undo" at bounding box center [292, 519] width 19 height 7
click at [195, 434] on div "Shapes" at bounding box center [190, 519] width 25 height 7
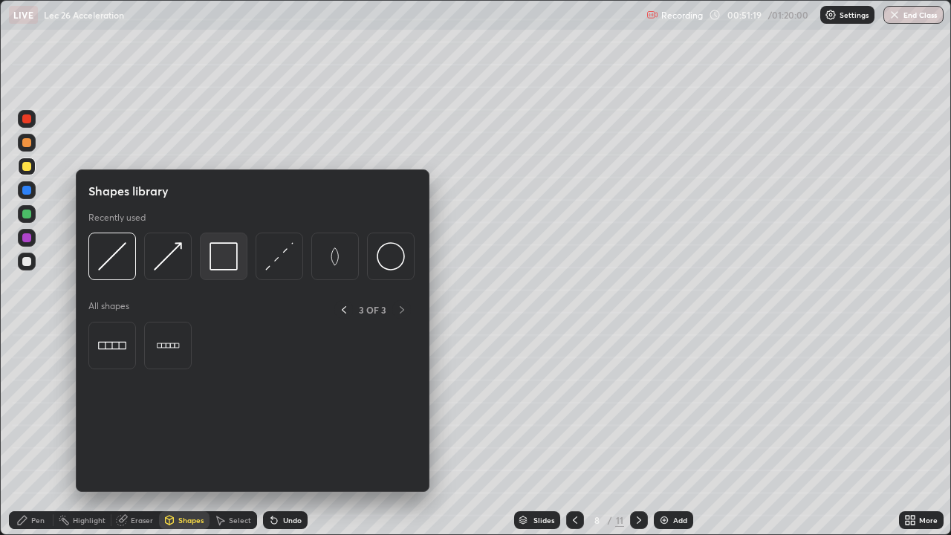
click at [217, 261] on img at bounding box center [223, 256] width 28 height 28
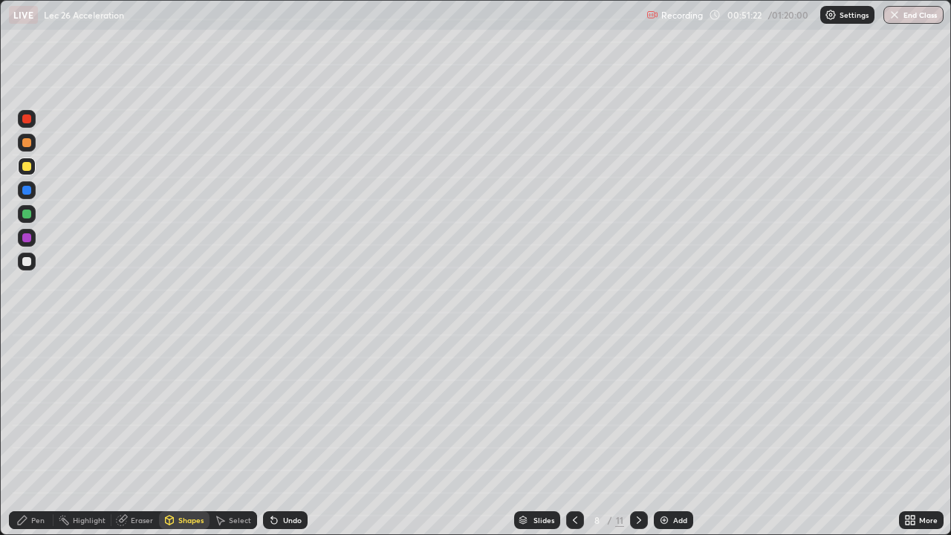
click at [32, 264] on div at bounding box center [27, 262] width 18 height 18
click at [183, 434] on div "Shapes" at bounding box center [190, 519] width 25 height 7
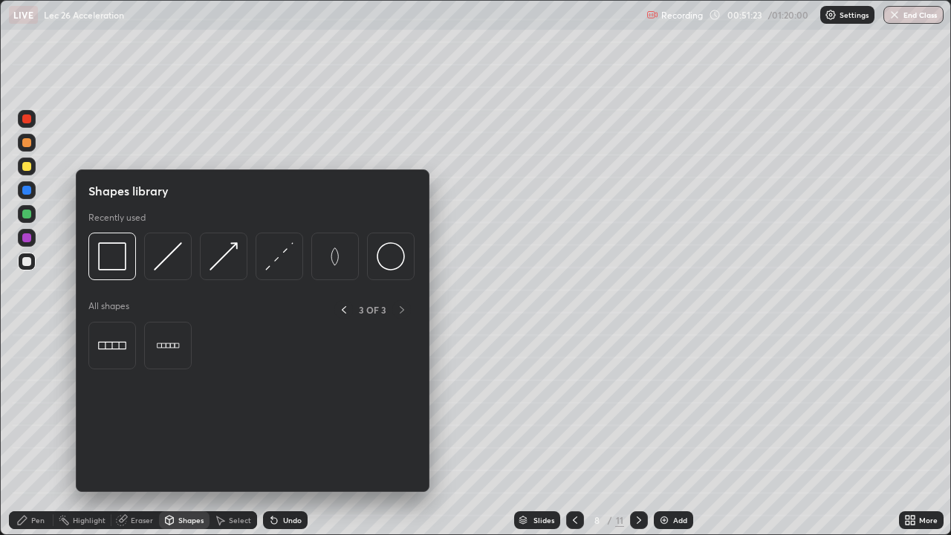
click at [163, 256] on img at bounding box center [168, 256] width 28 height 28
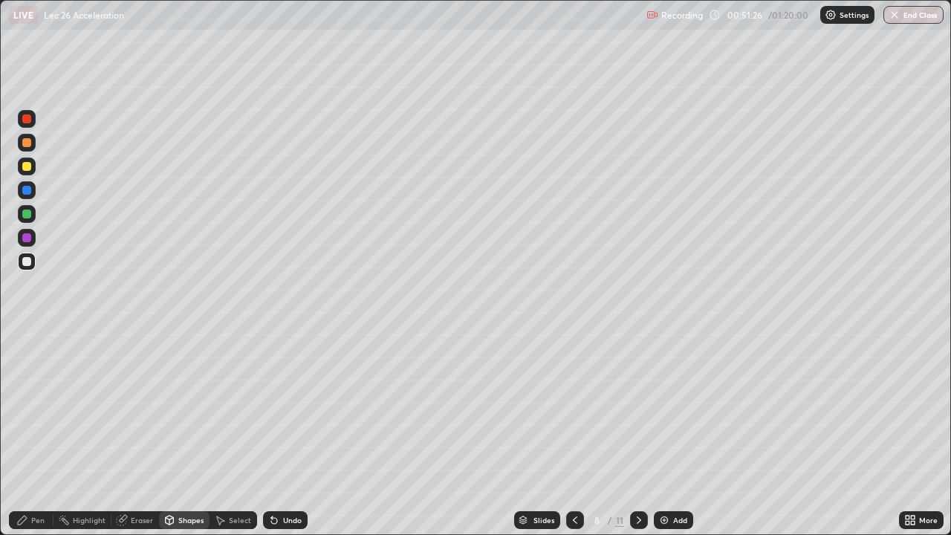
click at [45, 434] on div "Pen" at bounding box center [31, 520] width 45 height 18
click at [192, 434] on div "Shapes" at bounding box center [190, 519] width 25 height 7
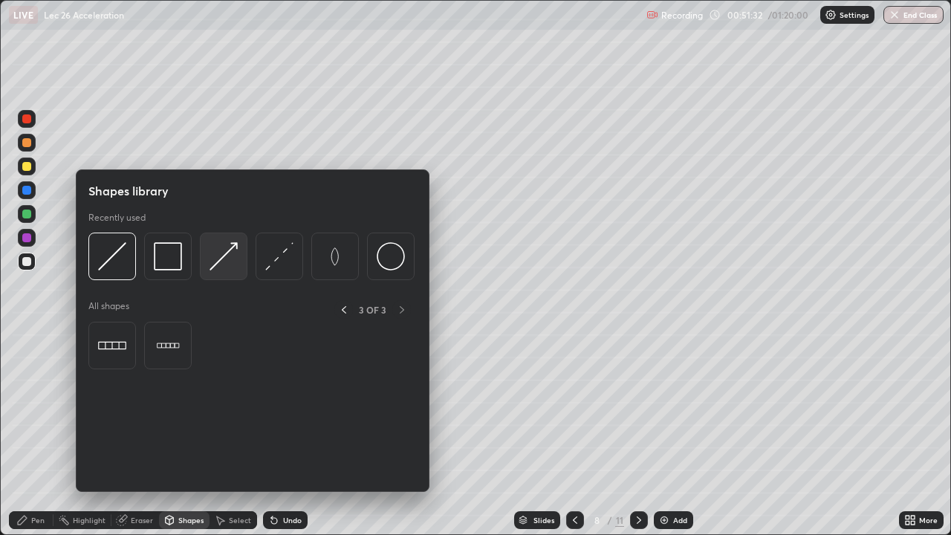
click at [215, 258] on img at bounding box center [223, 256] width 28 height 28
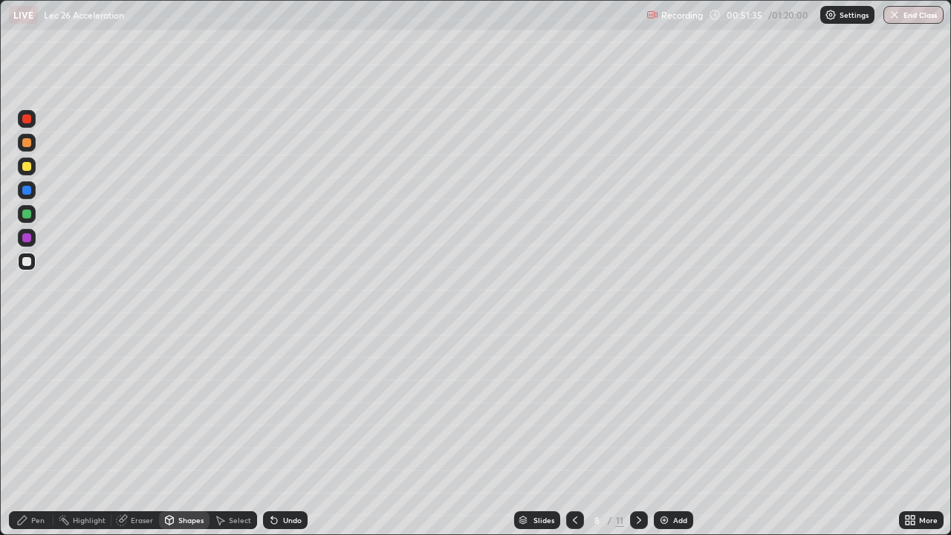
click at [51, 434] on div "Pen" at bounding box center [31, 520] width 45 height 18
click at [147, 434] on div "Eraser" at bounding box center [142, 519] width 22 height 7
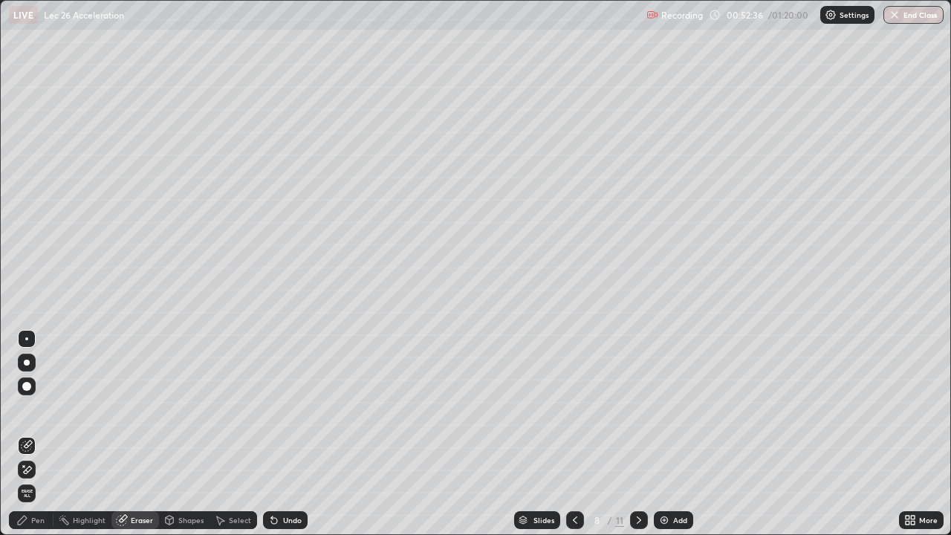
click at [49, 434] on div "Pen" at bounding box center [31, 520] width 45 height 18
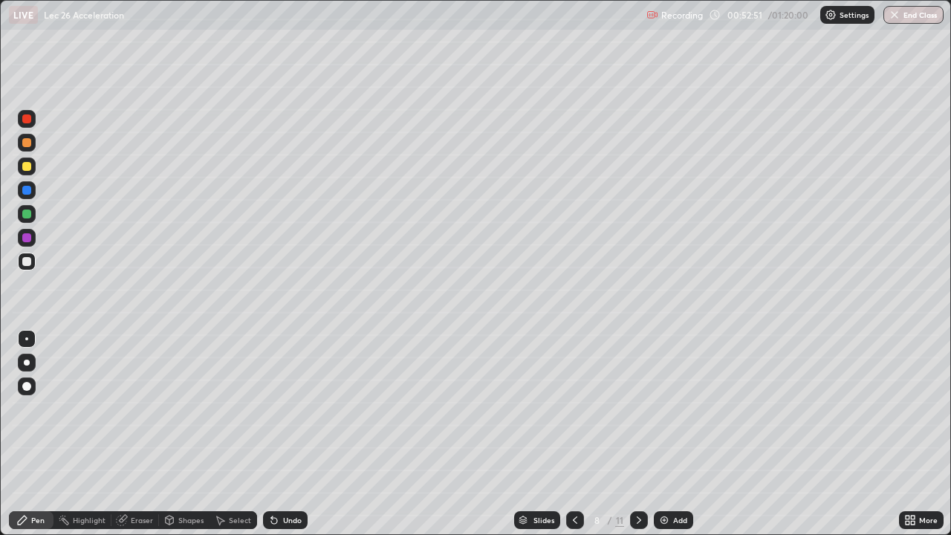
click at [194, 434] on div "Shapes" at bounding box center [190, 519] width 25 height 7
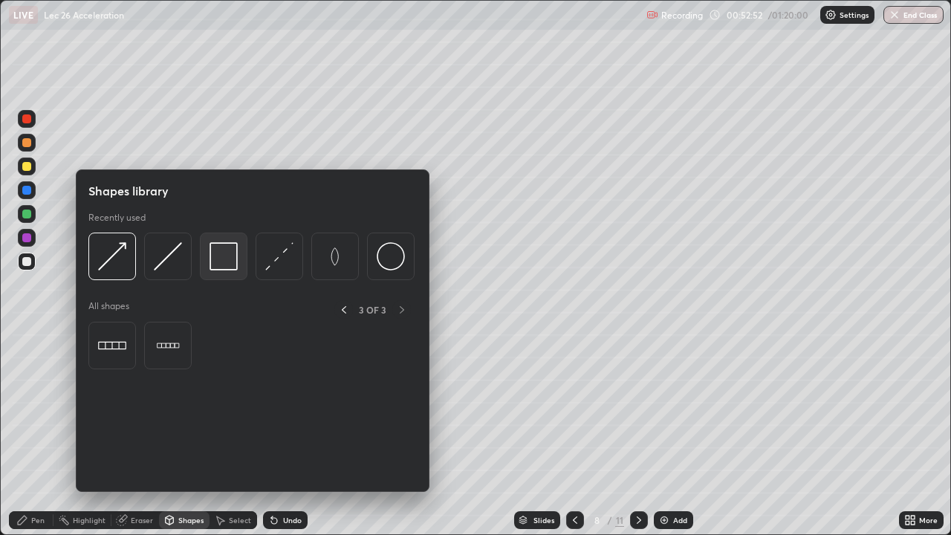
click at [224, 264] on img at bounding box center [223, 256] width 28 height 28
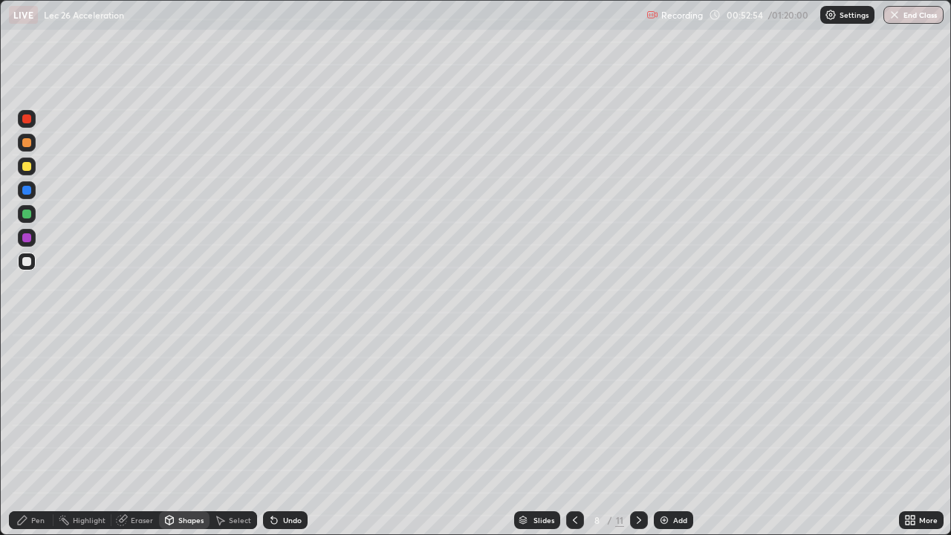
click at [39, 434] on div "Pen" at bounding box center [31, 520] width 45 height 18
click at [140, 434] on div "Eraser" at bounding box center [135, 520] width 48 height 18
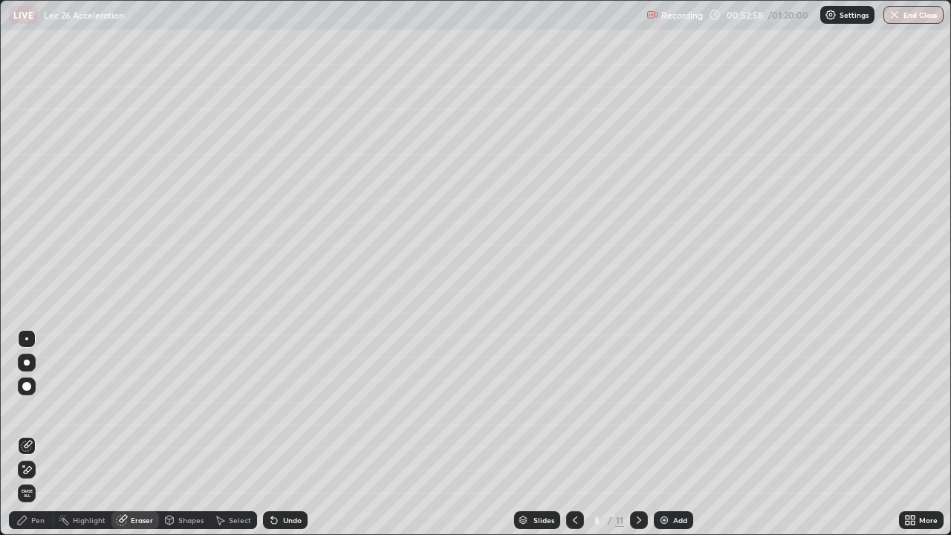
click at [184, 434] on div "Shapes" at bounding box center [190, 519] width 25 height 7
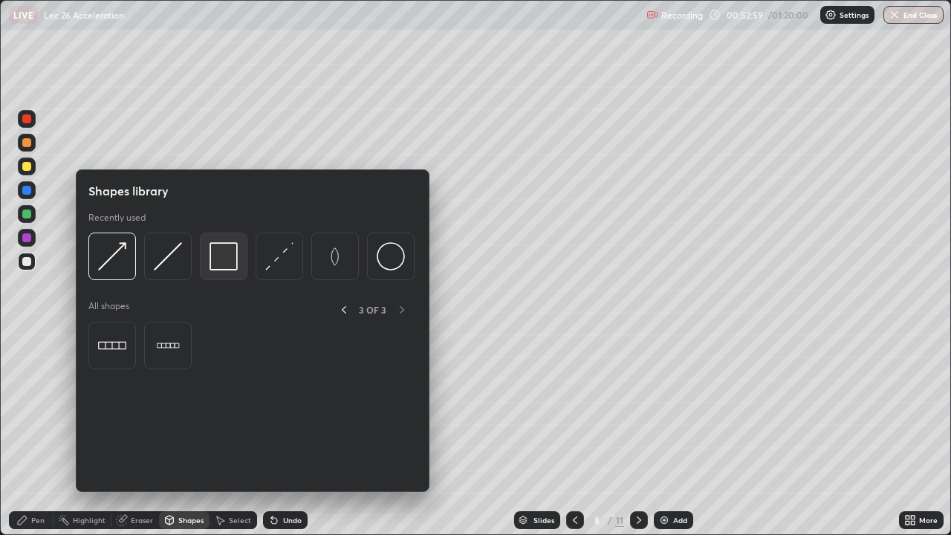
click at [212, 264] on img at bounding box center [223, 256] width 28 height 28
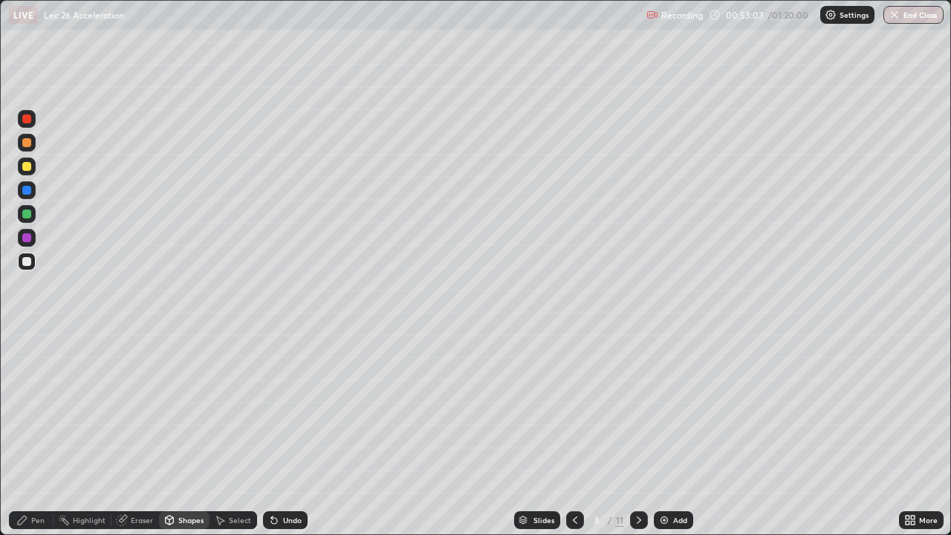
click at [137, 434] on div "Eraser" at bounding box center [142, 519] width 22 height 7
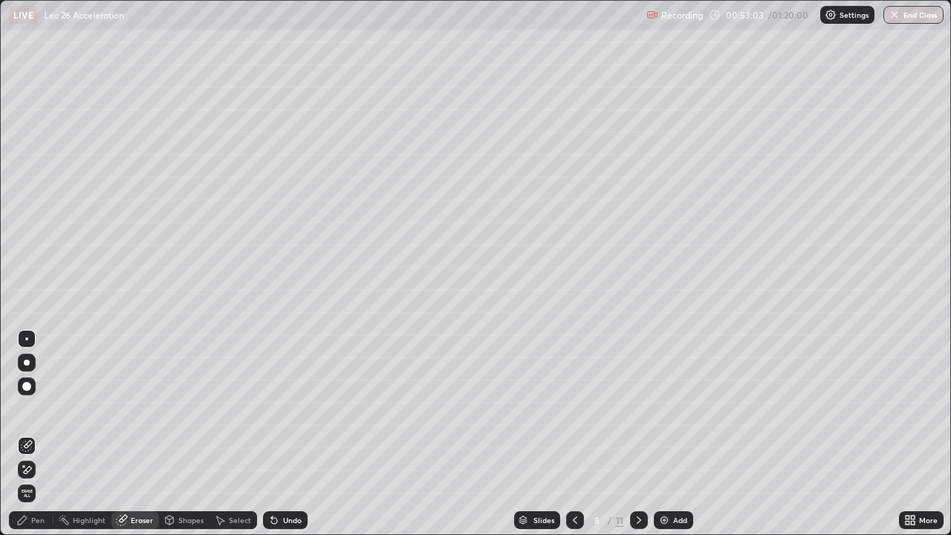
click at [178, 434] on div "Shapes" at bounding box center [190, 519] width 25 height 7
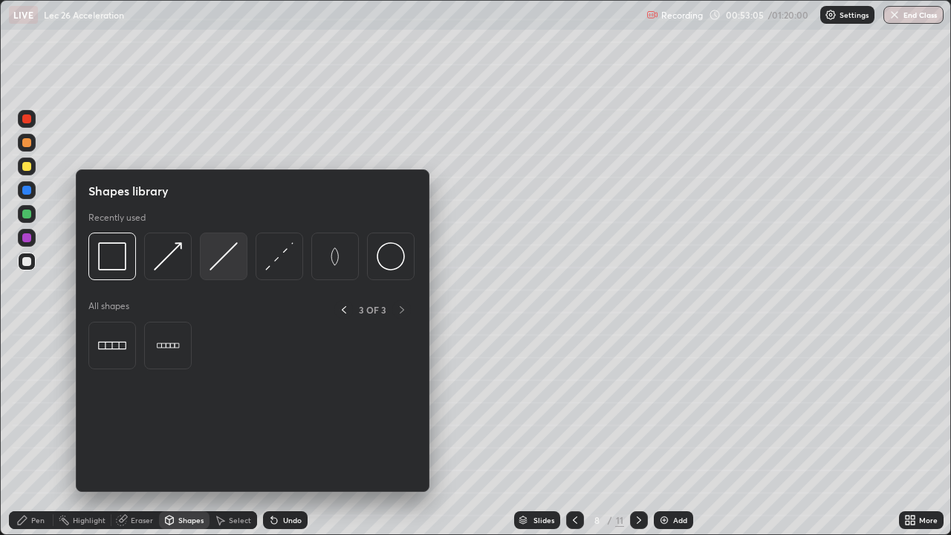
click at [221, 263] on img at bounding box center [223, 256] width 28 height 28
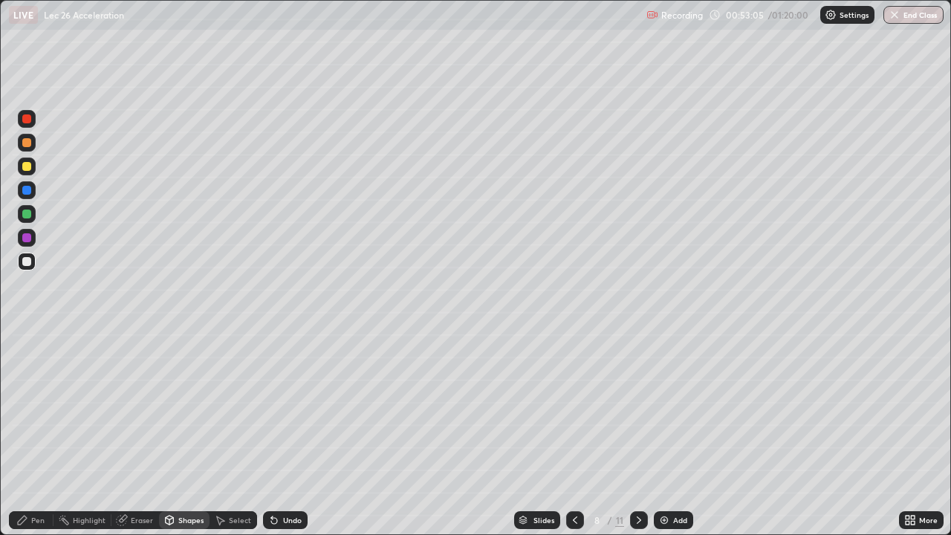
click at [30, 169] on div at bounding box center [26, 166] width 9 height 9
click at [42, 434] on div "Pen" at bounding box center [37, 519] width 13 height 7
click at [189, 434] on div "Shapes" at bounding box center [184, 520] width 51 height 18
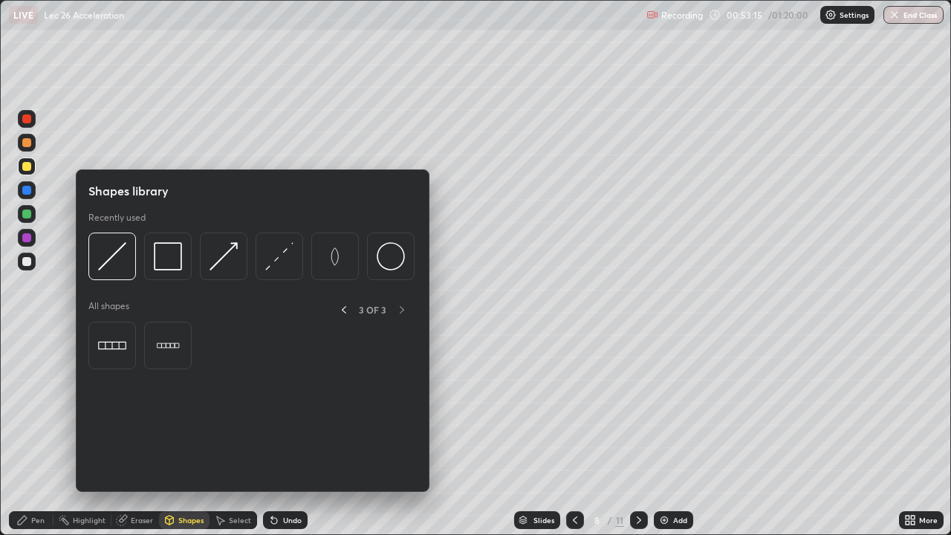
click at [227, 434] on div "Select" at bounding box center [233, 520] width 48 height 18
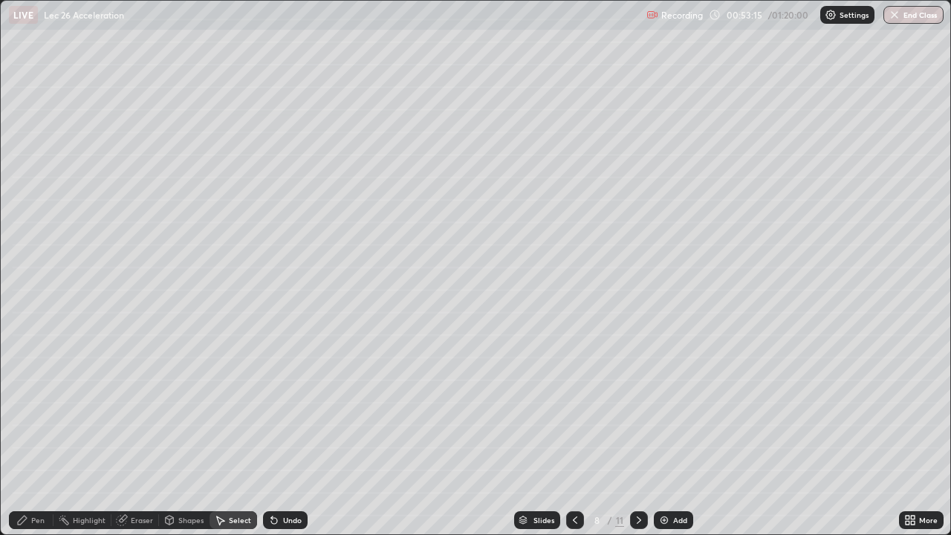
click at [192, 434] on div "Shapes" at bounding box center [190, 519] width 25 height 7
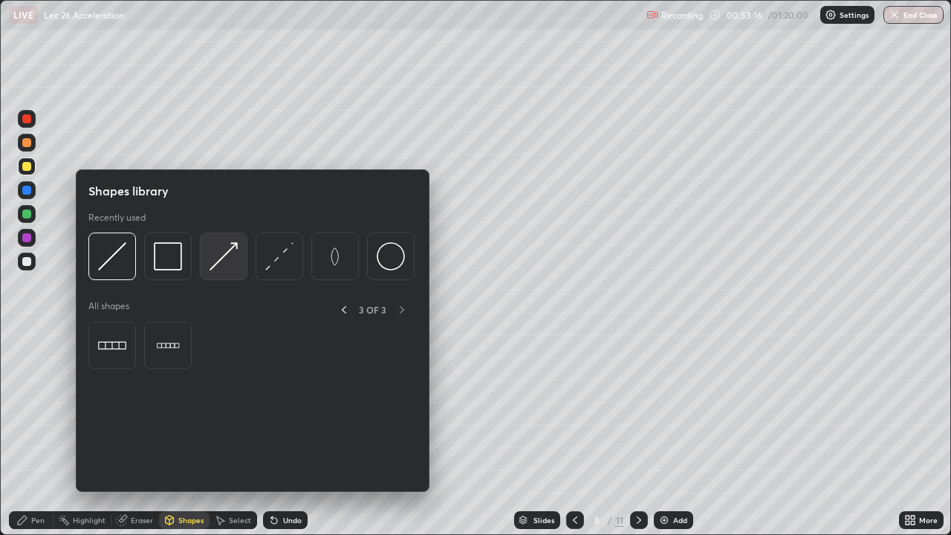
click at [216, 261] on img at bounding box center [223, 256] width 28 height 28
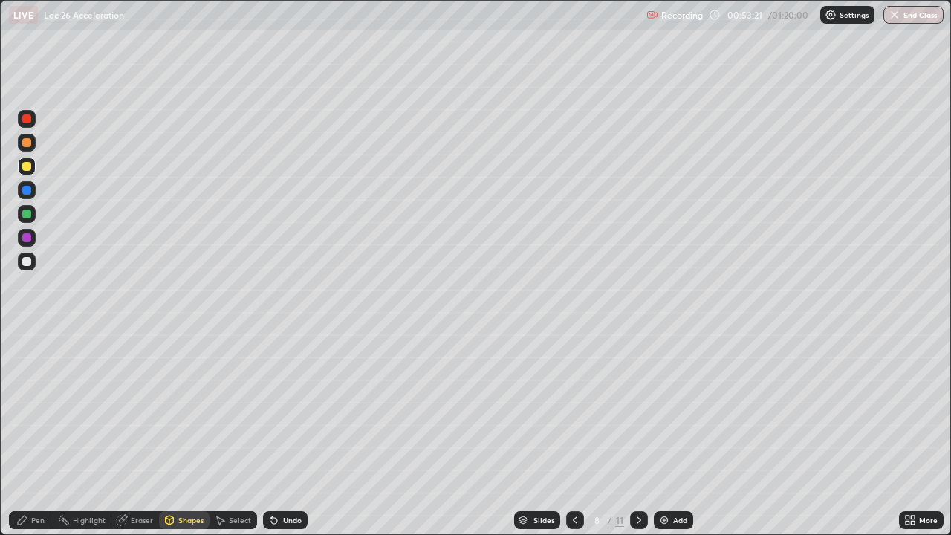
click at [38, 434] on div "Pen" at bounding box center [37, 519] width 13 height 7
click at [23, 262] on div at bounding box center [26, 261] width 9 height 9
click at [660, 434] on img at bounding box center [664, 520] width 12 height 12
click at [27, 119] on div at bounding box center [26, 118] width 9 height 9
click at [189, 434] on div "Shapes" at bounding box center [190, 519] width 25 height 7
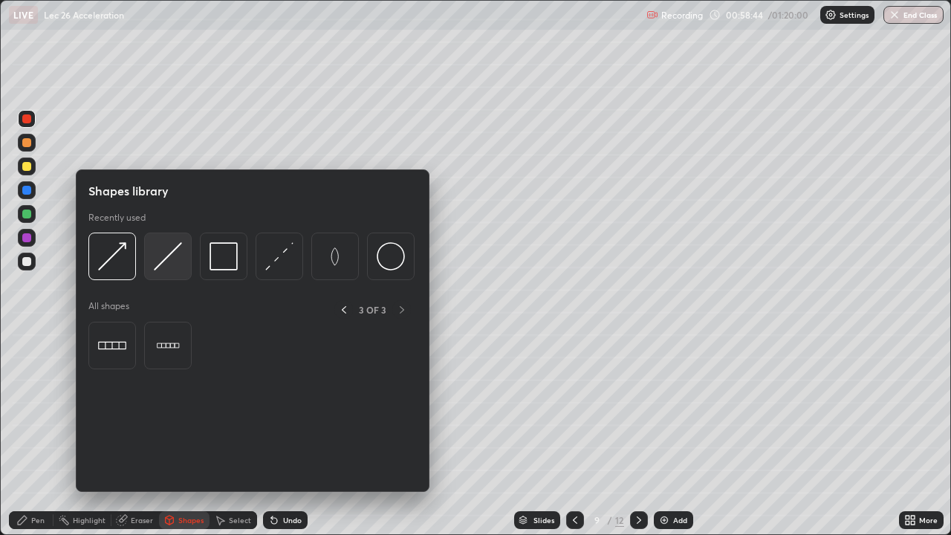
click at [166, 258] on img at bounding box center [168, 256] width 28 height 28
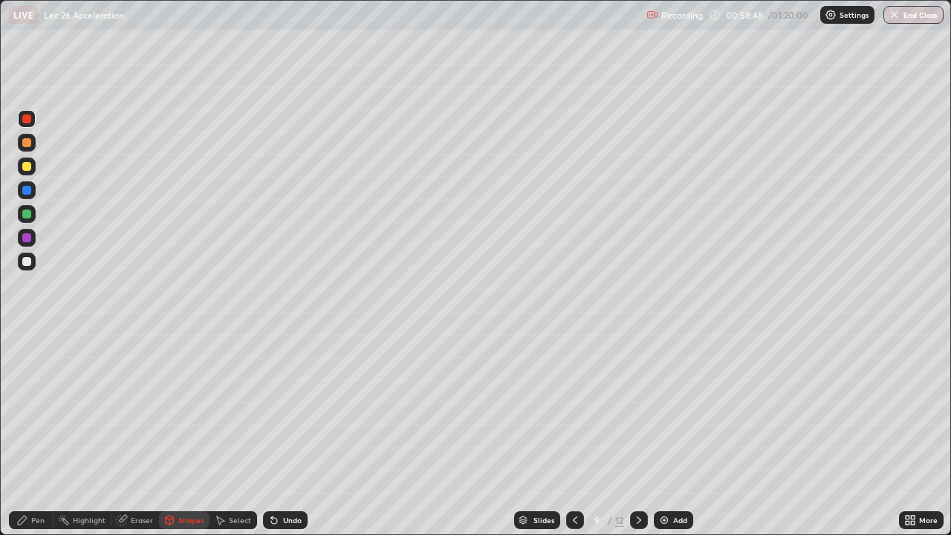
click at [36, 434] on div "Pen" at bounding box center [37, 519] width 13 height 7
click at [25, 264] on div at bounding box center [26, 261] width 9 height 9
click at [181, 434] on div "Shapes" at bounding box center [190, 519] width 25 height 7
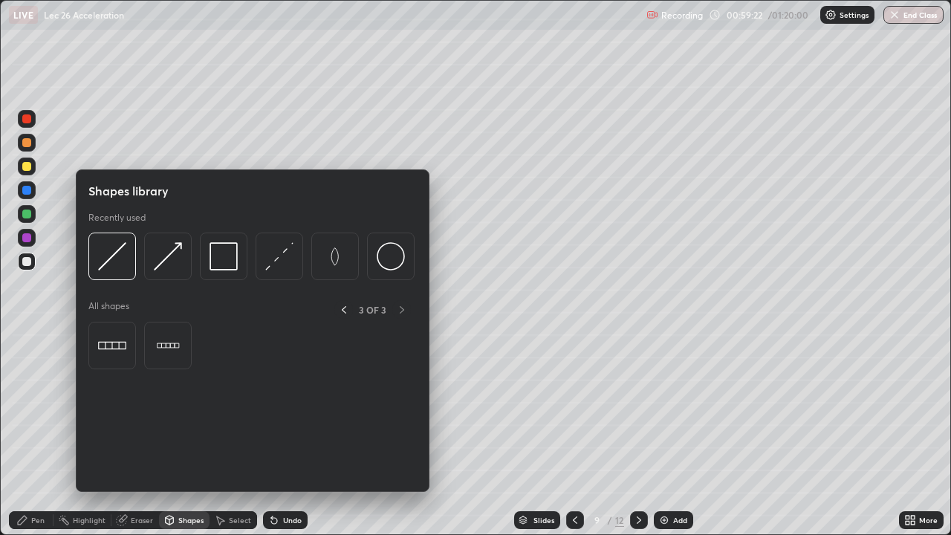
click at [152, 434] on div "Eraser" at bounding box center [135, 520] width 48 height 18
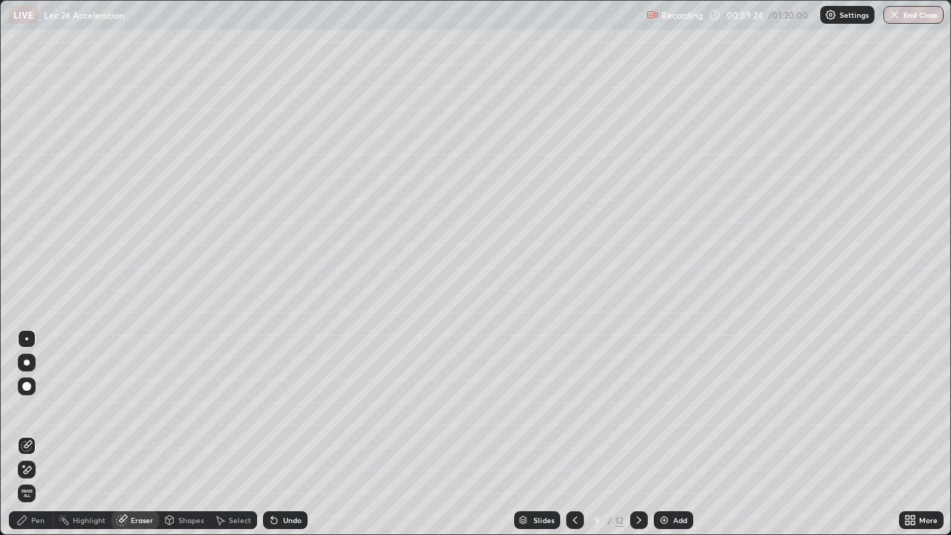
click at [45, 434] on div "Pen" at bounding box center [31, 520] width 45 height 18
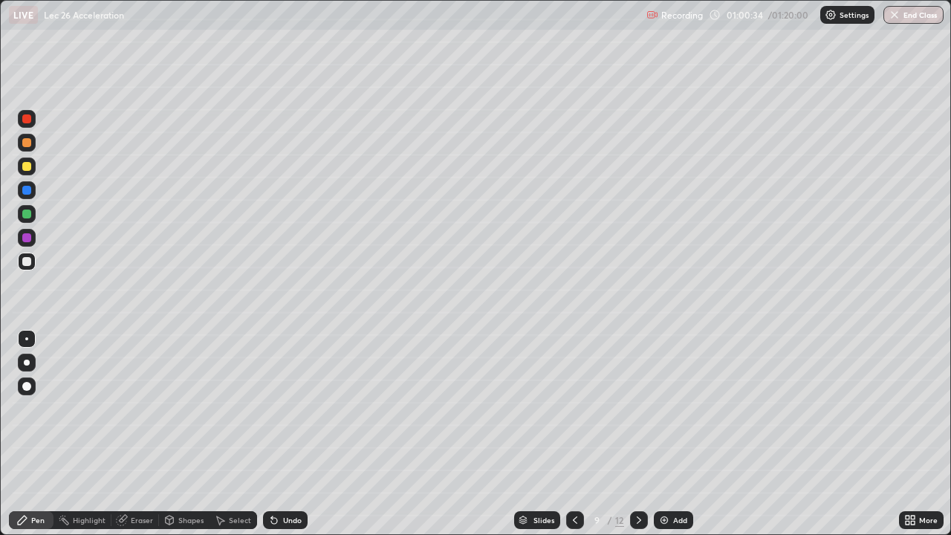
click at [21, 162] on div at bounding box center [27, 166] width 18 height 18
click at [669, 434] on div "Add" at bounding box center [673, 520] width 39 height 18
click at [33, 149] on div at bounding box center [27, 143] width 18 height 18
click at [30, 120] on div at bounding box center [26, 118] width 9 height 9
click at [906, 23] on button "End Class" at bounding box center [913, 15] width 60 height 18
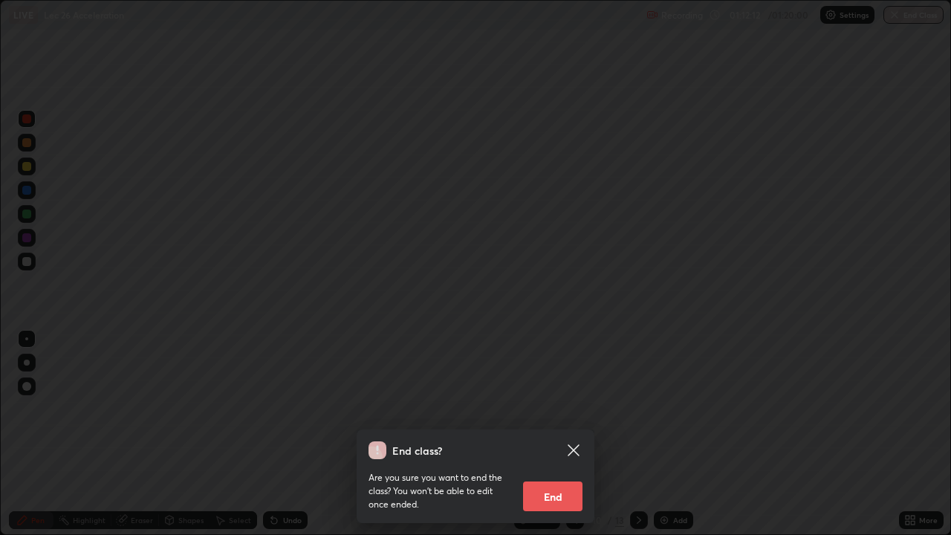
click at [552, 434] on button "End" at bounding box center [552, 496] width 59 height 30
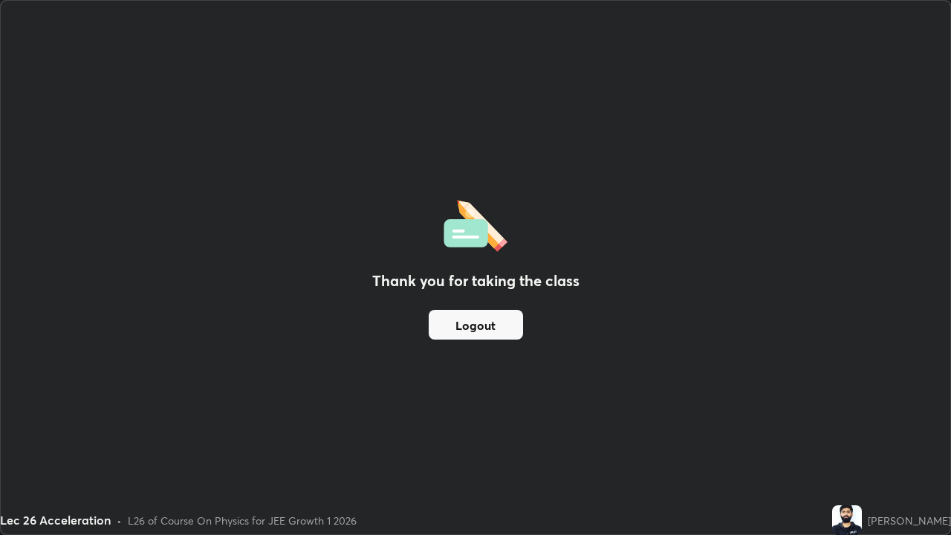
click at [505, 331] on button "Logout" at bounding box center [476, 325] width 94 height 30
click at [513, 334] on button "Logout" at bounding box center [476, 325] width 94 height 30
click at [501, 327] on button "Logout" at bounding box center [476, 325] width 94 height 30
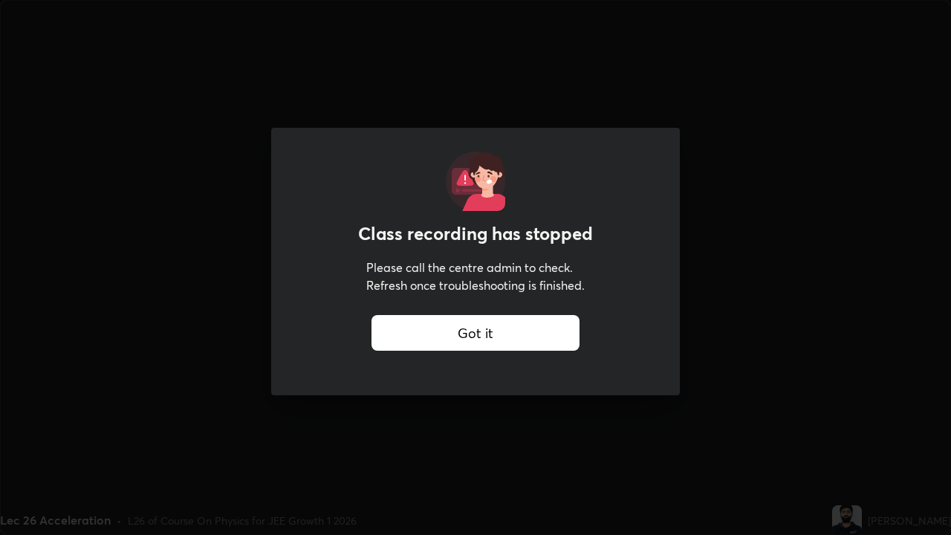
click at [524, 325] on div "Got it" at bounding box center [475, 333] width 208 height 36
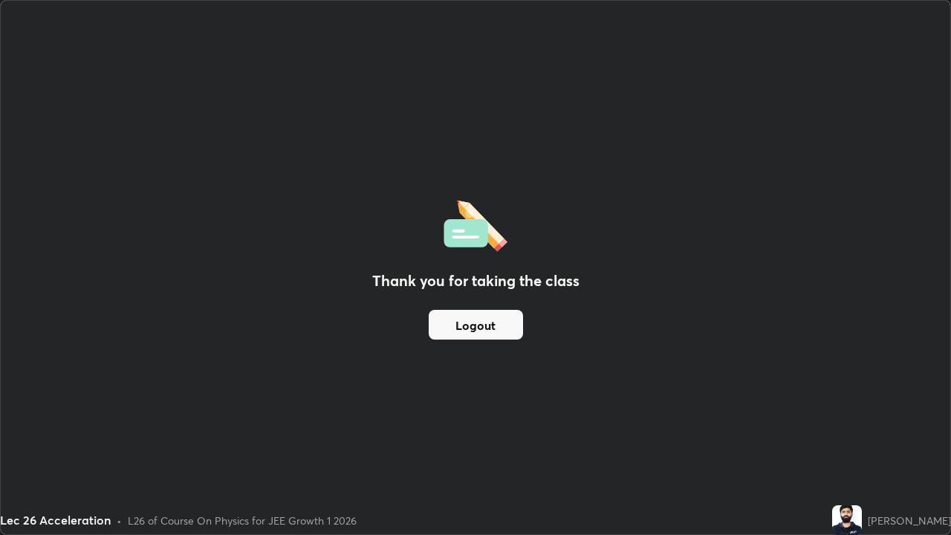
click at [482, 325] on button "Logout" at bounding box center [476, 325] width 94 height 30
click at [862, 434] on img at bounding box center [847, 520] width 30 height 30
click at [851, 434] on img at bounding box center [847, 520] width 30 height 30
click at [712, 434] on div "Lec 26 Acceleration • L26 of Course On Physics for JEE Growth 1 2026" at bounding box center [413, 520] width 826 height 30
click at [857, 434] on img at bounding box center [847, 520] width 30 height 30
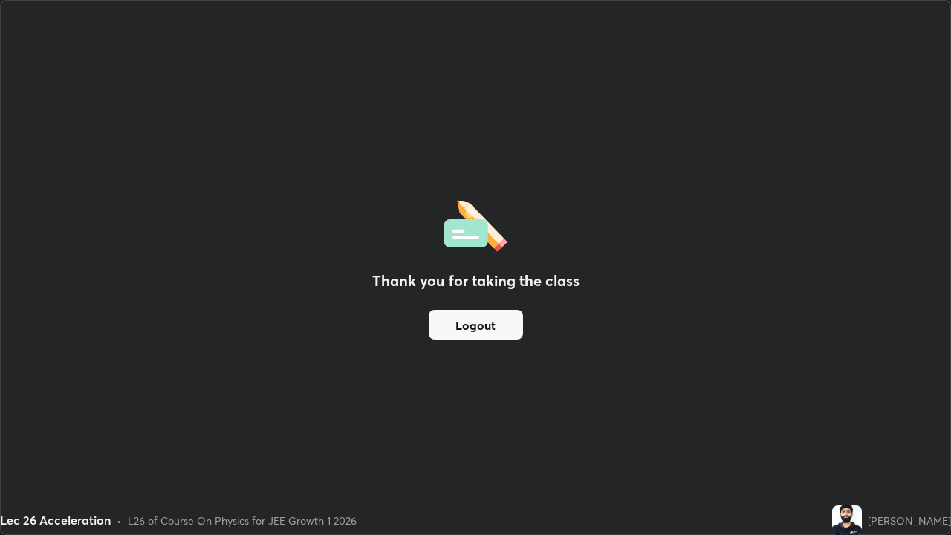
click at [862, 434] on img at bounding box center [847, 520] width 30 height 30
click at [755, 307] on div "Thank you for taking the class Logout" at bounding box center [475, 267] width 949 height 533
click at [724, 304] on div "Thank you for taking the class Logout" at bounding box center [475, 267] width 949 height 533
click at [862, 434] on img at bounding box center [847, 520] width 30 height 30
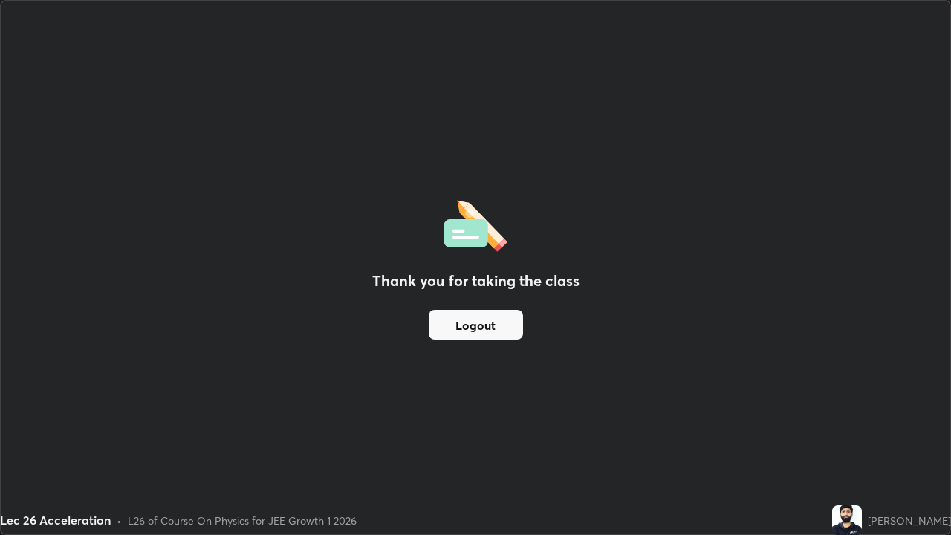
click at [464, 317] on button "Logout" at bounding box center [476, 325] width 94 height 30
click at [462, 325] on button "Logout" at bounding box center [476, 325] width 94 height 30
click at [464, 329] on button "Logout" at bounding box center [476, 325] width 94 height 30
click at [463, 330] on button "Logout" at bounding box center [476, 325] width 94 height 30
click at [464, 330] on button "Logout" at bounding box center [476, 325] width 94 height 30
